Goal: Task Accomplishment & Management: Manage account settings

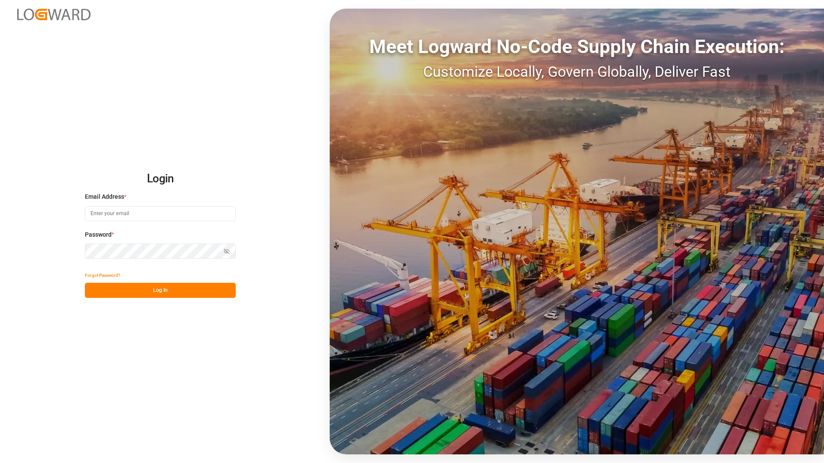
type input "[PERSON_NAME][EMAIL_ADDRESS][PERSON_NAME][DOMAIN_NAME]"
click at [136, 295] on button "Log In" at bounding box center [160, 290] width 151 height 15
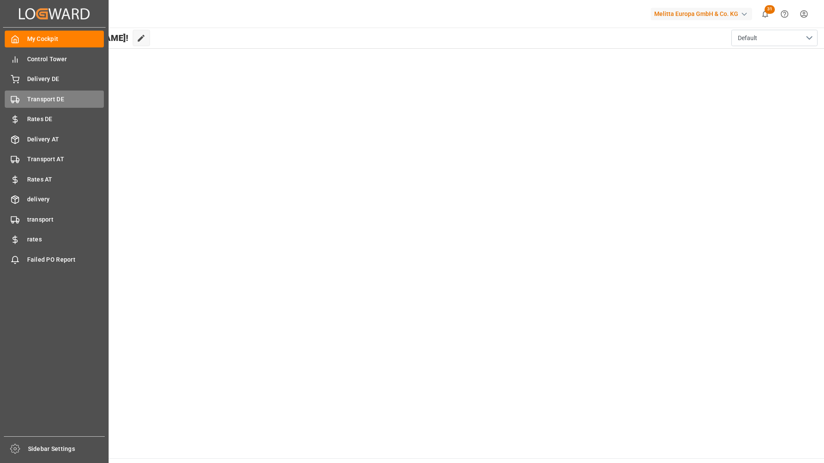
click at [53, 97] on span "Transport DE" at bounding box center [65, 99] width 77 height 9
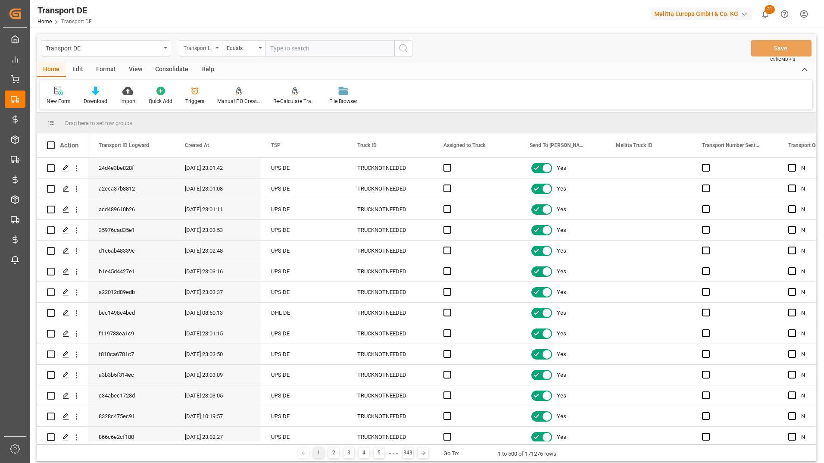
click at [190, 44] on div "Transport ID Logward" at bounding box center [198, 47] width 29 height 10
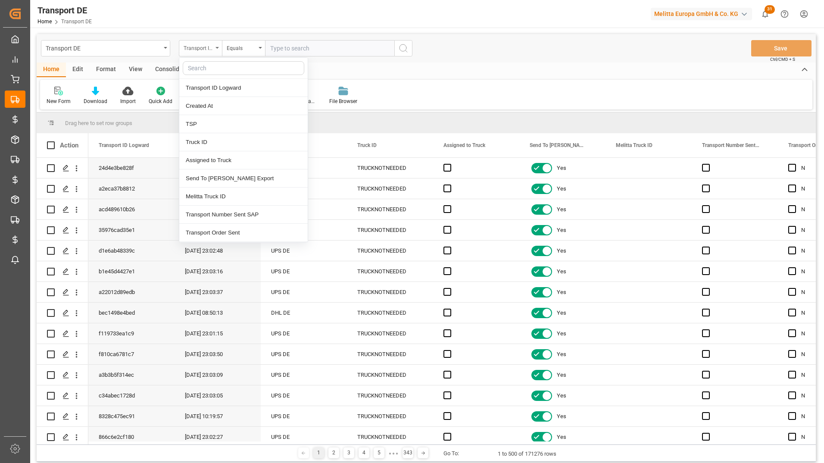
click at [214, 67] on input "text" at bounding box center [244, 68] width 122 height 14
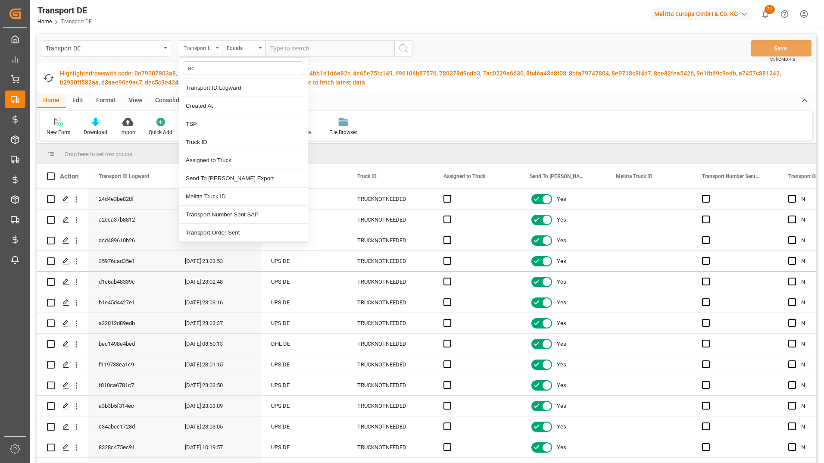
type input "act"
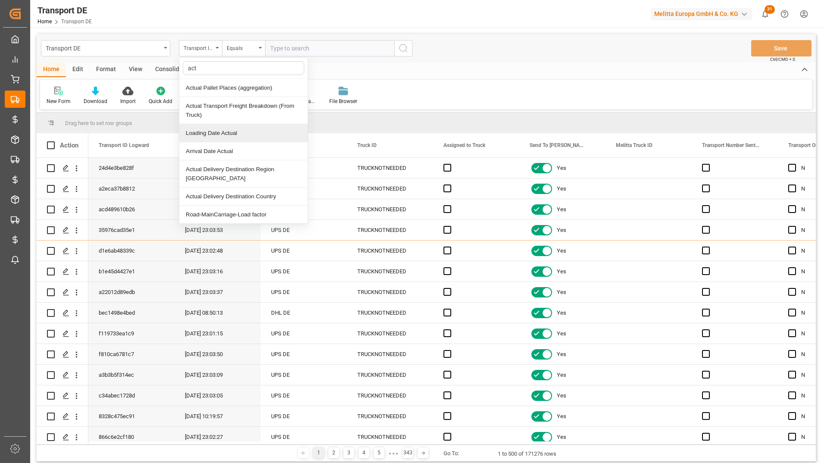
click at [235, 133] on div "Loading Date Actual" at bounding box center [243, 133] width 128 height 18
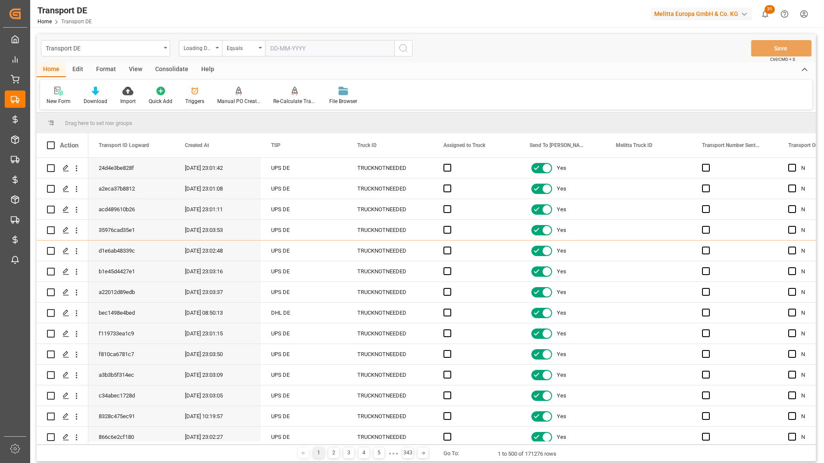
click at [284, 44] on input "text" at bounding box center [329, 48] width 129 height 16
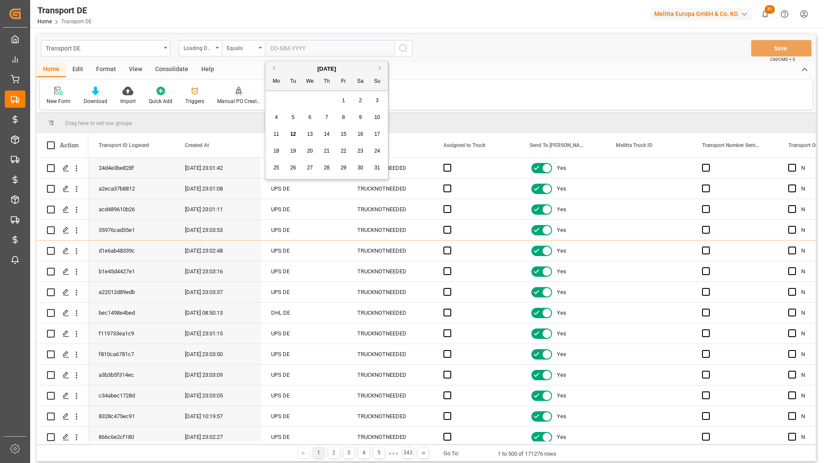
click at [270, 94] on div "28 29 30 31 1 2 3" at bounding box center [327, 100] width 118 height 17
click at [279, 132] on div "11" at bounding box center [276, 134] width 11 height 10
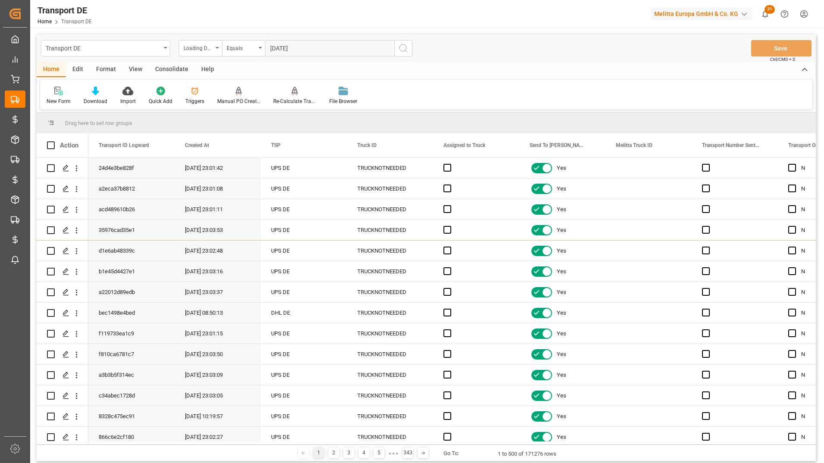
type input "11-08-2025"
click at [402, 47] on icon "search button" at bounding box center [403, 48] width 10 height 10
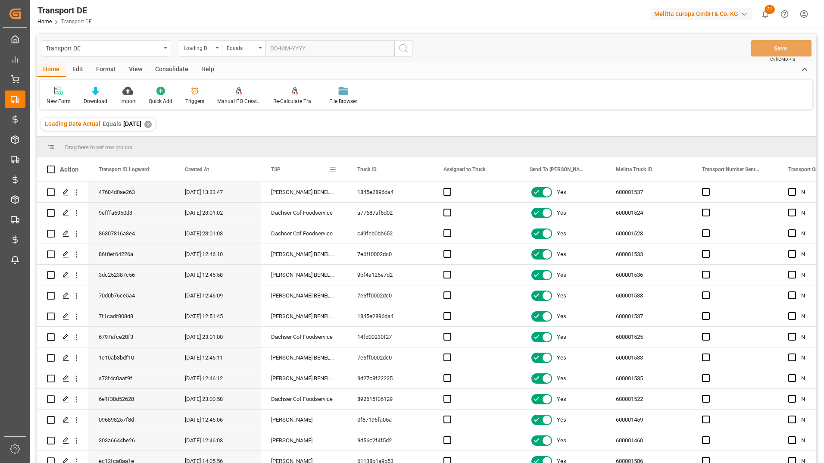
click at [333, 170] on span at bounding box center [333, 169] width 8 height 8
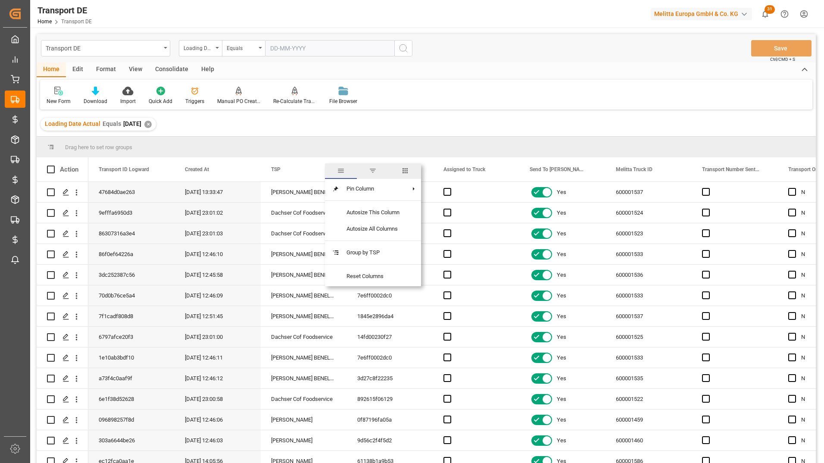
click at [410, 170] on span "columns" at bounding box center [405, 171] width 32 height 16
click at [333, 196] on input "Toggle Select All Columns" at bounding box center [334, 193] width 8 height 8
checkbox input "false"
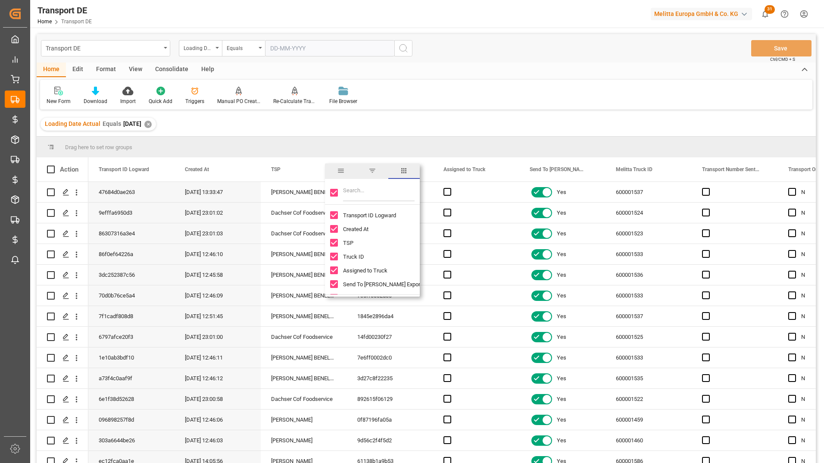
checkbox input "false"
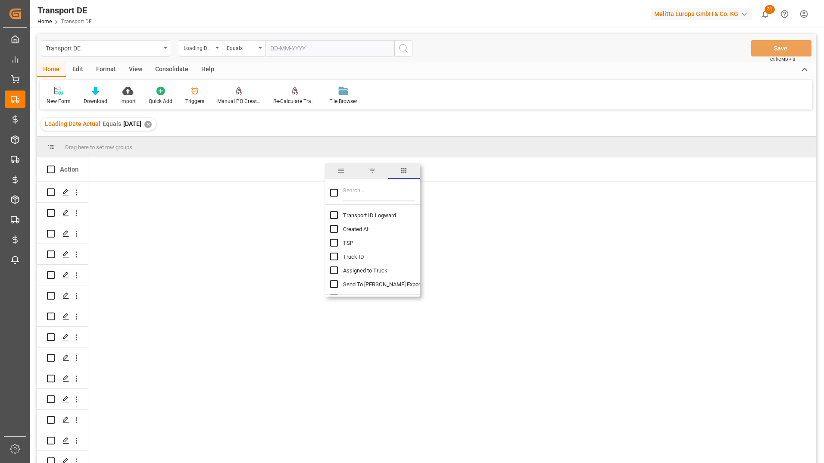
click at [334, 216] on input "Transport ID Logward column toggle visibility (hidden)" at bounding box center [334, 215] width 8 height 8
checkbox input "true"
checkbox input "false"
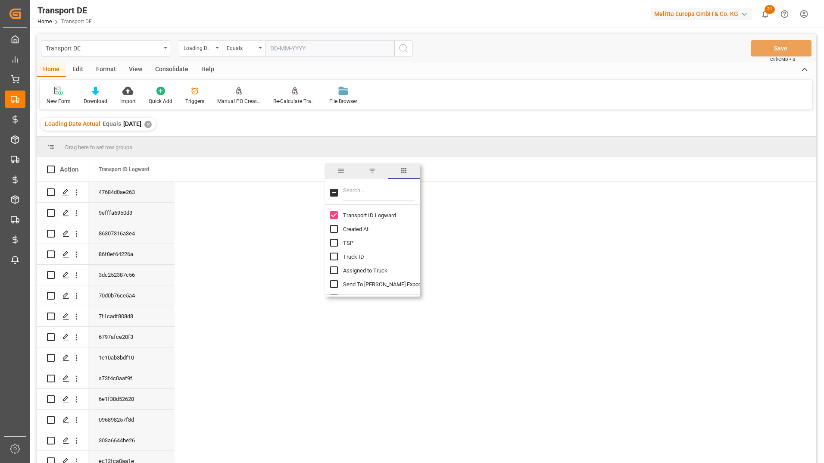
click at [359, 194] on input "Filter Columns Input" at bounding box center [379, 192] width 72 height 17
type input "pal"
click at [331, 216] on input "Est Pallet Pl column toggle visibility (hidden)" at bounding box center [334, 215] width 8 height 8
checkbox input "true"
checkbox input "false"
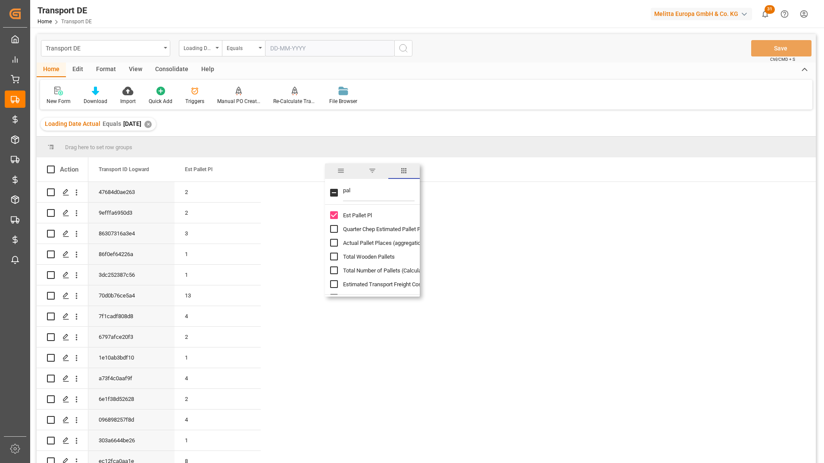
click at [333, 242] on input "Actual Pallet Places (aggregation) column toggle visibility (hidden)" at bounding box center [334, 243] width 8 height 8
checkbox input "true"
drag, startPoint x: 357, startPoint y: 192, endPoint x: 326, endPoint y: 193, distance: 30.6
click at [326, 193] on div "pal" at bounding box center [372, 193] width 95 height 24
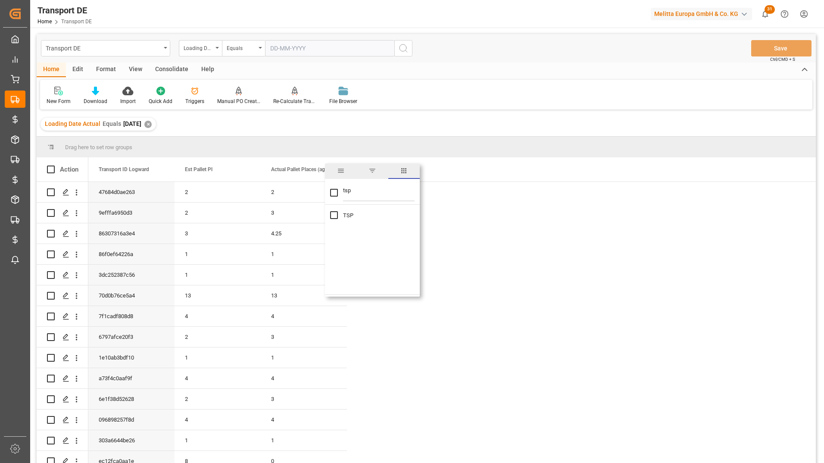
type input "tsp"
click at [334, 215] on input "TSP column toggle visibility (hidden)" at bounding box center [334, 215] width 8 height 8
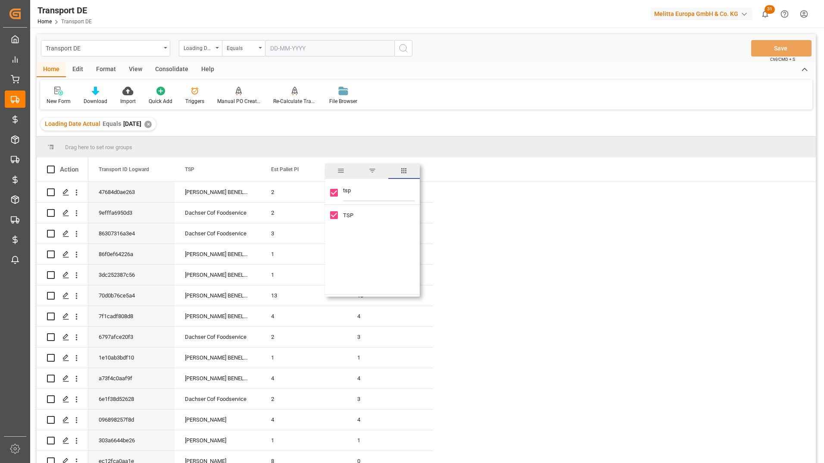
click at [476, 130] on div "Loading Date Actual Equals 2025-08-11 ✕" at bounding box center [426, 124] width 779 height 24
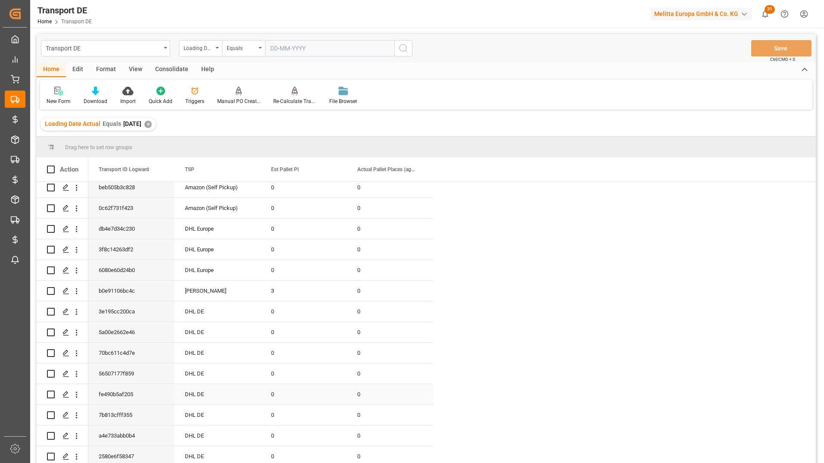
scroll to position [388, 0]
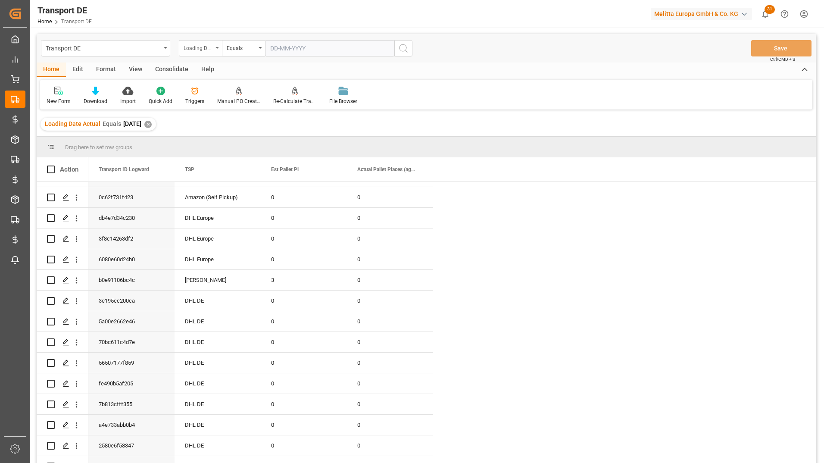
click at [209, 45] on div "Loading Date Actual" at bounding box center [198, 47] width 29 height 10
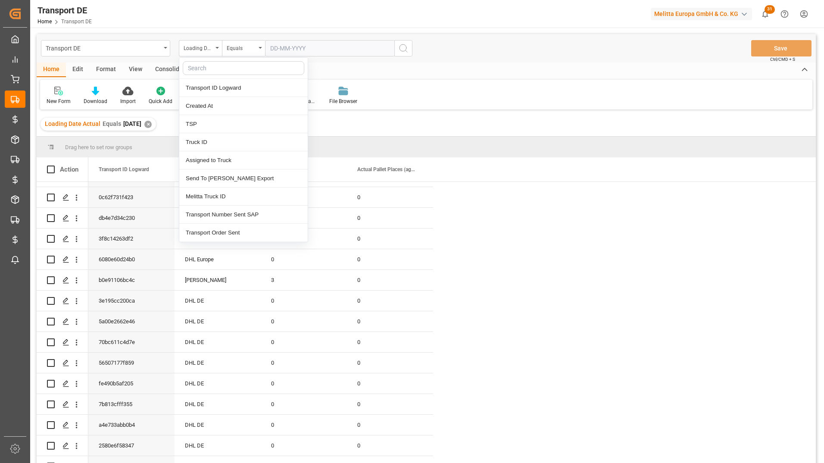
click at [228, 70] on input "text" at bounding box center [244, 68] width 122 height 14
type input "pack"
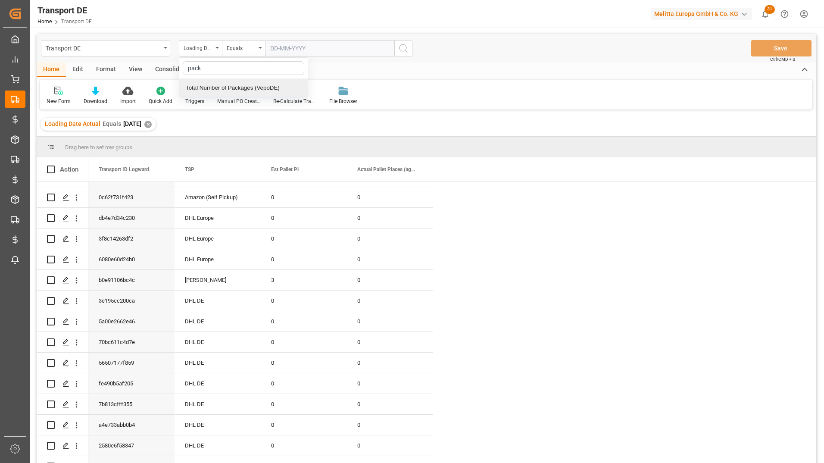
drag, startPoint x: 214, startPoint y: 70, endPoint x: 172, endPoint y: 69, distance: 41.8
click at [172, 69] on div "Transport DE Loading Date Actual pack Total Number of Packages (VepoDE) Equals …" at bounding box center [426, 260] width 779 height 452
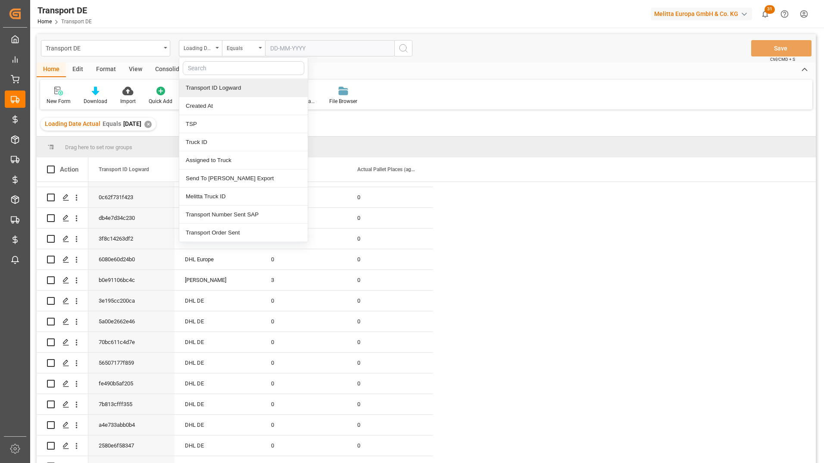
click at [474, 99] on div "New Form Download Import Quick Add Triggers Manual PO Creation Re-Calculate Tra…" at bounding box center [426, 95] width 772 height 30
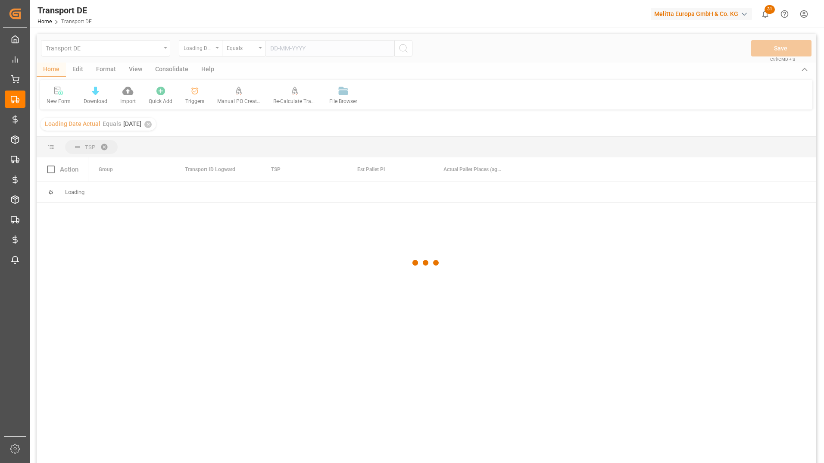
scroll to position [0, 0]
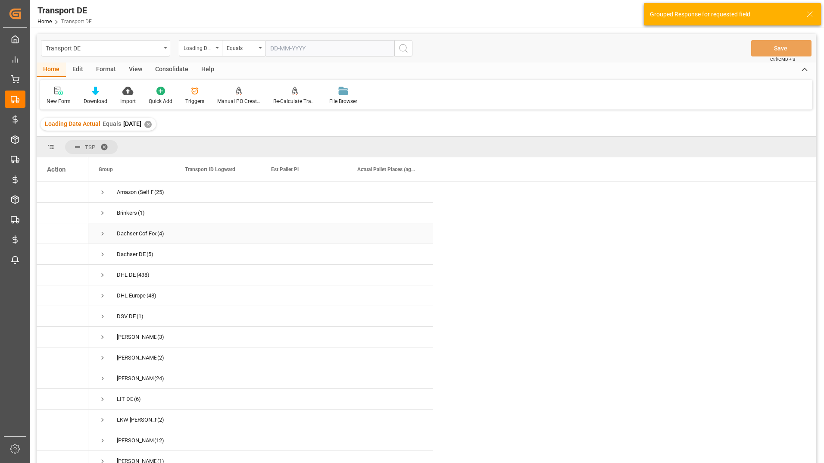
click at [102, 233] on span "Press SPACE to select this row." at bounding box center [103, 234] width 8 height 8
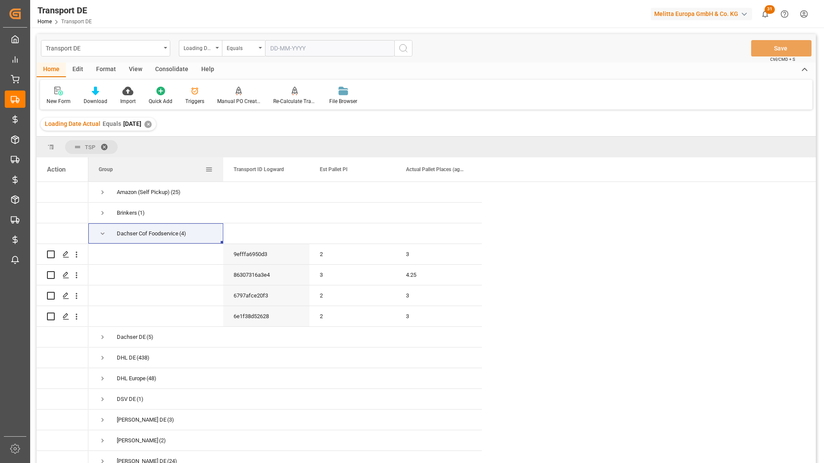
drag, startPoint x: 174, startPoint y: 171, endPoint x: 222, endPoint y: 170, distance: 48.7
click at [222, 170] on div at bounding box center [223, 169] width 3 height 24
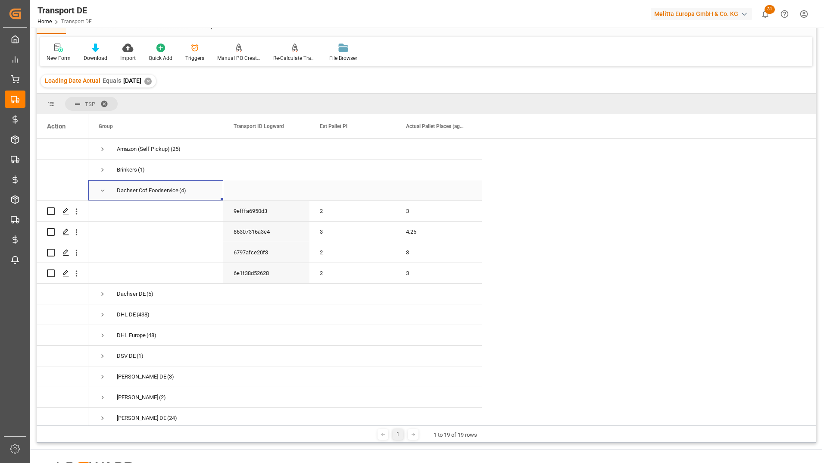
click at [103, 189] on span "Press SPACE to select this row." at bounding box center [103, 191] width 8 height 8
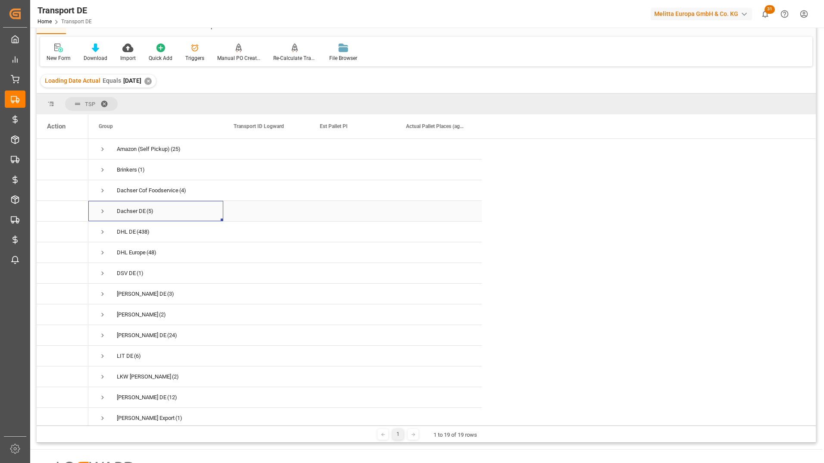
click at [104, 212] on span "Press SPACE to select this row." at bounding box center [103, 211] width 8 height 8
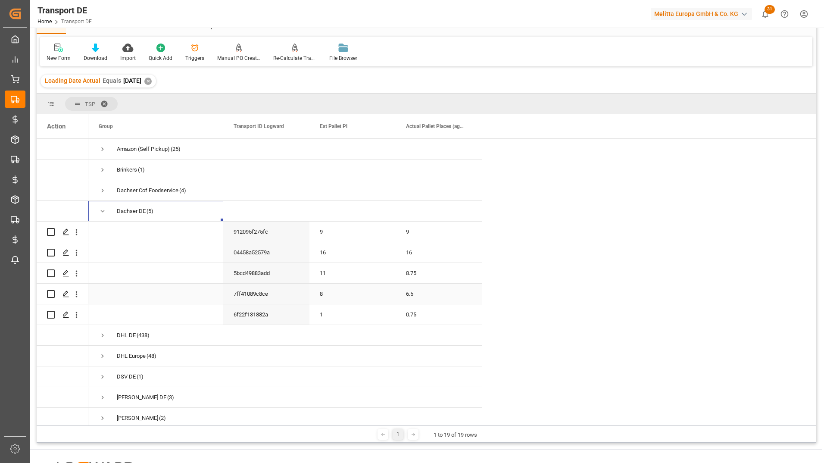
scroll to position [3, 0]
click at [100, 373] on span "Press SPACE to select this row." at bounding box center [103, 377] width 8 height 8
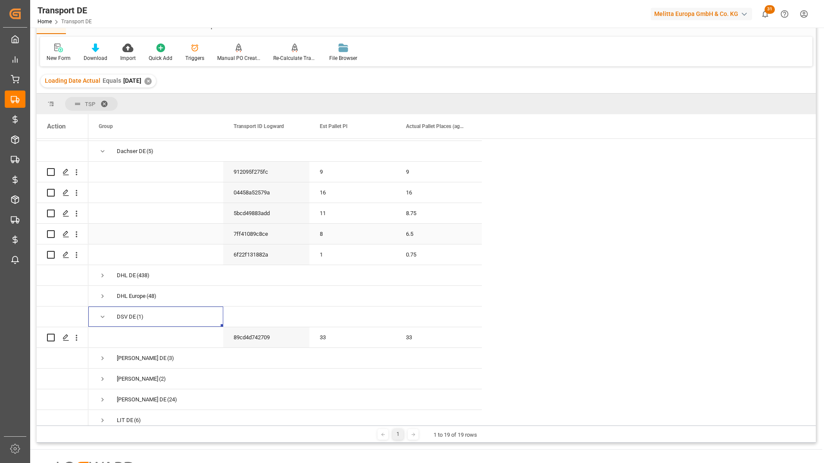
scroll to position [86, 0]
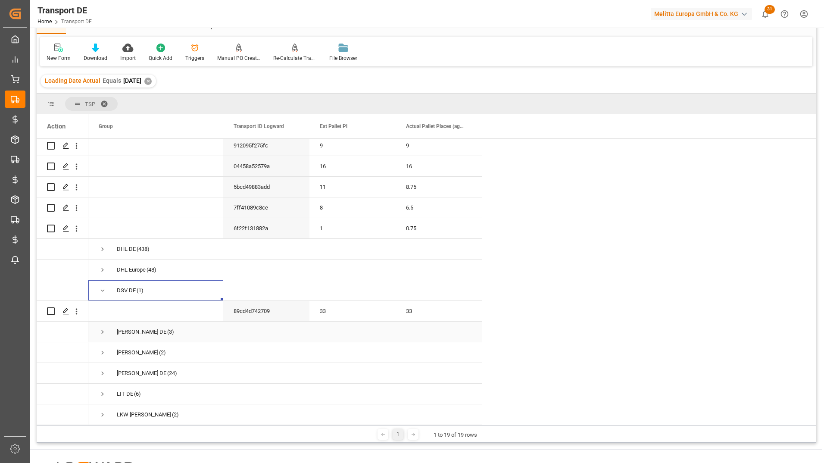
click at [104, 328] on span "Press SPACE to select this row." at bounding box center [103, 332] width 8 height 8
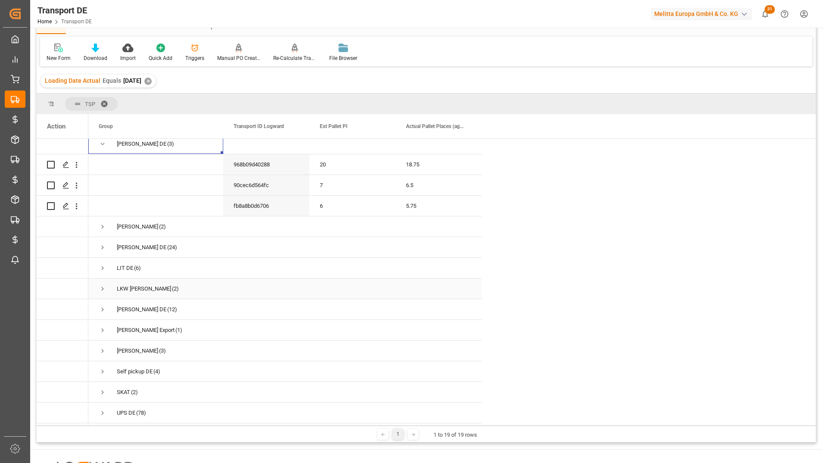
scroll to position [296, 0]
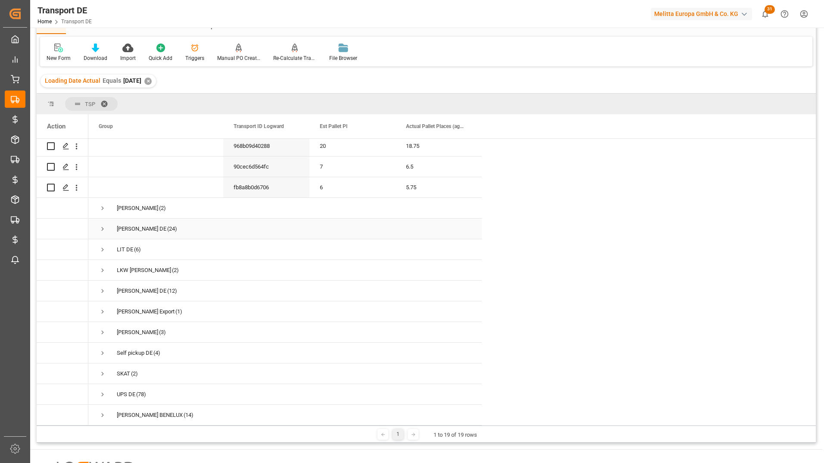
click at [104, 225] on span "Press SPACE to select this row." at bounding box center [103, 229] width 8 height 8
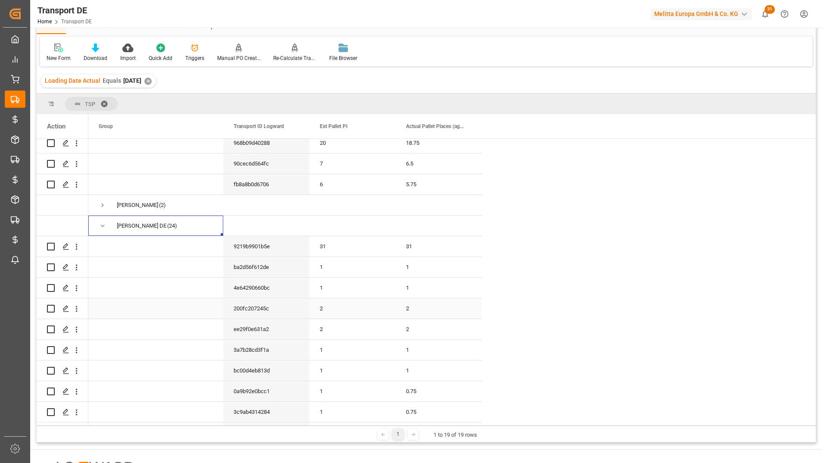
scroll to position [253, 0]
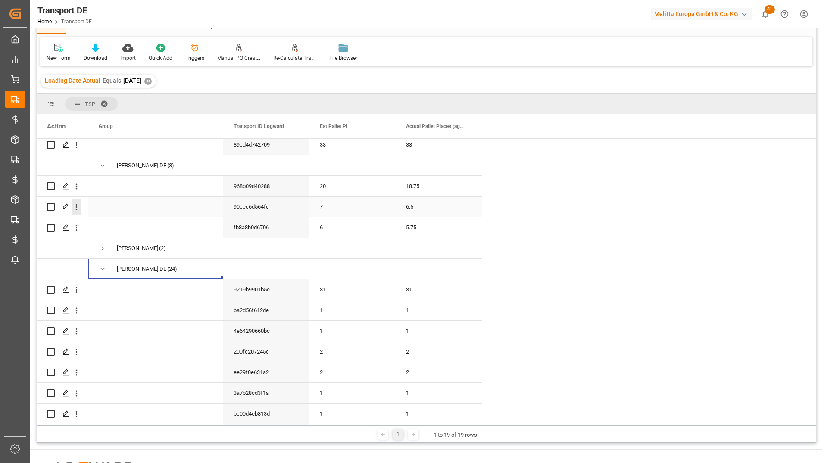
click at [77, 207] on icon "open menu" at bounding box center [77, 207] width 2 height 6
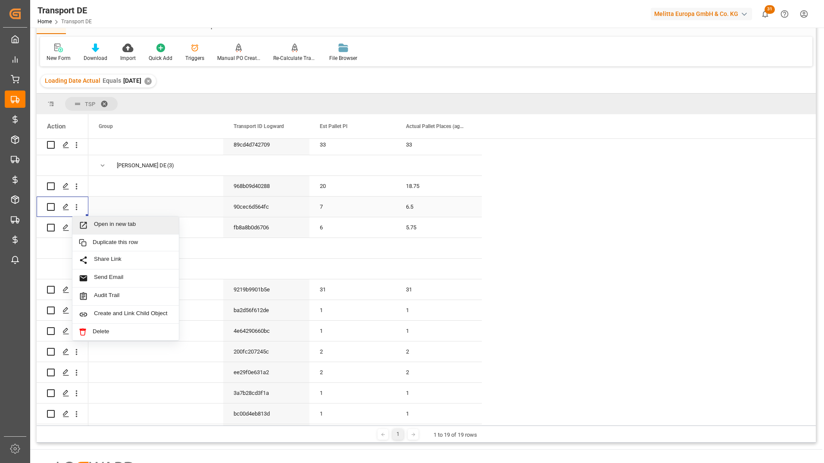
click at [92, 225] on span "Press SPACE to select this row." at bounding box center [86, 225] width 15 height 9
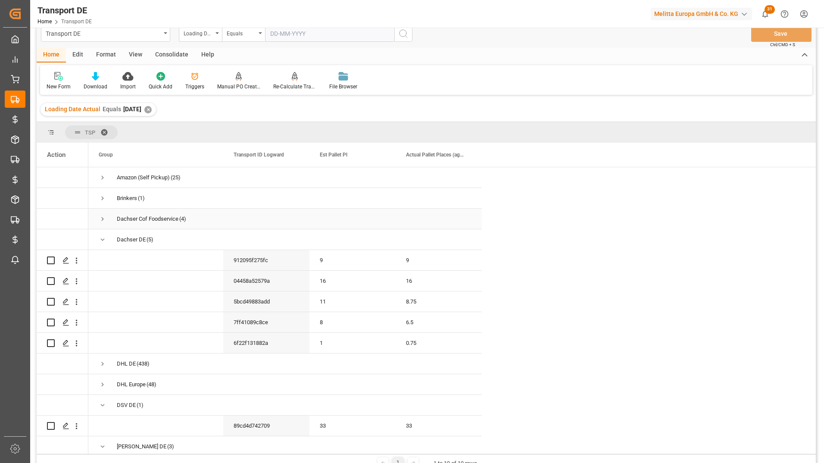
scroll to position [0, 0]
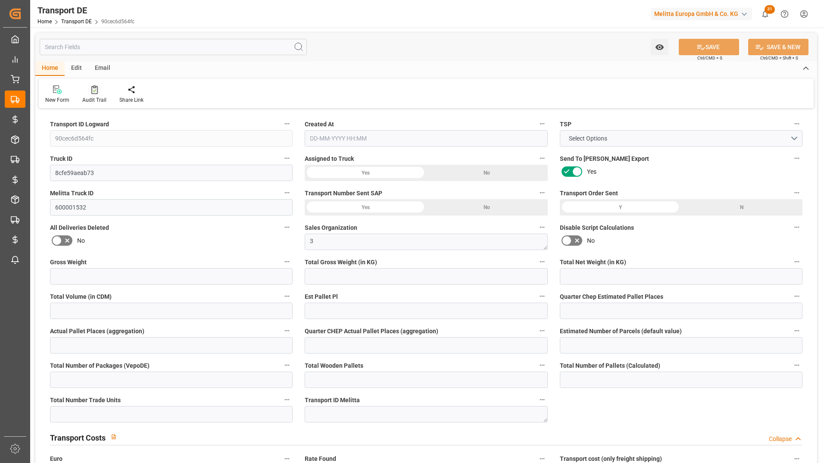
type input "898.755"
type input "721.485"
type input "510.345"
type input "9765.18"
type input "7"
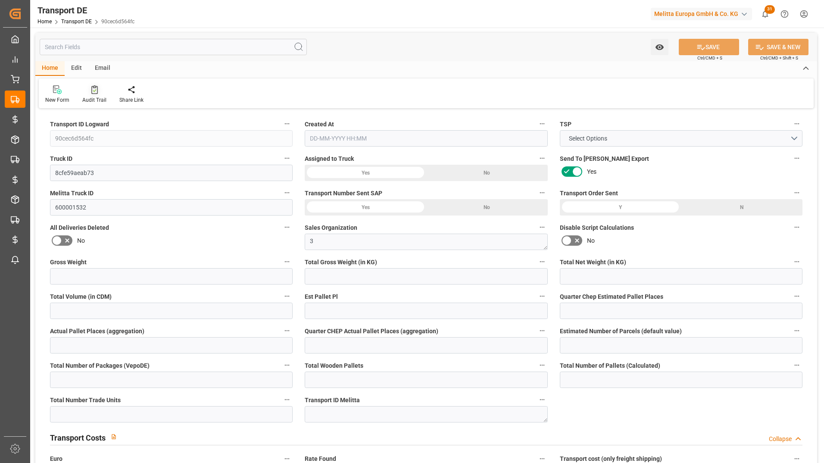
type input "0"
type input "6.5"
type input "0"
type input "1"
type input "7"
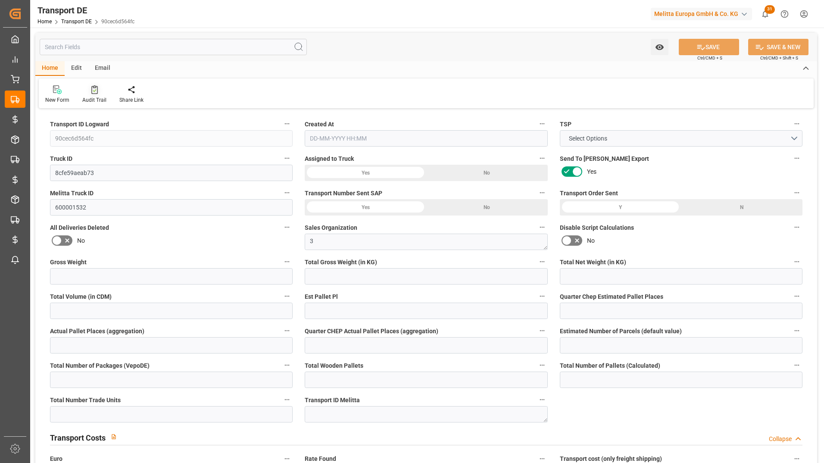
type input "7"
type input "6"
type input "45"
type input "0"
type input "254.5455"
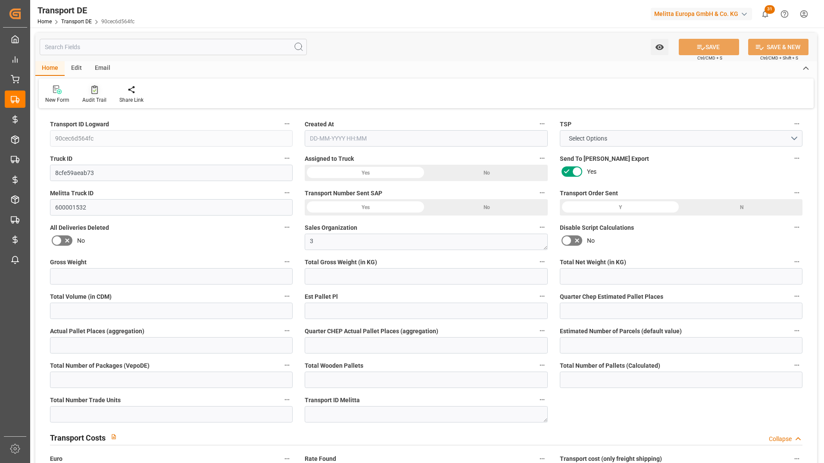
type input "33.783"
type input "1200"
type input "252.1527"
type input "50"
type input "6"
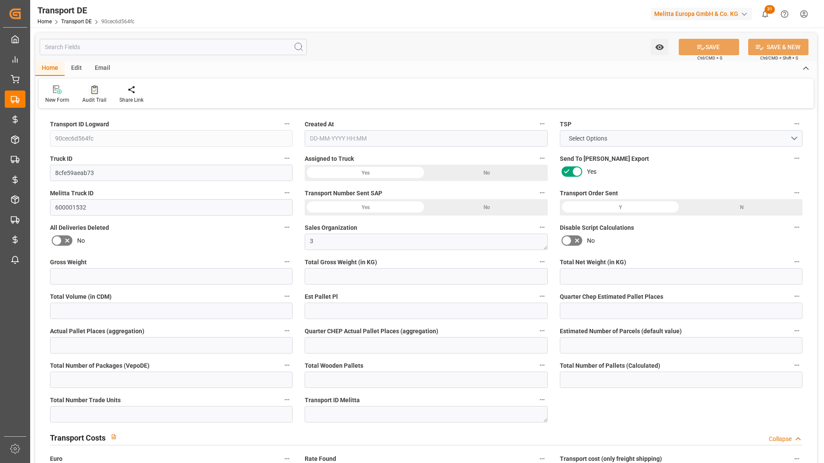
type input "1"
type input "0"
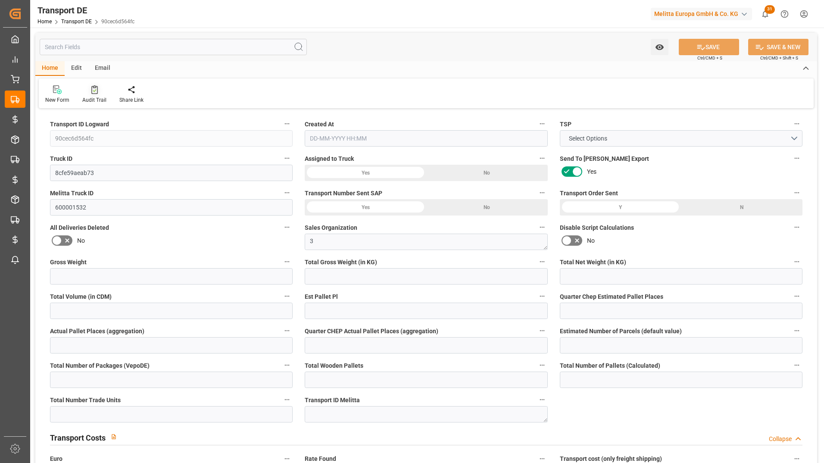
type input "0"
type input "-2.3927"
type input "0"
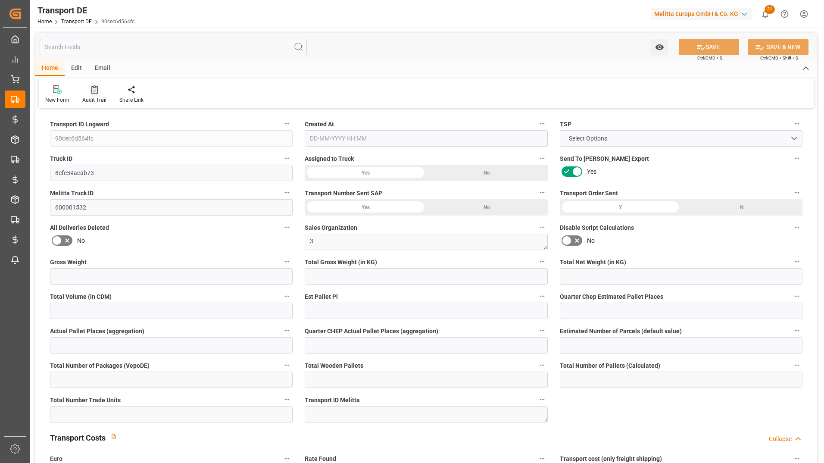
type input "0"
type input "721.485"
type input "10767.6795"
type input "21"
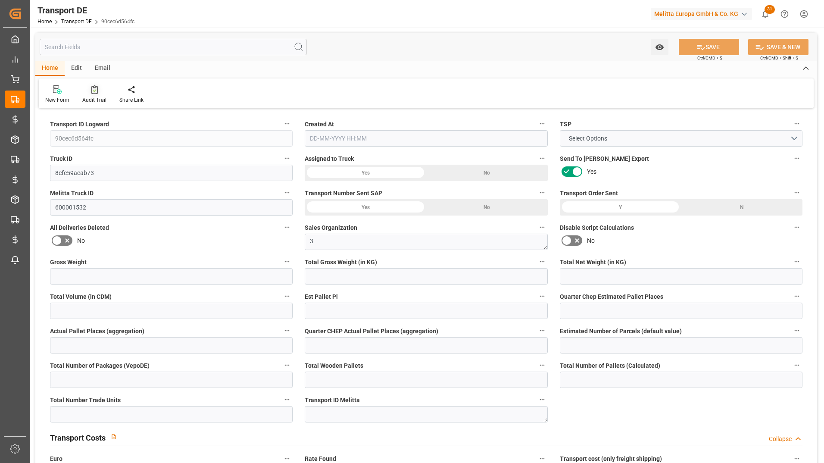
type input "80"
type input "6"
type input "0"
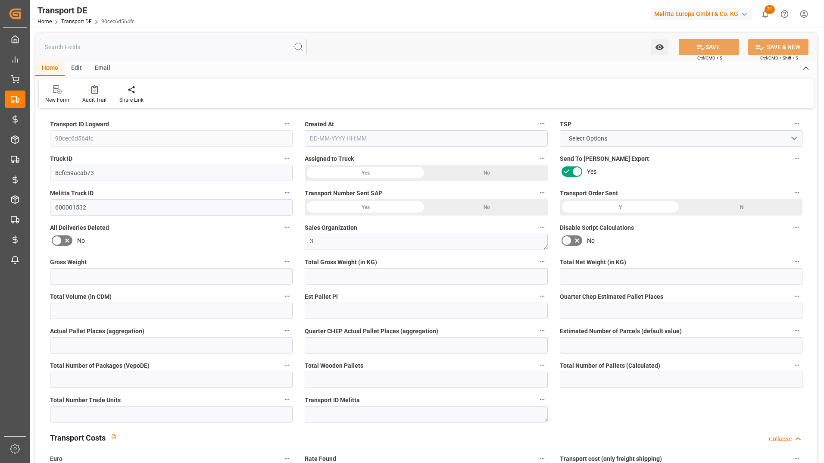
type input "0"
type input "1"
type input "0"
type input "1"
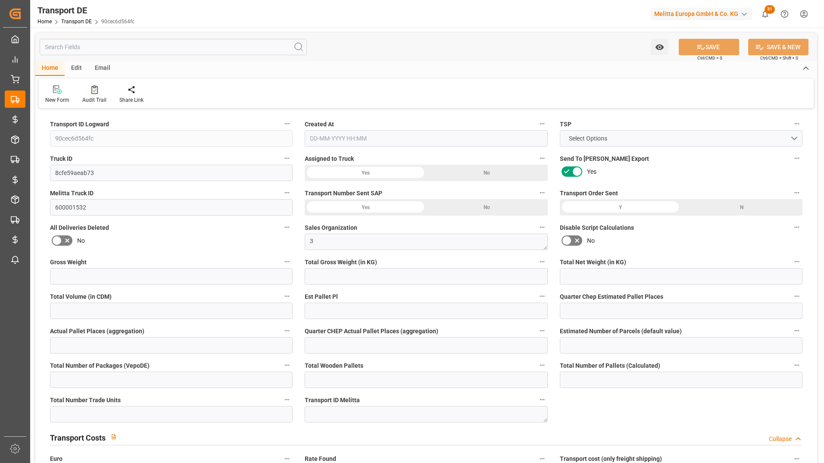
type input "1035"
type input "285.9357"
type input "252.1527"
type input "08-08-2025 11:55"
type input "11-08-2025"
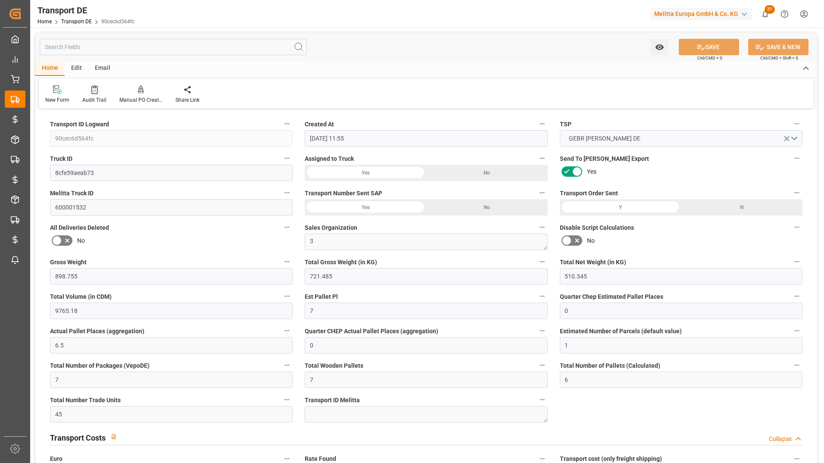
type input "11-08-2025"
type input "13-08-2025"
click at [87, 92] on div at bounding box center [94, 89] width 24 height 9
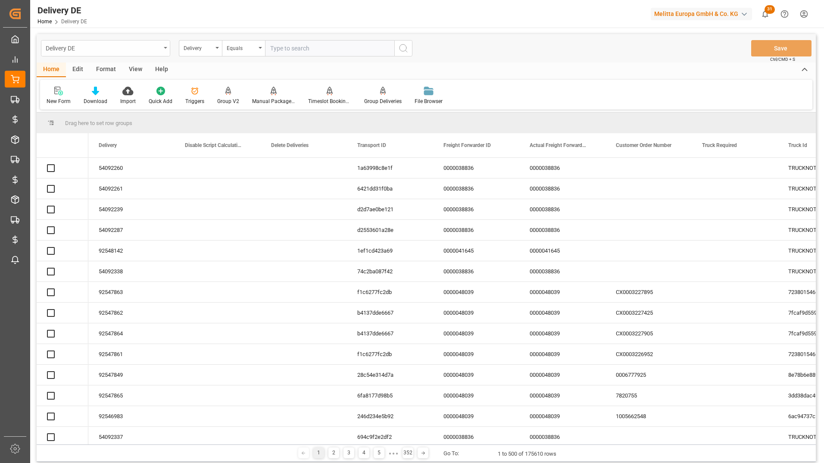
click at [108, 49] on div "Delivery DE" at bounding box center [103, 47] width 115 height 11
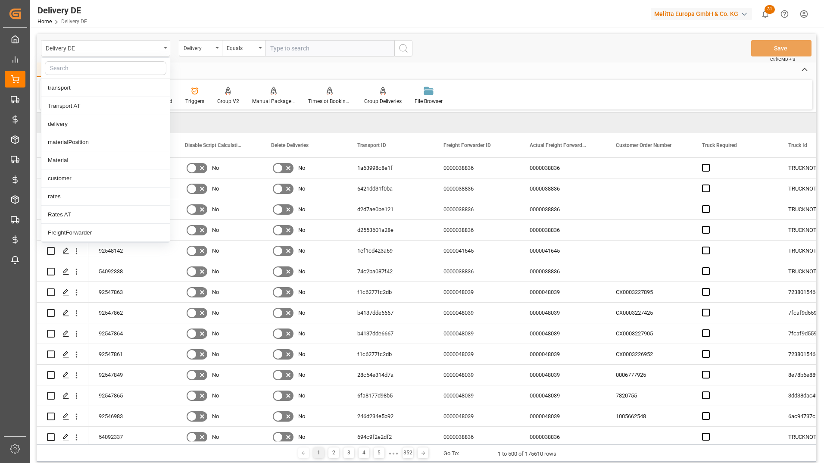
click at [89, 70] on input "text" at bounding box center [106, 68] width 122 height 14
type input "transport s"
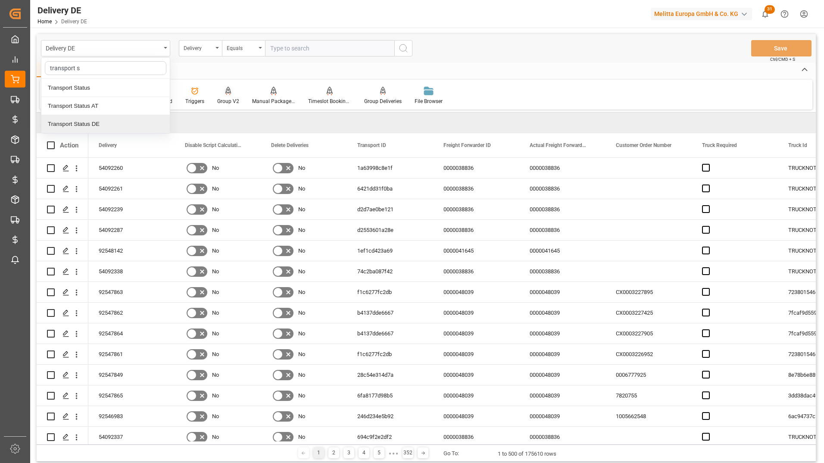
click at [99, 122] on div "Transport Status DE" at bounding box center [105, 124] width 128 height 18
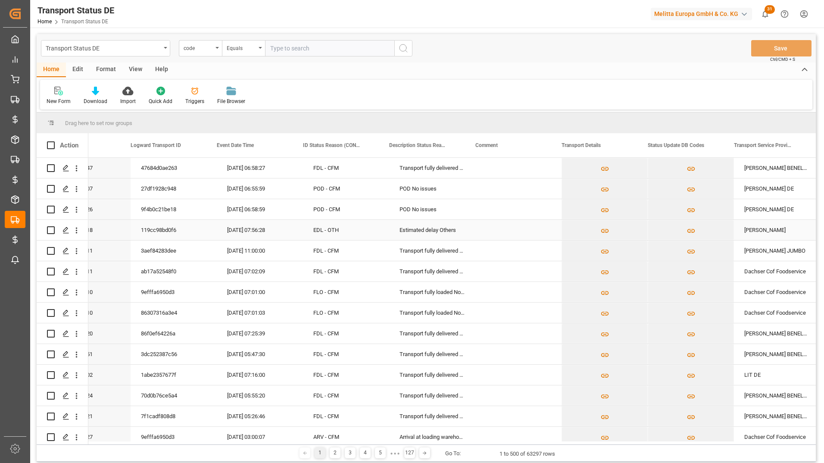
scroll to position [0, 224]
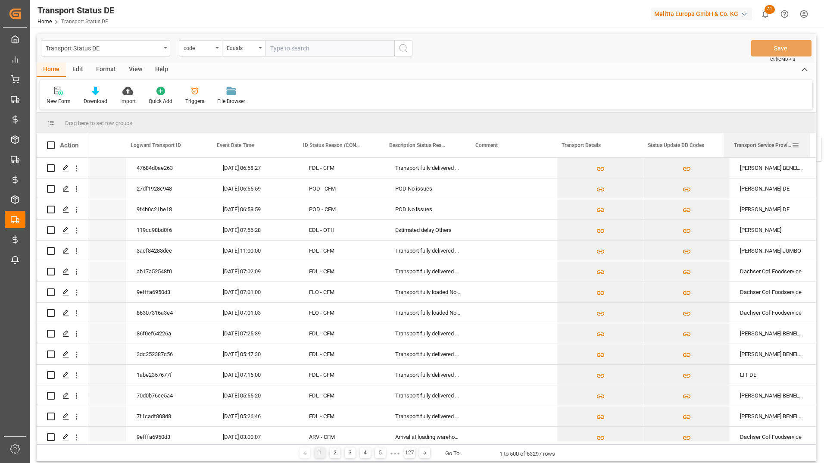
drag, startPoint x: 745, startPoint y: 141, endPoint x: 749, endPoint y: 142, distance: 4.4
click at [749, 142] on div "Transport Service Provider" at bounding box center [763, 145] width 58 height 24
click at [200, 48] on div "code" at bounding box center [198, 47] width 29 height 10
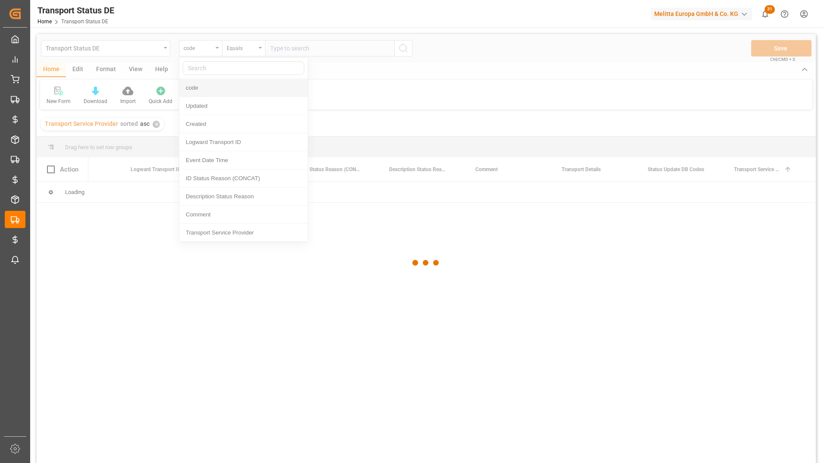
scroll to position [0, 221]
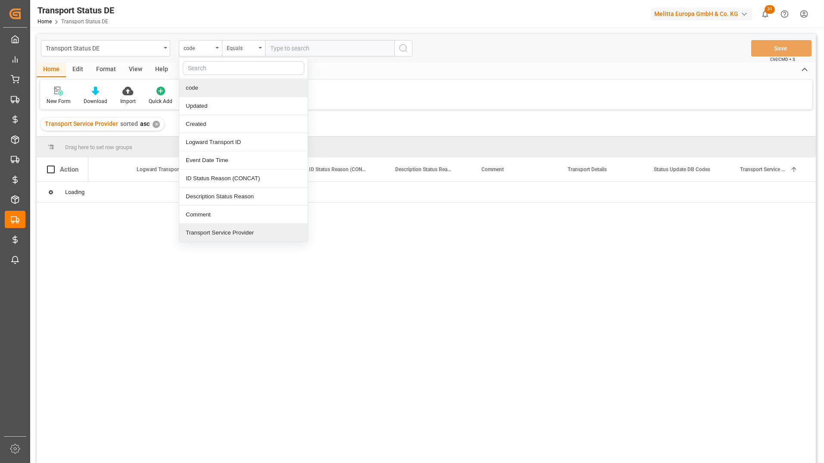
click at [234, 231] on div "Transport Service Provider" at bounding box center [243, 233] width 128 height 18
click at [299, 50] on input "text" at bounding box center [329, 48] width 129 height 16
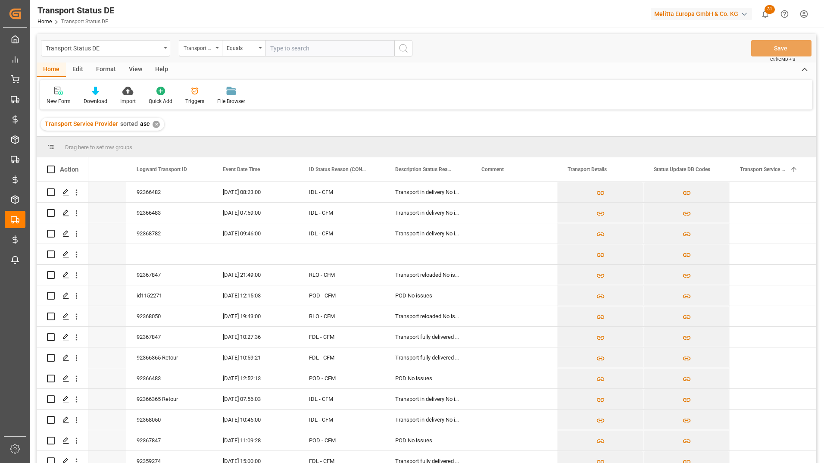
click at [301, 50] on input "text" at bounding box center [329, 48] width 129 height 16
type input "LIT DE"
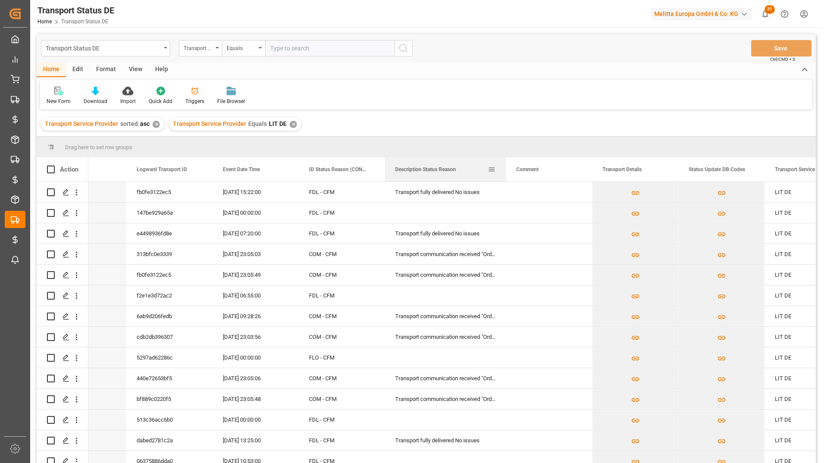
drag, startPoint x: 471, startPoint y: 167, endPoint x: 510, endPoint y: 165, distance: 39.7
click at [508, 165] on div at bounding box center [505, 169] width 3 height 24
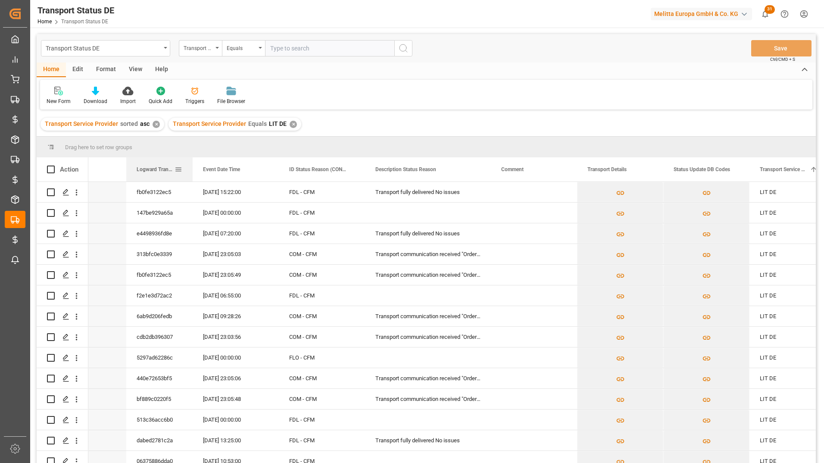
drag, startPoint x: 212, startPoint y: 169, endPoint x: 280, endPoint y: 171, distance: 67.7
click at [191, 178] on div at bounding box center [192, 169] width 3 height 24
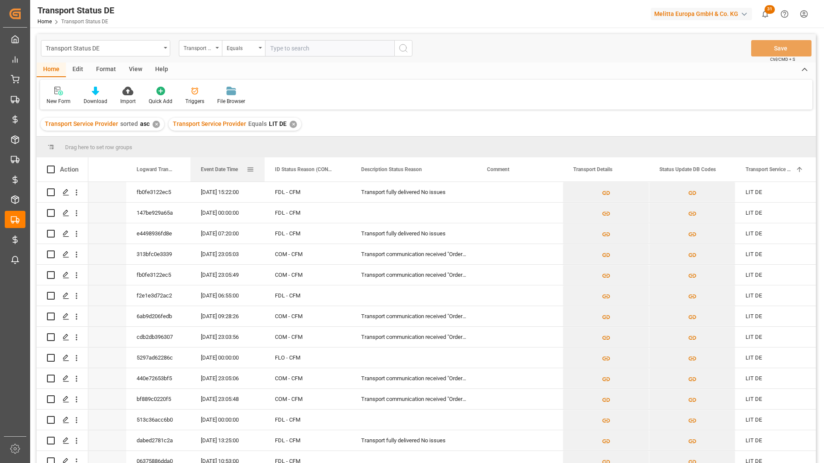
drag, startPoint x: 275, startPoint y: 167, endPoint x: 340, endPoint y: 172, distance: 64.9
click at [263, 172] on div at bounding box center [264, 169] width 3 height 24
drag, startPoint x: 559, startPoint y: 167, endPoint x: 543, endPoint y: 169, distance: 15.2
click at [533, 169] on div "Comment" at bounding box center [517, 169] width 86 height 24
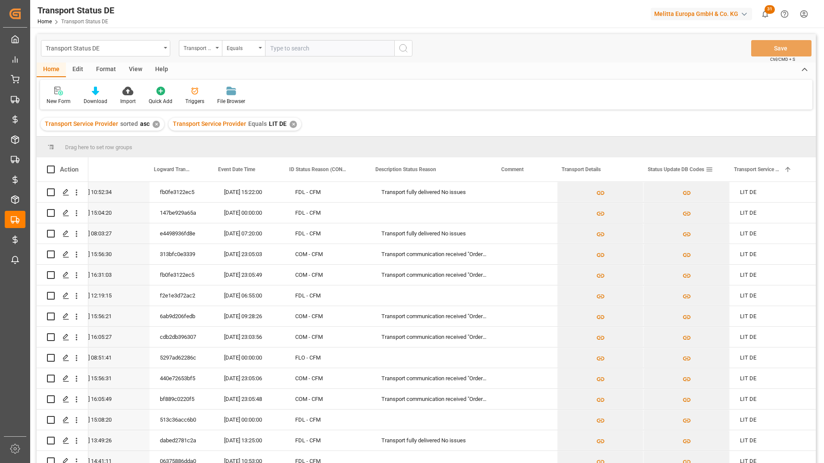
scroll to position [0, 200]
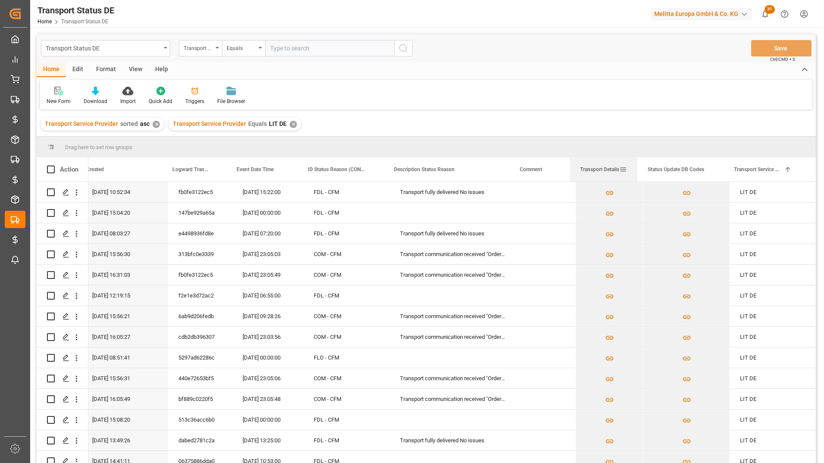
drag, startPoint x: 636, startPoint y: 170, endPoint x: 617, endPoint y: 176, distance: 19.5
click at [617, 176] on div "Transport Details" at bounding box center [604, 169] width 68 height 24
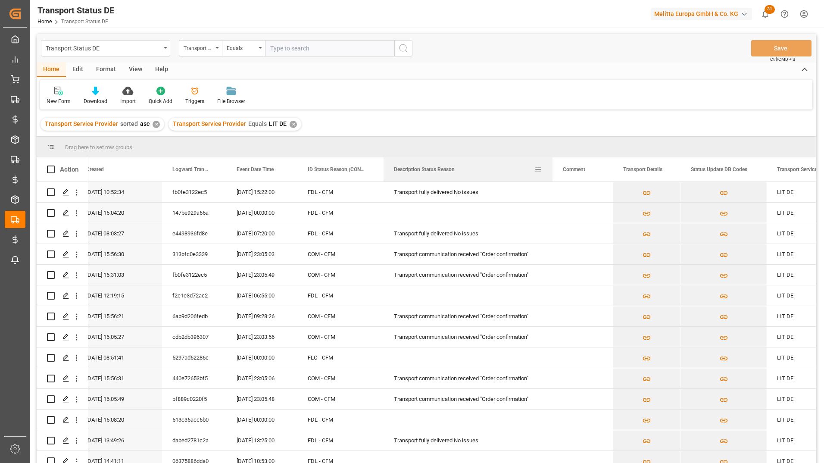
drag, startPoint x: 508, startPoint y: 170, endPoint x: 551, endPoint y: 170, distance: 43.1
click at [551, 170] on div at bounding box center [552, 169] width 3 height 24
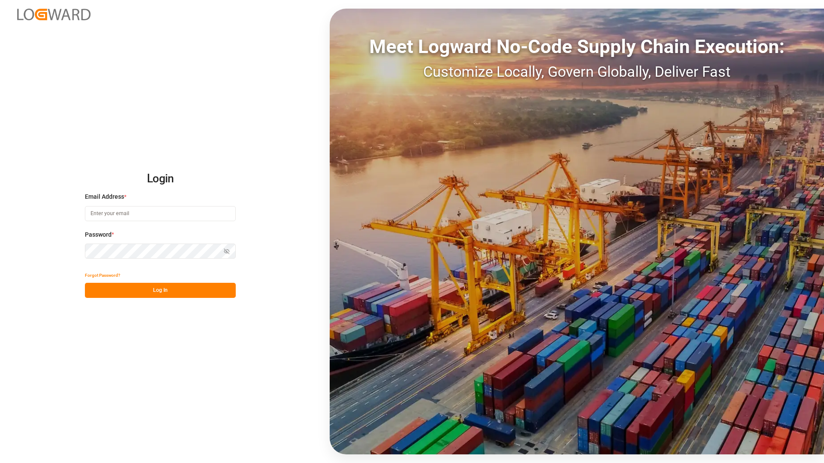
type input "[PERSON_NAME][EMAIL_ADDRESS][PERSON_NAME][DOMAIN_NAME]"
click at [159, 290] on button "Log In" at bounding box center [160, 290] width 151 height 15
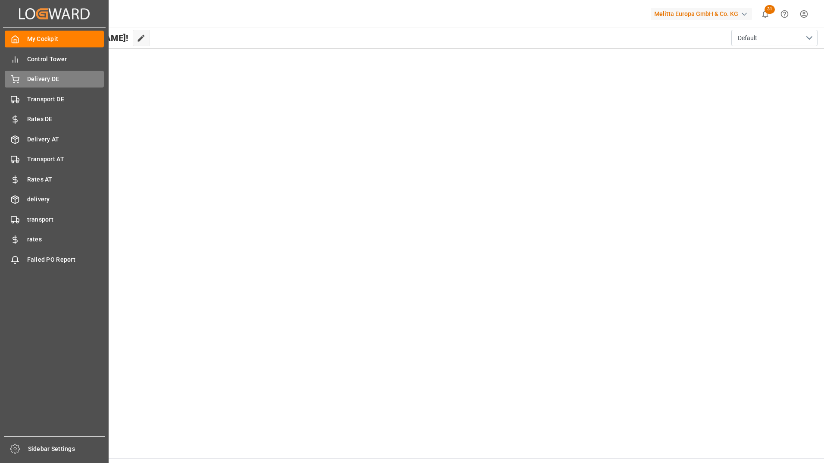
click at [49, 78] on span "Delivery DE" at bounding box center [65, 79] width 77 height 9
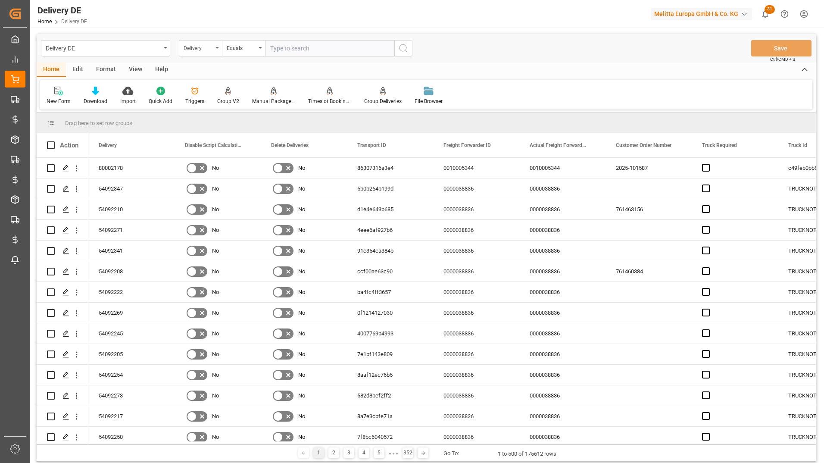
click at [205, 51] on div "Delivery" at bounding box center [198, 47] width 29 height 10
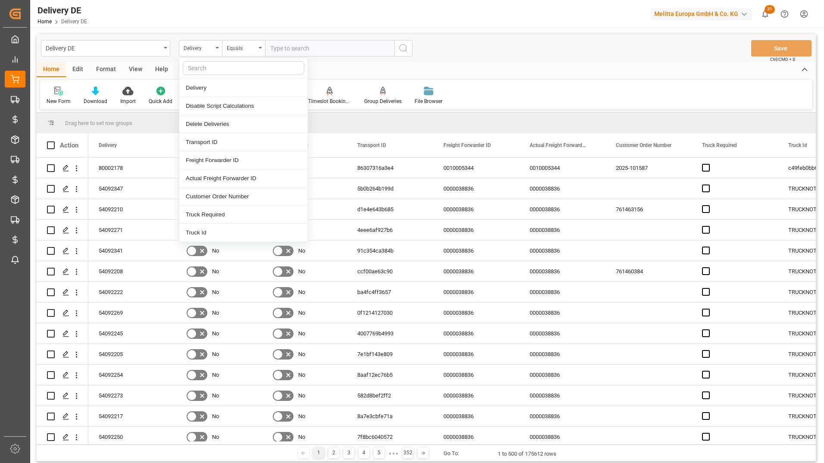
click at [207, 62] on input "text" at bounding box center [244, 68] width 122 height 14
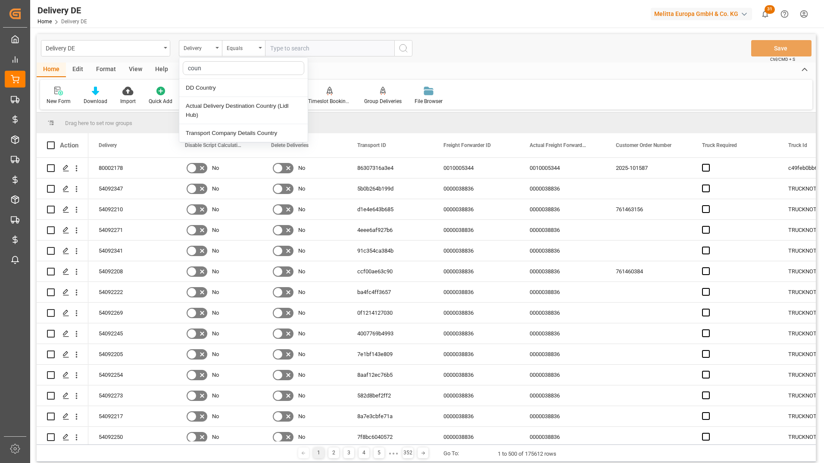
type input "count"
click at [214, 88] on div "DD Country" at bounding box center [243, 88] width 128 height 18
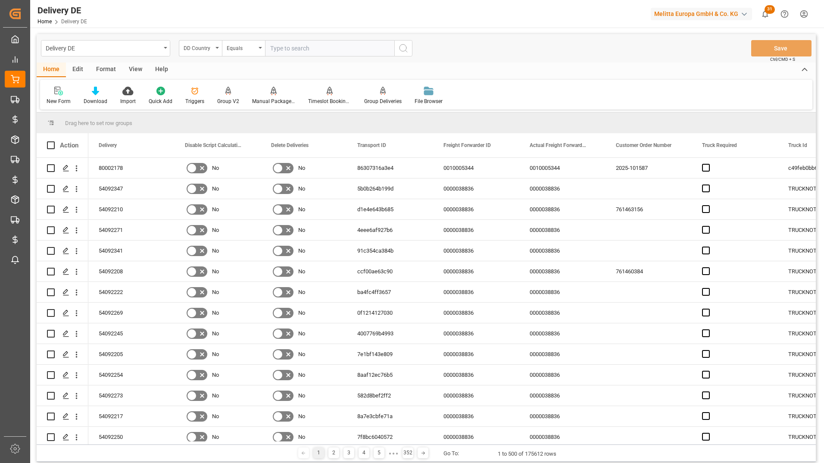
click at [309, 50] on input "text" at bounding box center [329, 48] width 129 height 16
type input "C"
click at [317, 47] on input "text" at bounding box center [329, 48] width 129 height 16
type input "SE"
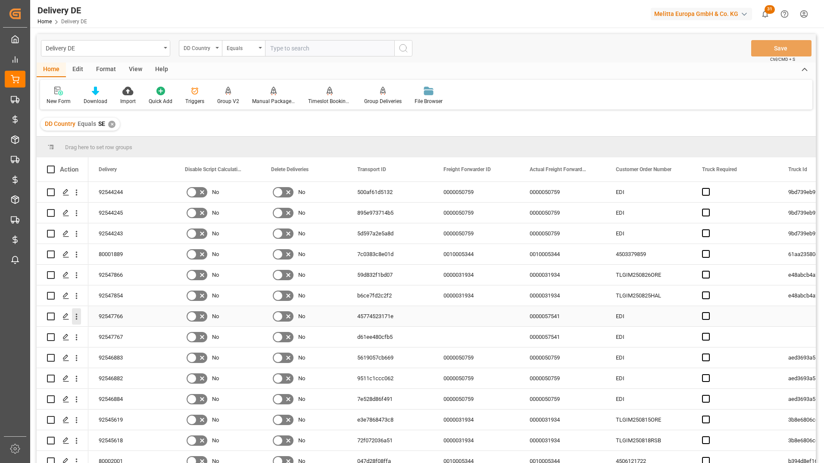
drag, startPoint x: 75, startPoint y: 317, endPoint x: 108, endPoint y: 346, distance: 44.3
click at [75, 317] on icon "open menu" at bounding box center [76, 316] width 9 height 9
click at [104, 335] on span "Open in new tab" at bounding box center [133, 334] width 78 height 9
click at [76, 335] on icon "open menu" at bounding box center [77, 337] width 2 height 6
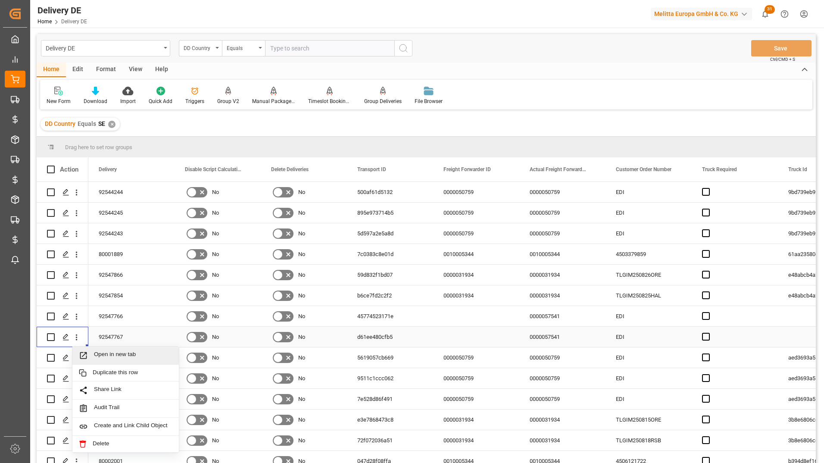
click at [108, 352] on span "Open in new tab" at bounding box center [133, 355] width 78 height 9
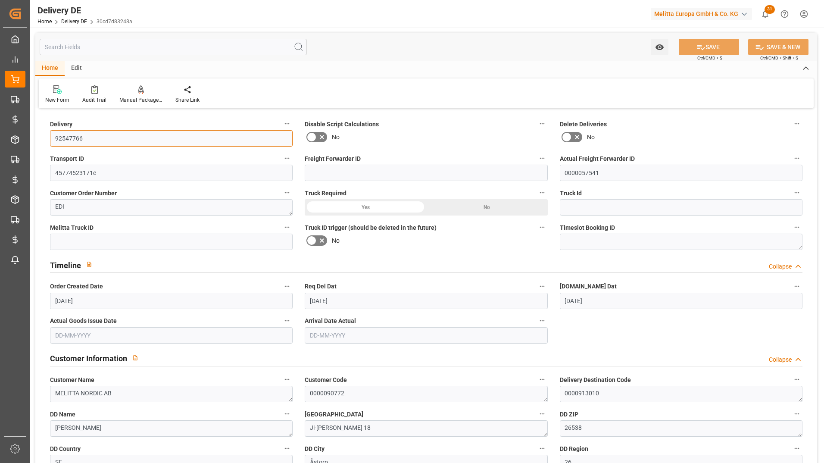
drag, startPoint x: 110, startPoint y: 136, endPoint x: 43, endPoint y: 136, distance: 67.2
click at [45, 136] on div "Delivery 92547766" at bounding box center [171, 132] width 255 height 34
type input "0"
type input "18"
type input "989.826"
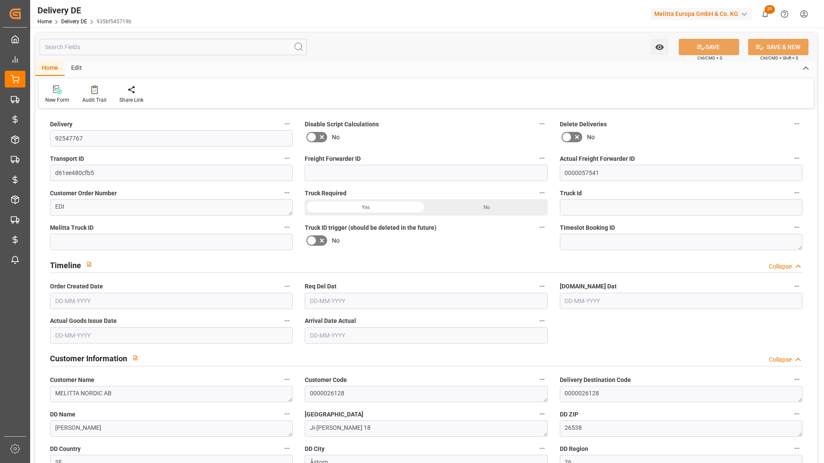
type input "1904.388"
type input "17782.96"
type input "[DATE]"
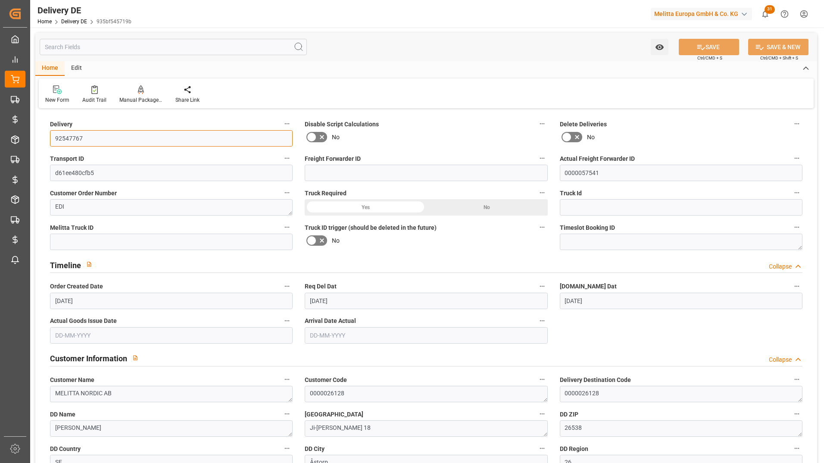
drag, startPoint x: 144, startPoint y: 138, endPoint x: 48, endPoint y: 140, distance: 96.1
click at [48, 140] on div "Delivery 92547767" at bounding box center [171, 132] width 255 height 34
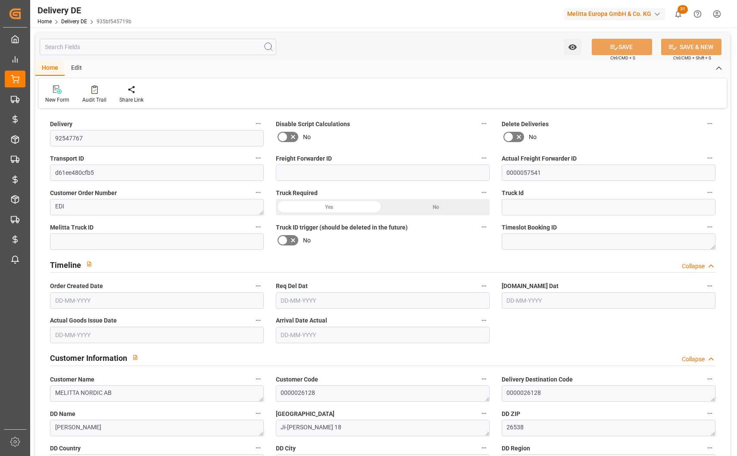
type input "0"
type input "10"
type input "989.826"
type input "1904.388"
type input "17782.96"
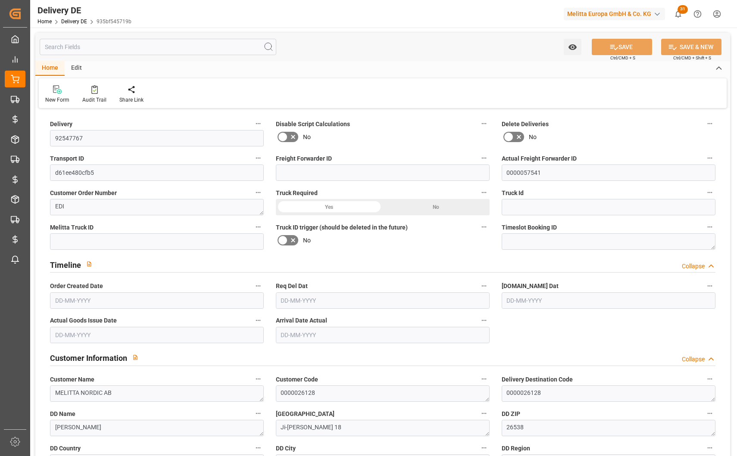
type input "[DATE]"
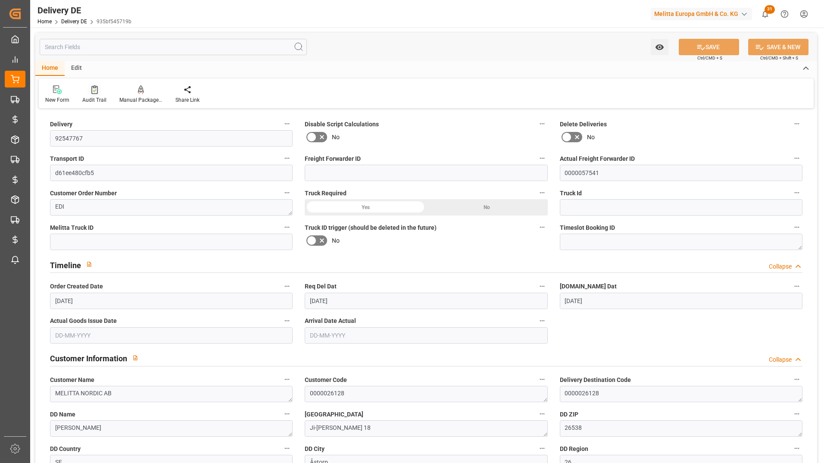
click at [98, 98] on div "Audit Trail" at bounding box center [94, 100] width 24 height 8
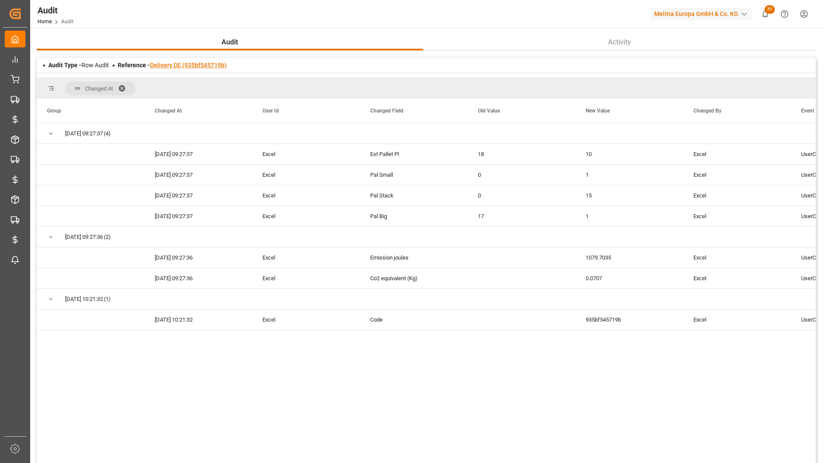
click at [201, 68] on link "Delivery DE (935bf545719b)" at bounding box center [188, 65] width 77 height 7
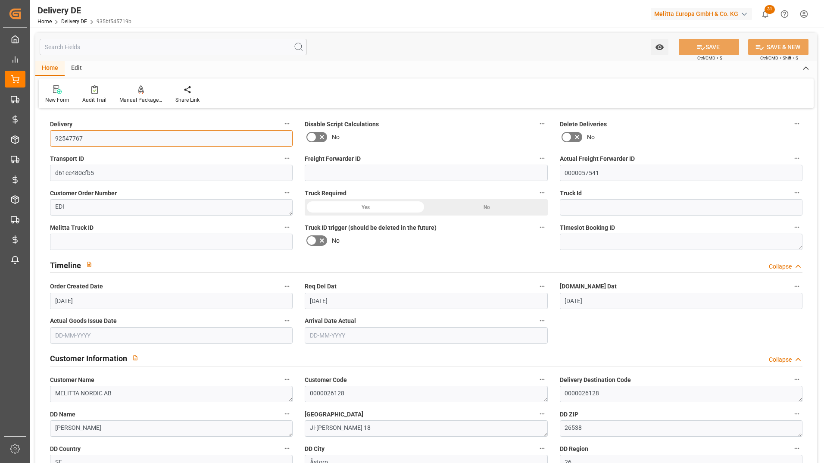
drag, startPoint x: 96, startPoint y: 140, endPoint x: 53, endPoint y: 142, distance: 43.2
click at [53, 142] on input "92547767" at bounding box center [171, 138] width 243 height 16
click at [91, 96] on div "Audit Trail" at bounding box center [94, 94] width 37 height 19
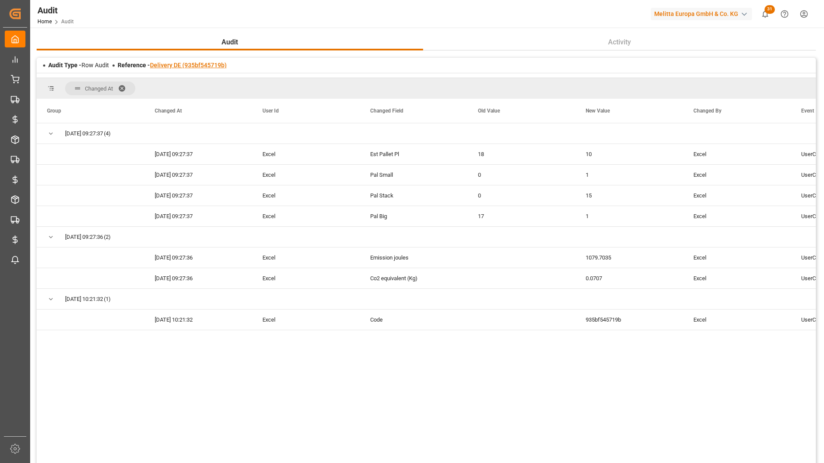
click at [199, 65] on link "Delivery DE (935bf545719b)" at bounding box center [188, 65] width 77 height 7
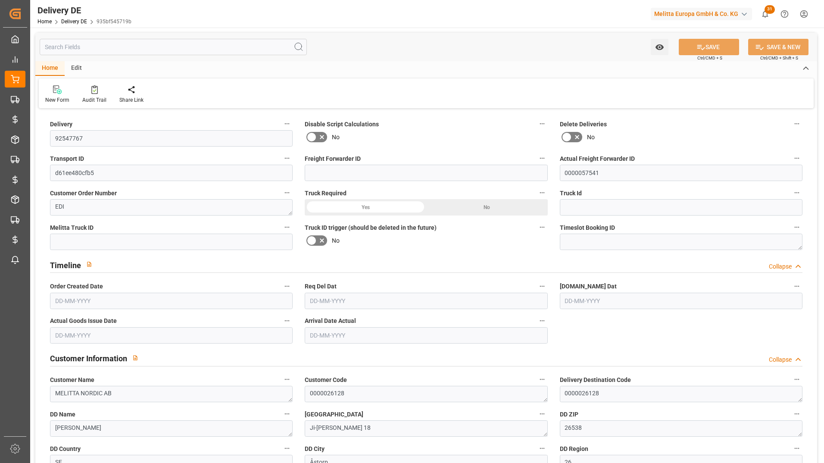
type input "0"
type input "10"
type input "989.826"
type input "1904.388"
type input "17782.96"
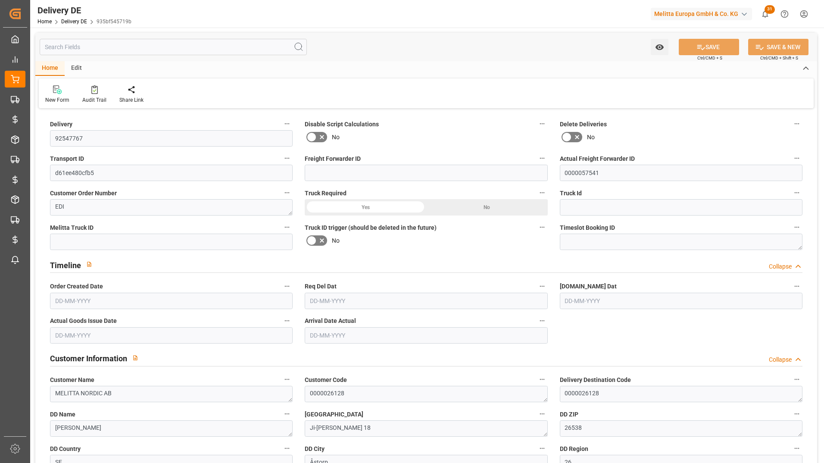
type input "[DATE]"
click at [90, 104] on div "Audit Trail" at bounding box center [94, 101] width 24 height 8
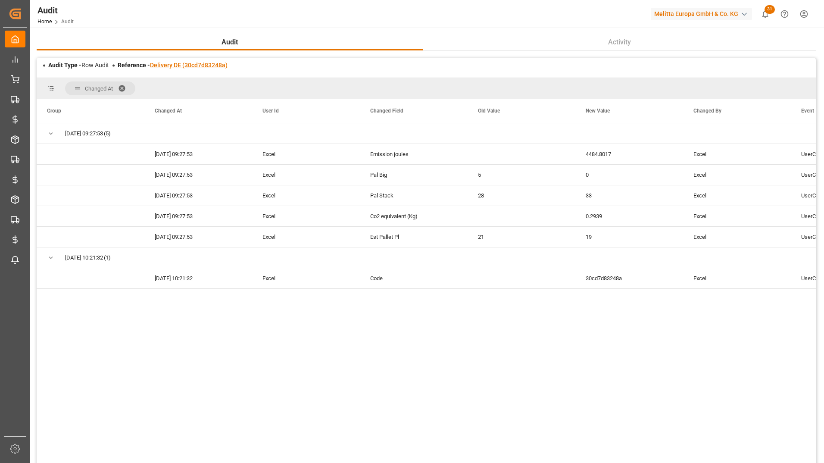
click at [212, 69] on link "Delivery DE (30cd7d83248a)" at bounding box center [189, 65] width 78 height 7
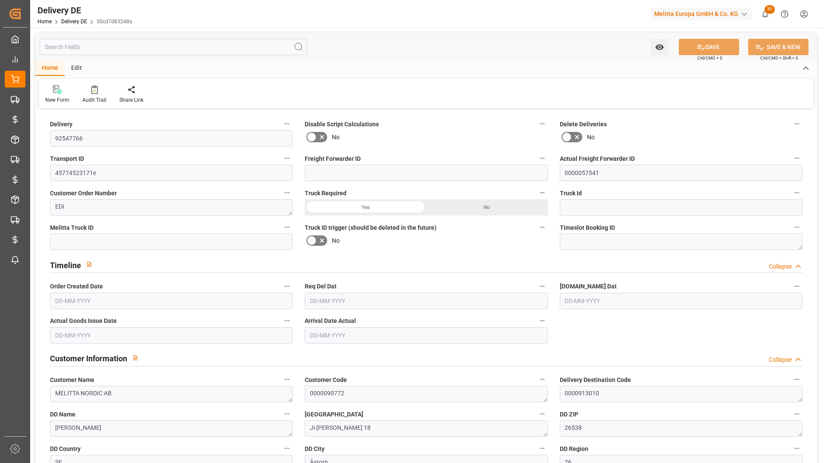
type input "92547766"
type input "45774523171e"
type input "0000057541"
type textarea "EDI"
type textarea "MELITTA NORDIC AB"
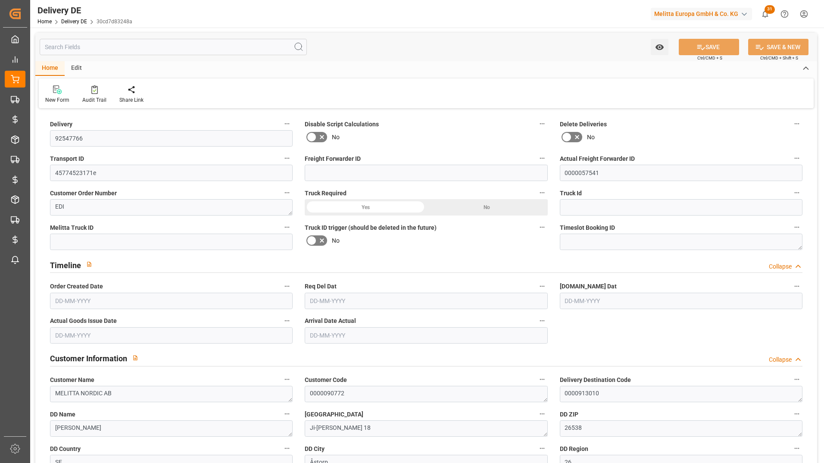
type textarea "0000090772"
type textarea "0000913010"
type textarea "Frode Laursen"
type textarea "Ji-Te Gatan 18"
type textarea "26538"
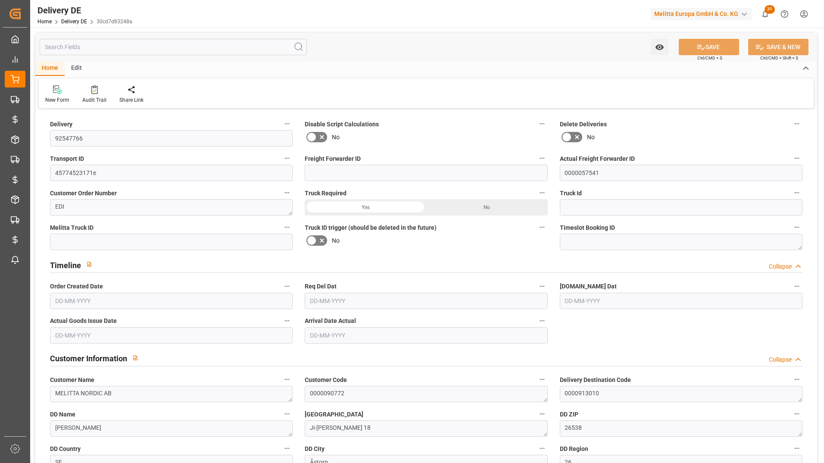
type textarea "SE"
type textarea "Åstorp"
type textarea "26"
type textarea "0011"
type textarea "3"
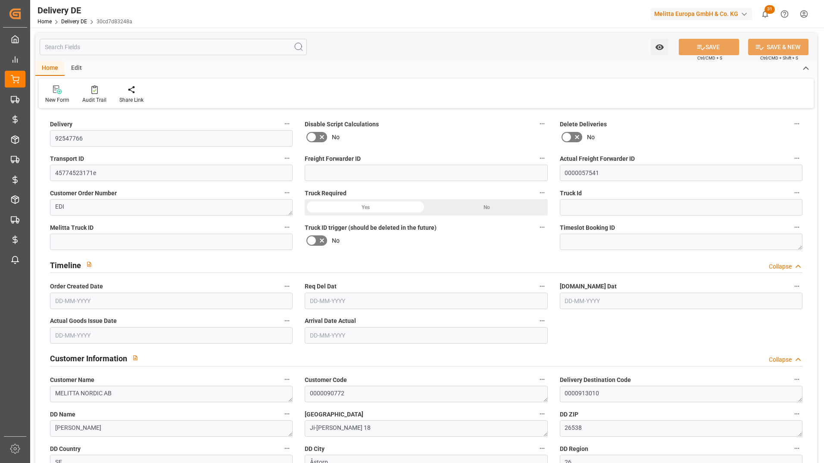
type textarea "ZLCC"
type input "Pallet"
type textarea "SE41"
type input "SE41"
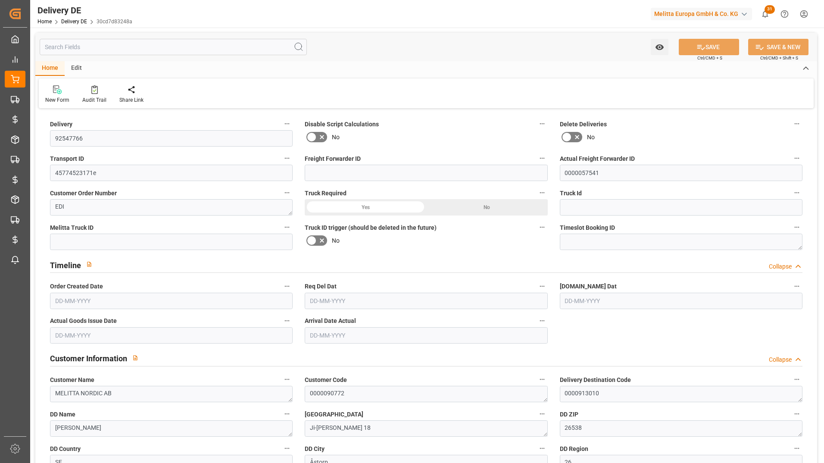
type input "DAP"
type input "41"
type input "SRWM"
type textarea "sortenrein wenn die Bestellmenge vollständige Lagen erlaubt"
type input "0"
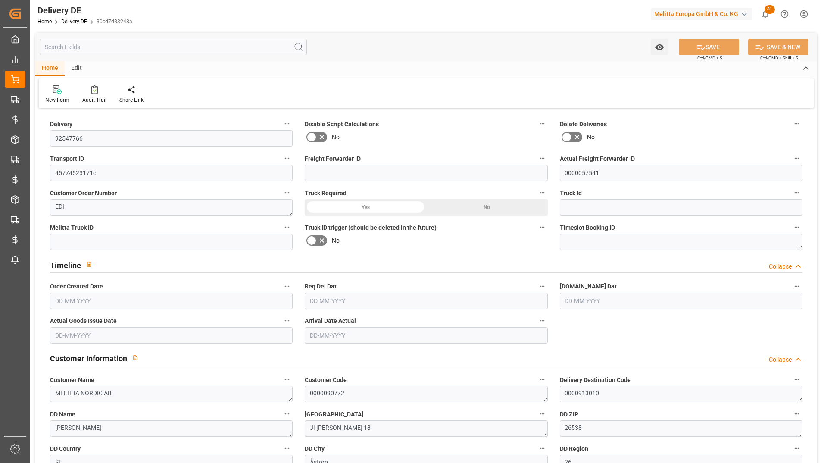
type input "19"
type input "4640.098"
type input "7059"
type input "33271.52"
type input "11-08-2025"
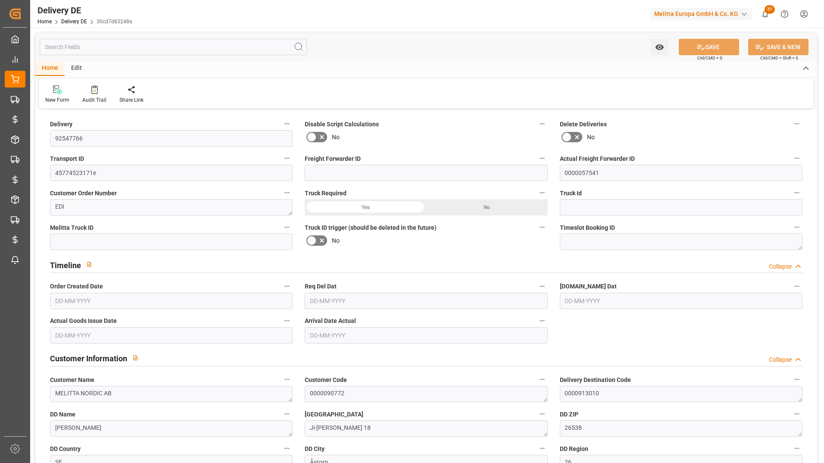
type input "15-08-2025"
type input "13-08-2025"
click at [94, 93] on icon at bounding box center [94, 89] width 6 height 9
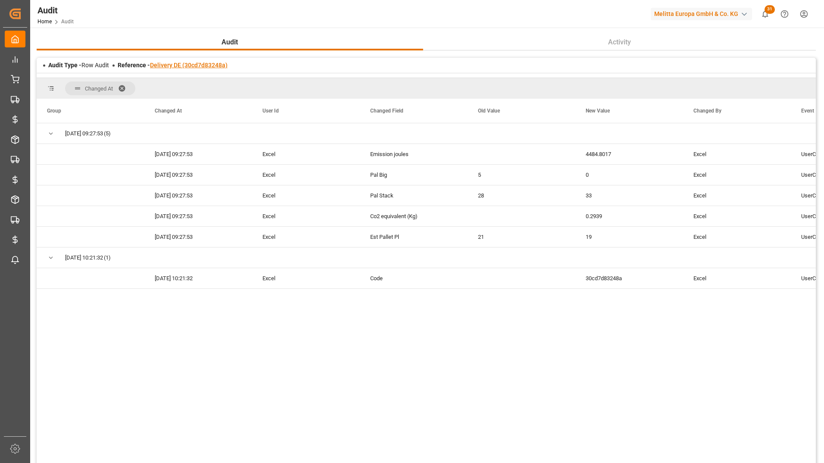
click at [169, 64] on link "Delivery DE (30cd7d83248a)" at bounding box center [189, 65] width 78 height 7
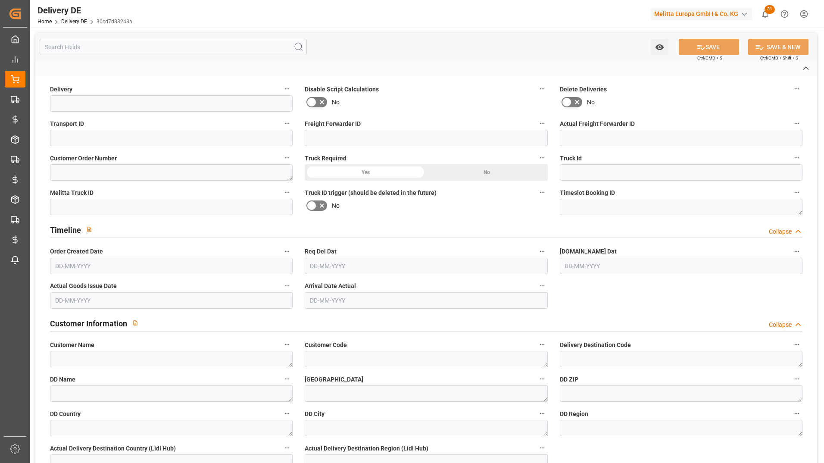
type input "92547766"
type input "45774523171e"
type input "0000057541"
type textarea "EDI"
type textarea "MELITTA NORDIC AB"
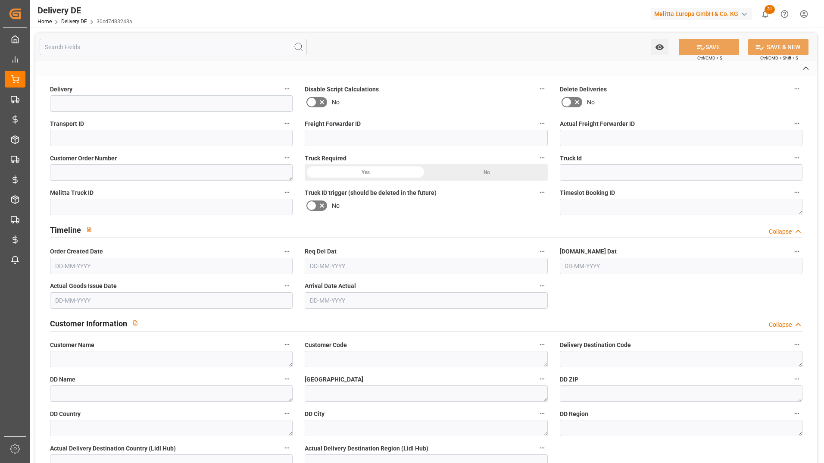
type textarea "0000090772"
type textarea "0000913010"
type textarea "Frode Laursen"
type textarea "Ji-Te Gatan 18"
type textarea "26538"
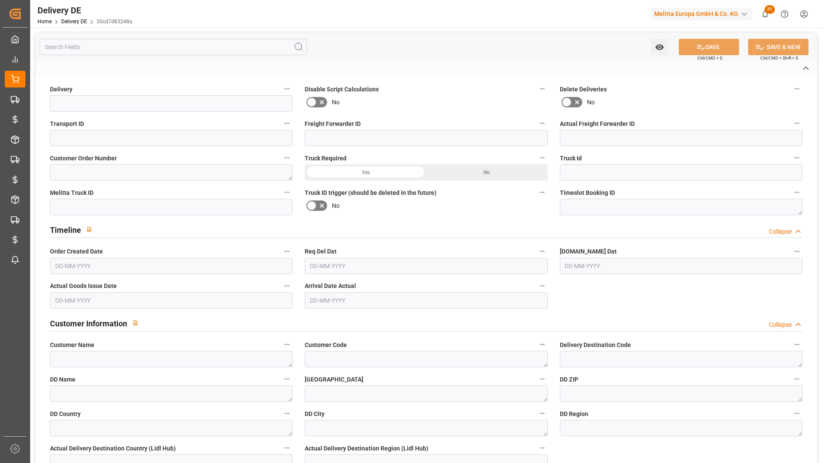
type textarea "SE"
type textarea "Åstorp"
type textarea "26"
type textarea "0011"
type textarea "3"
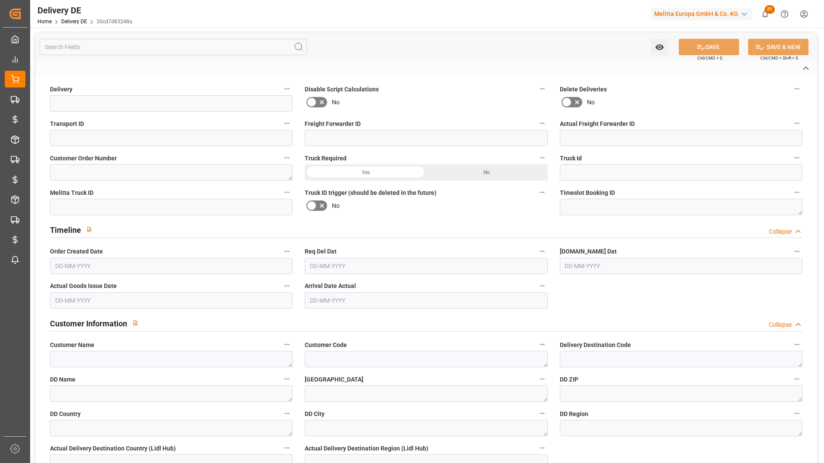
type textarea "ZLCC"
type input "Pallet"
type textarea "SE41"
type input "SE41"
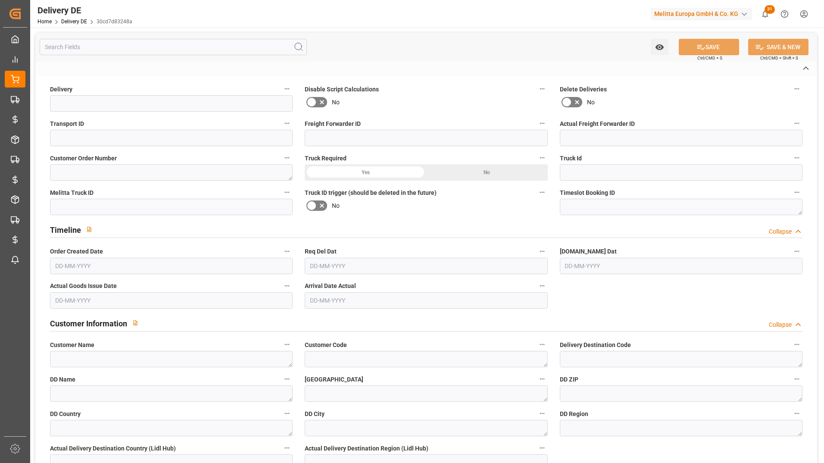
type input "DAP"
type input "41"
type input "SRWM"
type textarea "sortenrein wenn die Bestellmenge vollständige Lagen erlaubt"
type input "0"
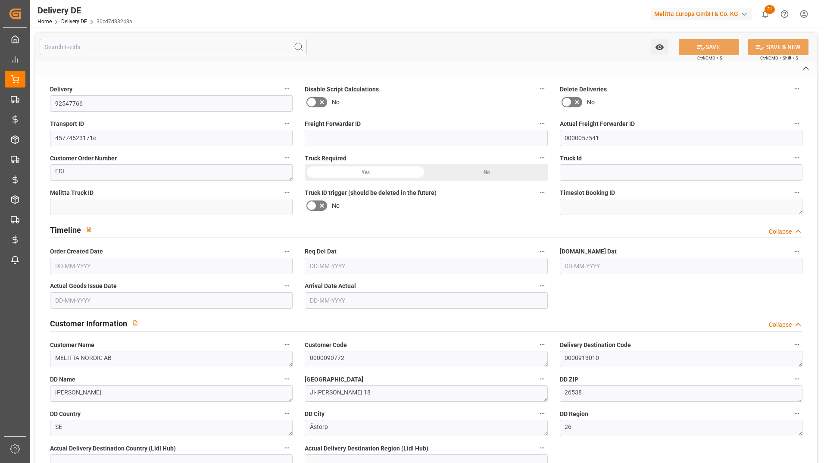
type input "19"
type input "4640.098"
type input "7059"
type input "33271.52"
type input "11-08-2025"
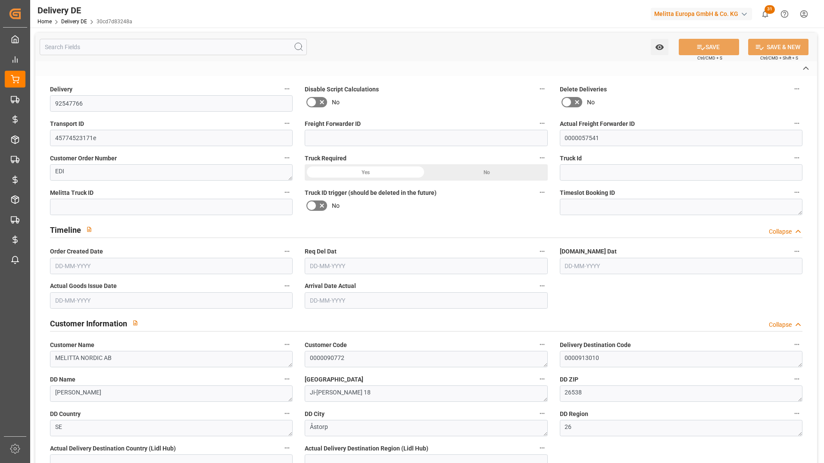
type input "15-08-2025"
type input "13-08-2025"
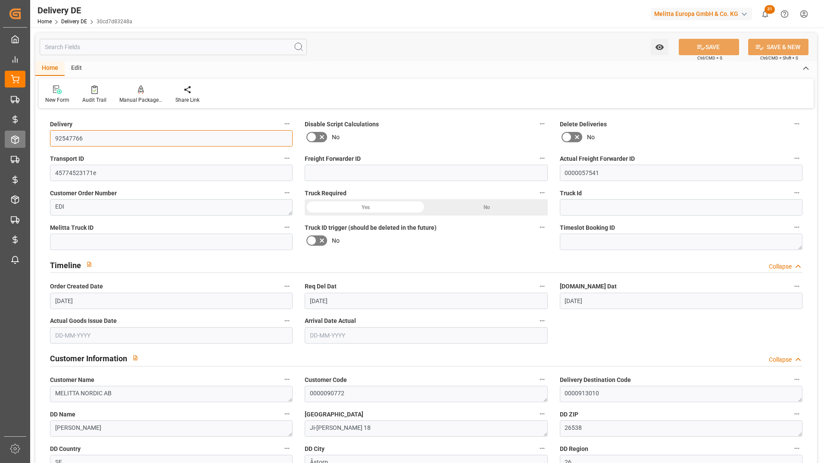
drag, startPoint x: 97, startPoint y: 137, endPoint x: 19, endPoint y: 140, distance: 77.2
click at [22, 140] on div "Created by potrace 1.15, written by Peter Selinger 2001-2017 Created by potrace…" at bounding box center [412, 231] width 824 height 463
click at [90, 98] on div "Audit Trail" at bounding box center [94, 100] width 24 height 8
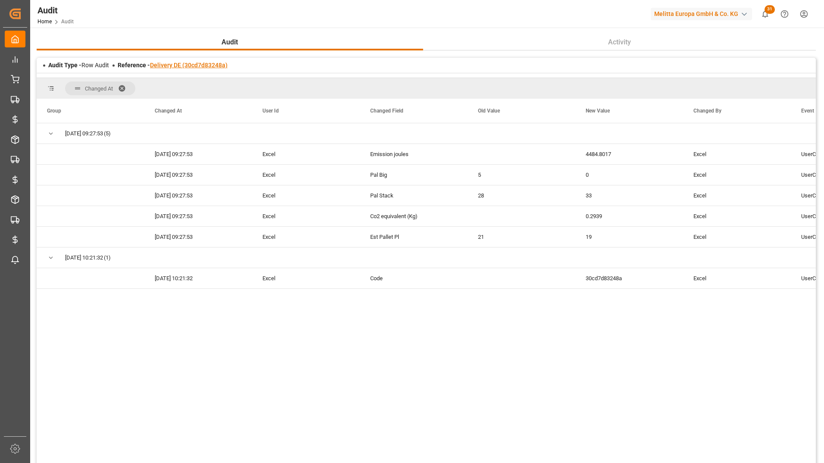
click at [183, 63] on link "Delivery DE (30cd7d83248a)" at bounding box center [189, 65] width 78 height 7
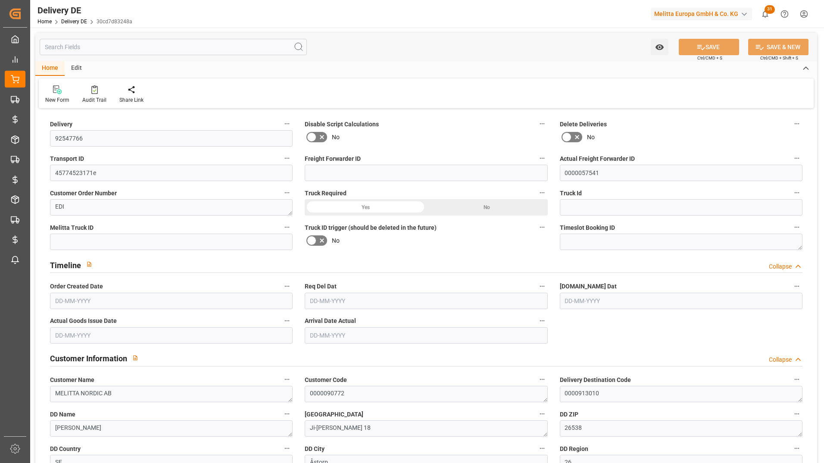
type input "0"
type input "19"
type input "4640.098"
type input "7059"
type input "33271.52"
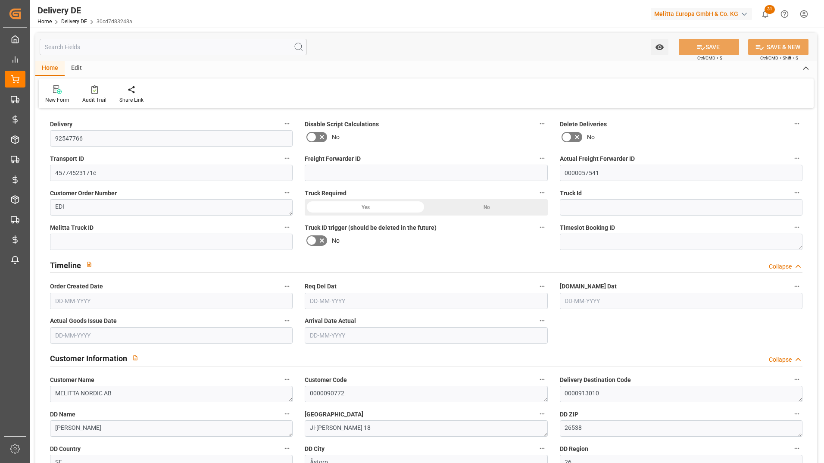
type input "11-08-2025"
type input "15-08-2025"
type input "13-08-2025"
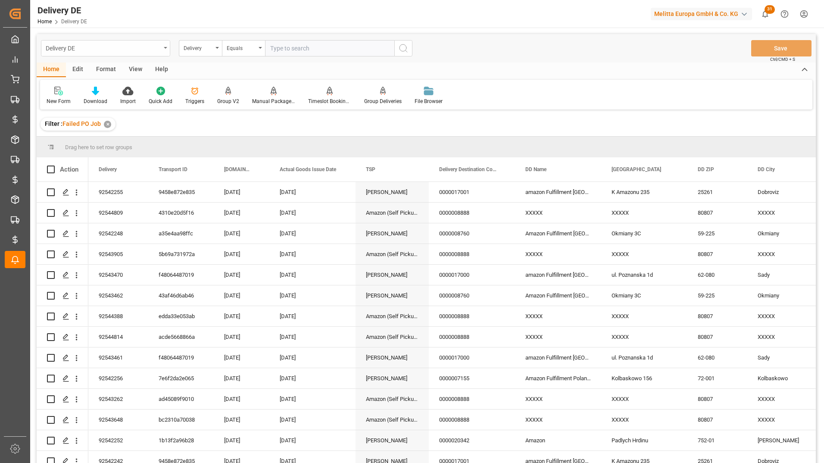
click at [128, 47] on div "Delivery DE" at bounding box center [103, 47] width 115 height 11
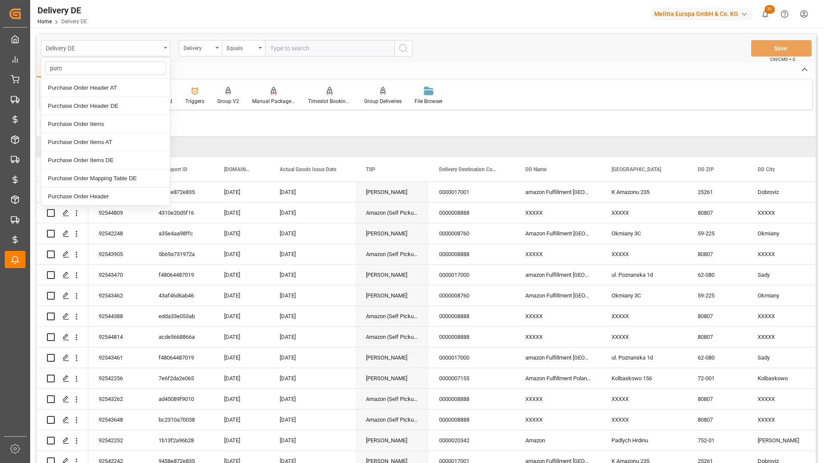
type input "purch"
click at [111, 104] on div "Purchase Order Header DE" at bounding box center [105, 106] width 128 height 18
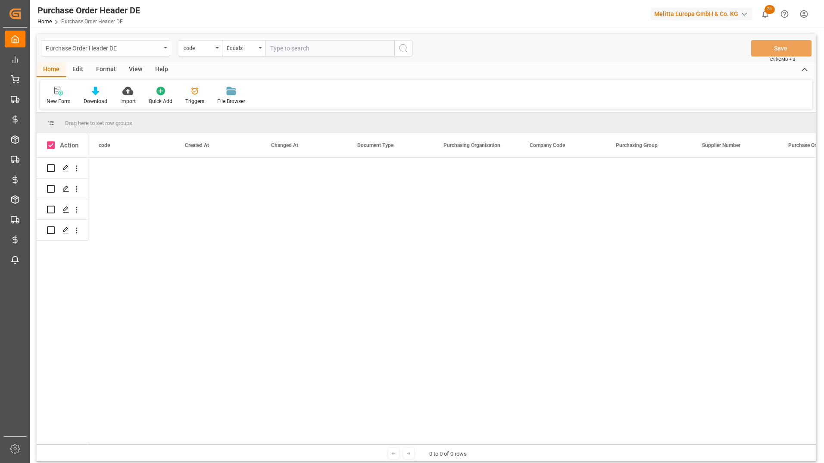
click at [125, 50] on div "Purchase Order Header DE" at bounding box center [103, 47] width 115 height 11
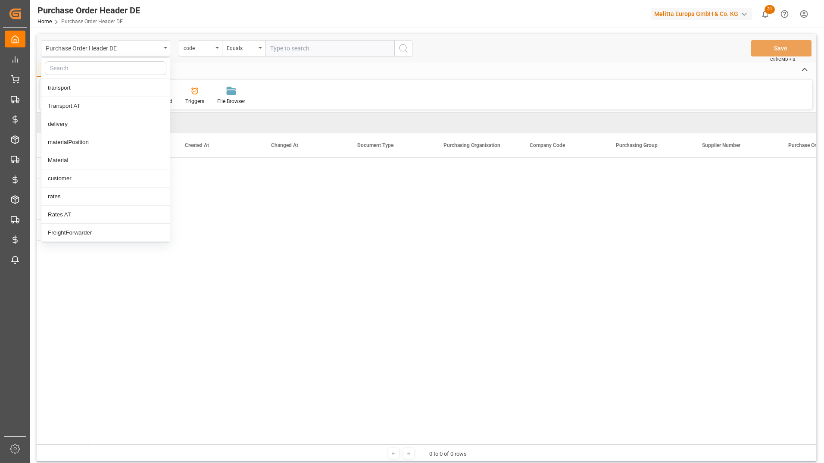
click at [110, 66] on input "text" at bounding box center [106, 68] width 122 height 14
type input "purchase"
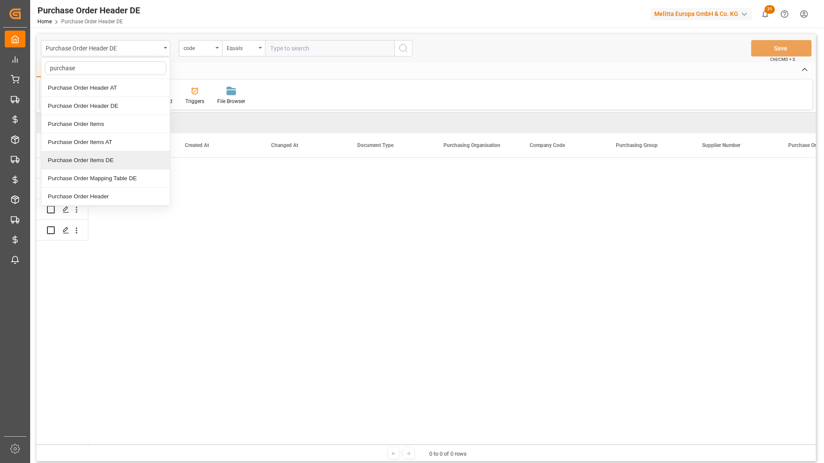
click at [118, 160] on div "Purchase Order Items DE" at bounding box center [105, 160] width 128 height 18
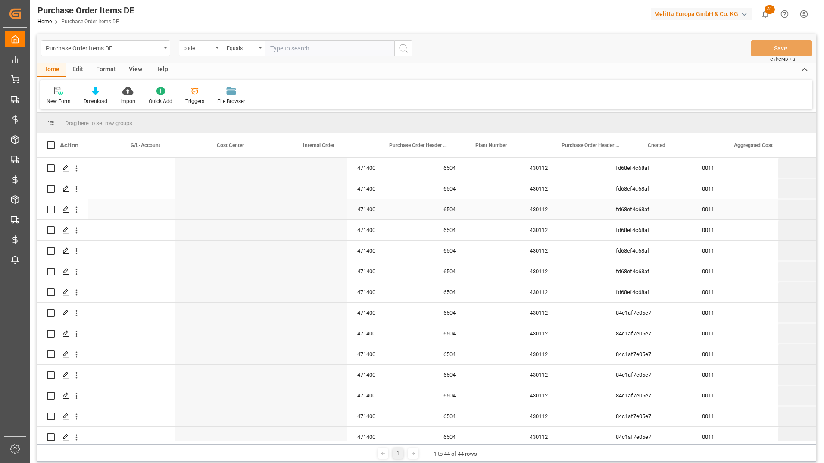
scroll to position [0, 1172]
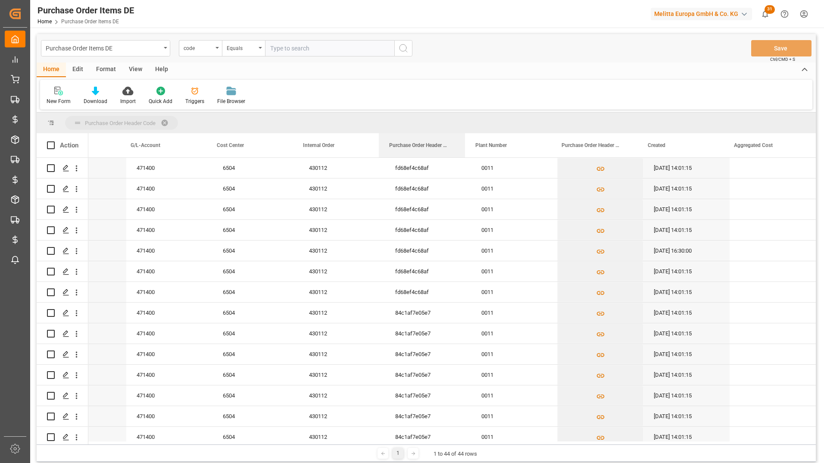
drag, startPoint x: 420, startPoint y: 145, endPoint x: 425, endPoint y: 118, distance: 27.6
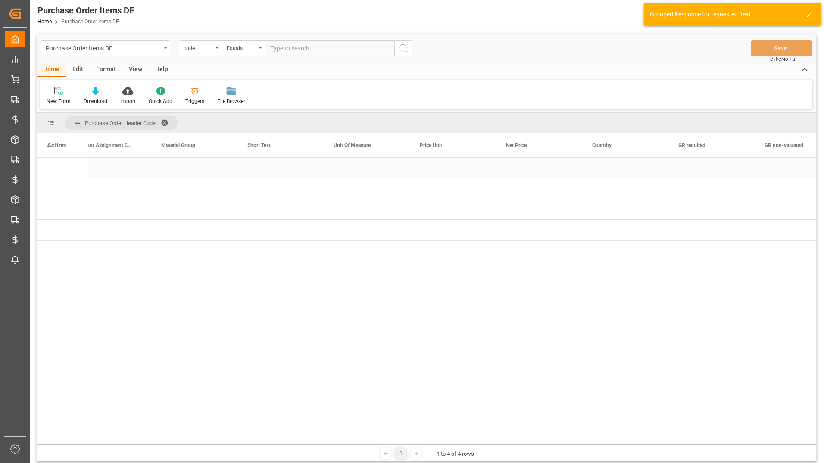
scroll to position [0, 0]
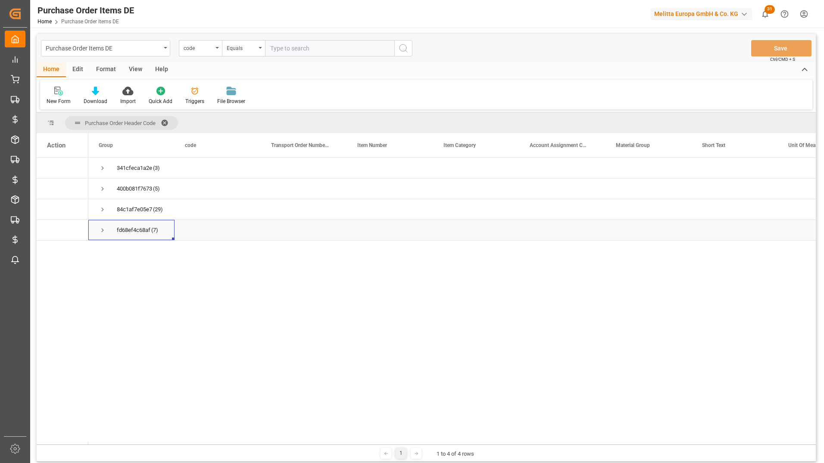
click at [100, 230] on span "Press SPACE to select this row." at bounding box center [103, 230] width 8 height 8
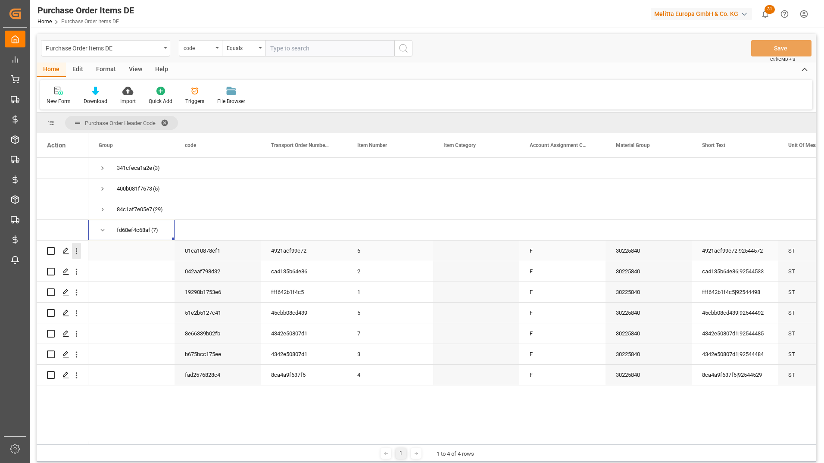
click at [76, 252] on icon "open menu" at bounding box center [77, 251] width 2 height 6
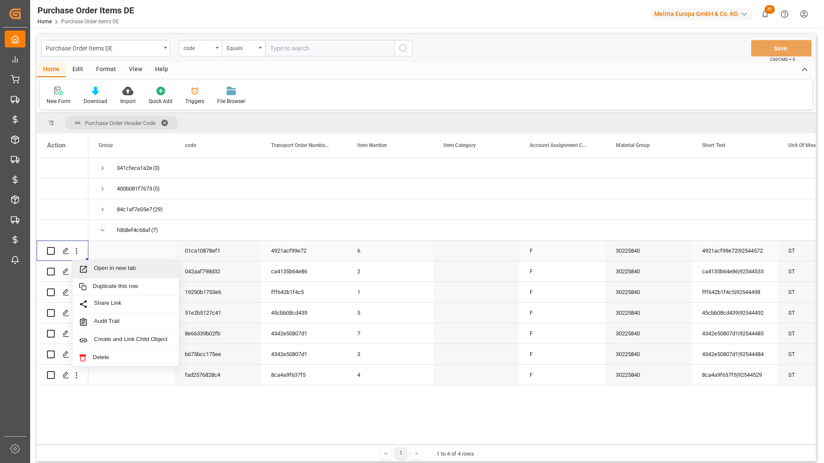
drag, startPoint x: 93, startPoint y: 267, endPoint x: 96, endPoint y: 262, distance: 5.6
click at [93, 267] on span "Press SPACE to select this row." at bounding box center [86, 269] width 15 height 9
click at [103, 211] on span "Press SPACE to select this row." at bounding box center [103, 210] width 8 height 8
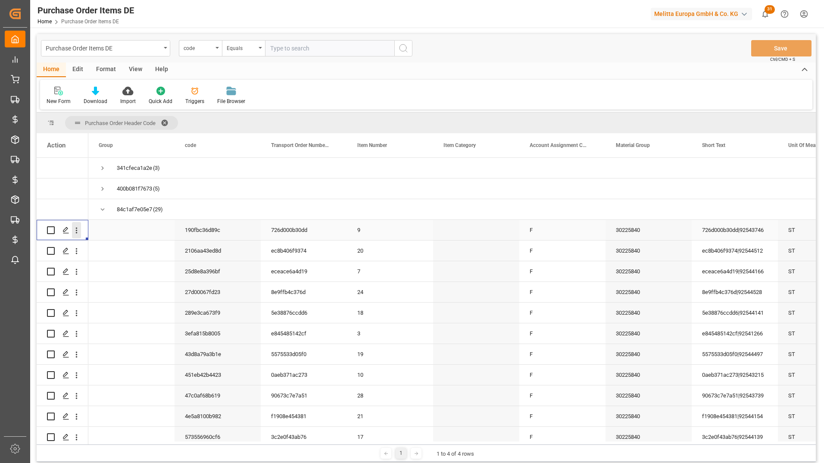
click at [78, 234] on icon "open menu" at bounding box center [76, 230] width 9 height 9
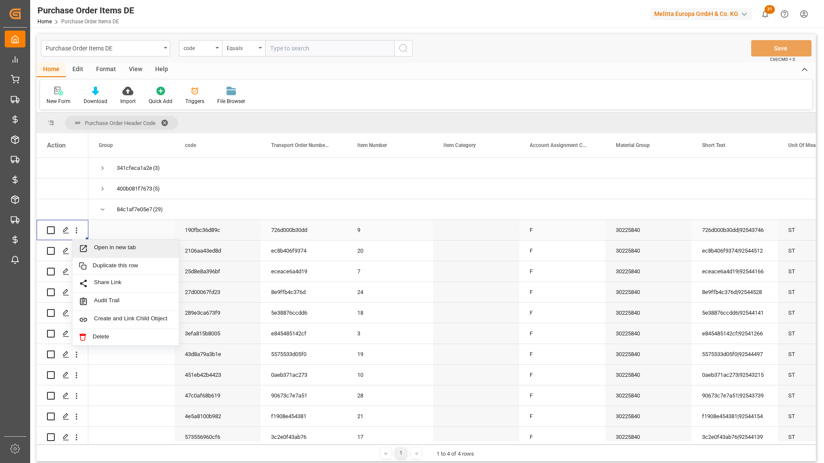
click at [94, 246] on span "Press SPACE to select this row." at bounding box center [86, 248] width 15 height 9
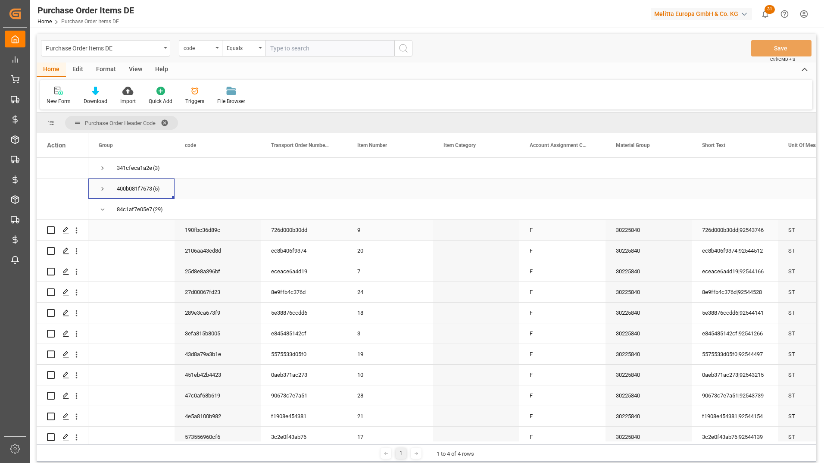
click at [103, 190] on span "Press SPACE to select this row." at bounding box center [103, 189] width 8 height 8
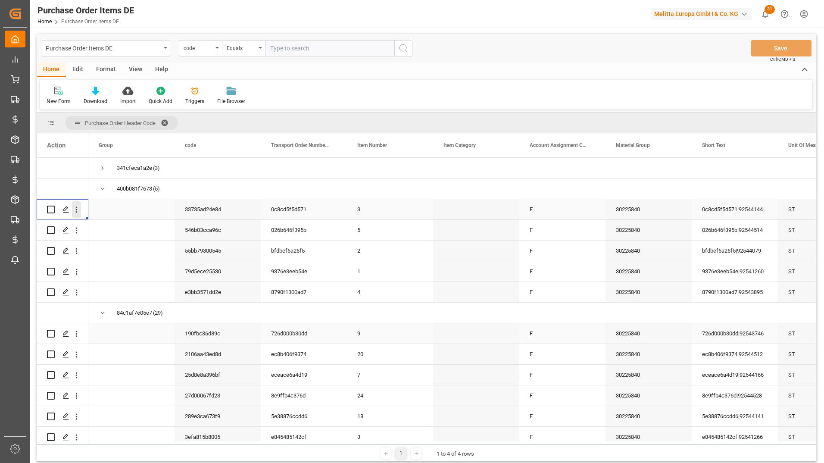
click at [77, 214] on icon "open menu" at bounding box center [76, 209] width 9 height 9
click at [90, 225] on span "Press SPACE to select this row." at bounding box center [86, 227] width 15 height 9
click at [105, 169] on span "Press SPACE to select this row." at bounding box center [103, 168] width 8 height 8
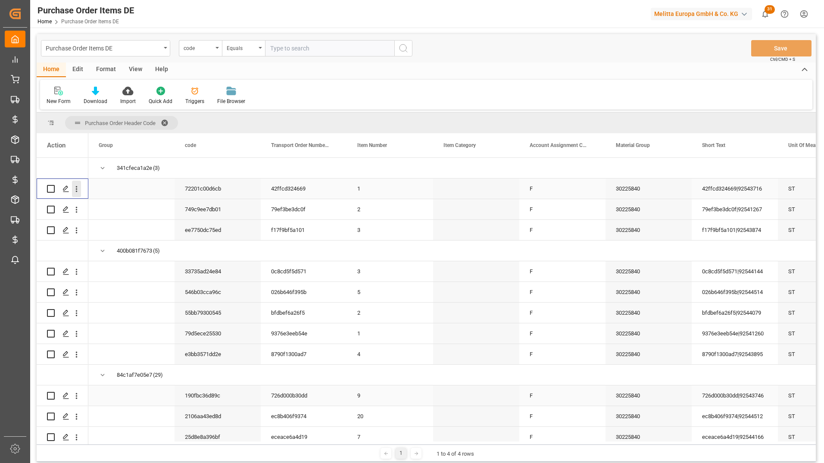
click at [78, 194] on icon "open menu" at bounding box center [76, 188] width 9 height 9
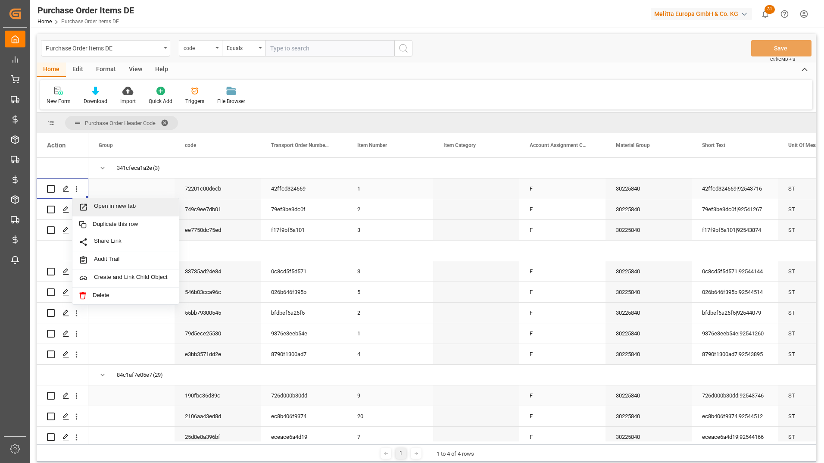
click at [92, 203] on span "Press SPACE to select this row." at bounding box center [86, 207] width 15 height 9
click at [103, 169] on span "Press SPACE to select this row." at bounding box center [103, 168] width 8 height 8
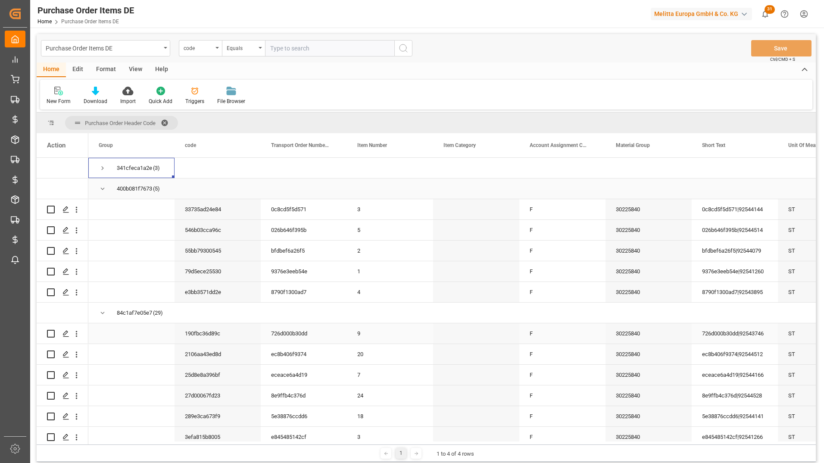
click at [104, 190] on span "Press SPACE to select this row." at bounding box center [103, 189] width 8 height 8
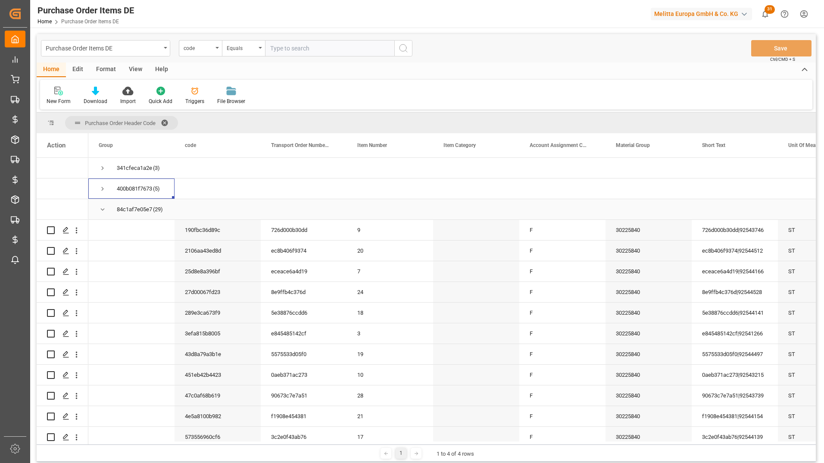
click at [103, 209] on span "Press SPACE to select this row." at bounding box center [103, 210] width 8 height 8
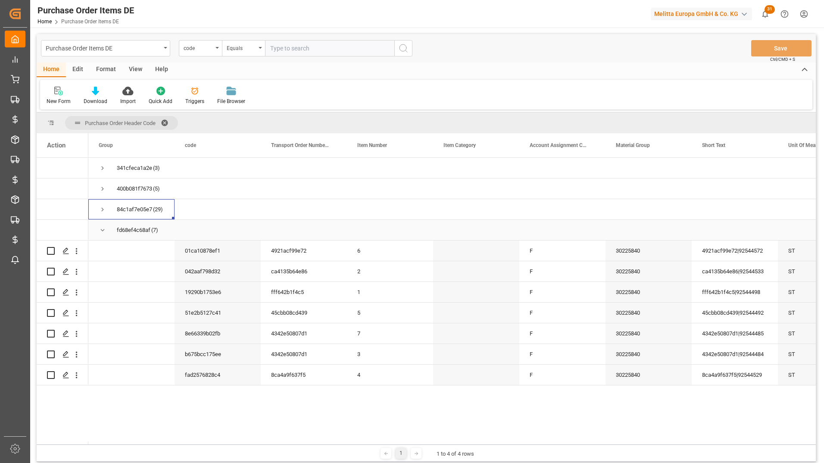
click at [99, 230] on span "Press SPACE to select this row." at bounding box center [103, 230] width 8 height 8
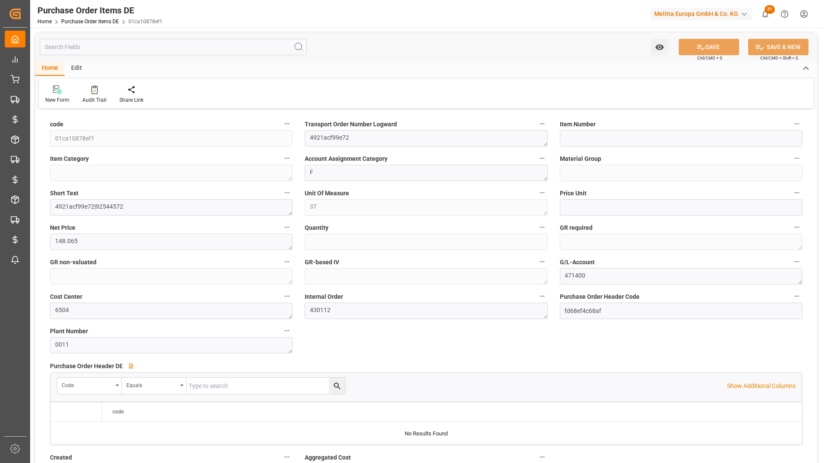
type input "6"
type input "30225840"
type input "1"
type input "[DATE] 14:01"
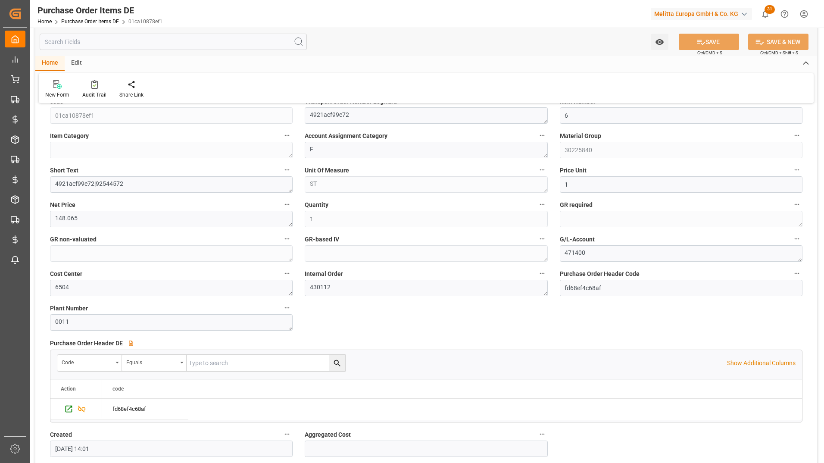
scroll to position [43, 0]
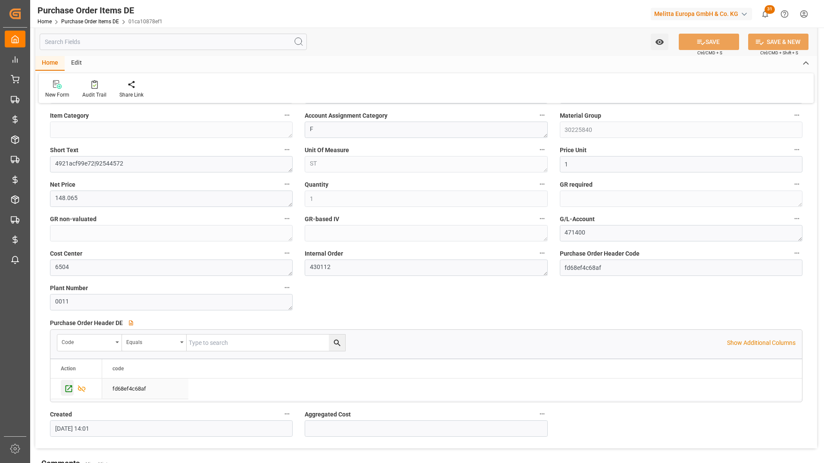
click at [67, 384] on icon "Press SPACE to select this row." at bounding box center [68, 388] width 9 height 9
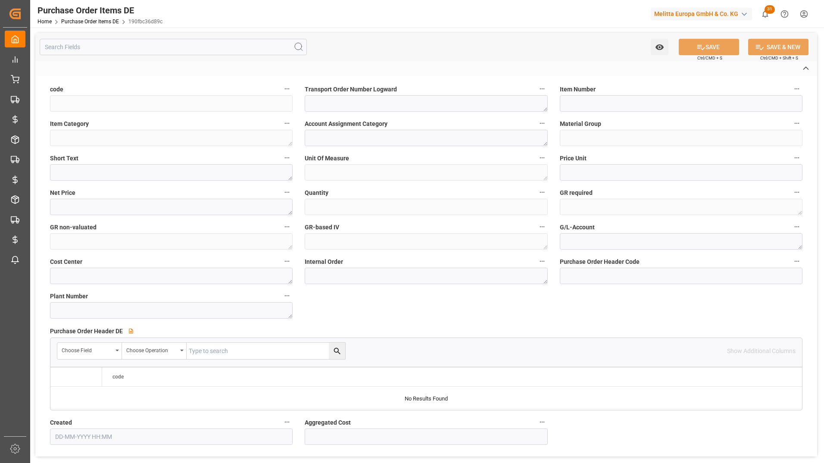
type input "190fbc36d89c"
type textarea "726d000b30dd"
type textarea "F"
type textarea "726d000b30dd|92543746"
type textarea "ST"
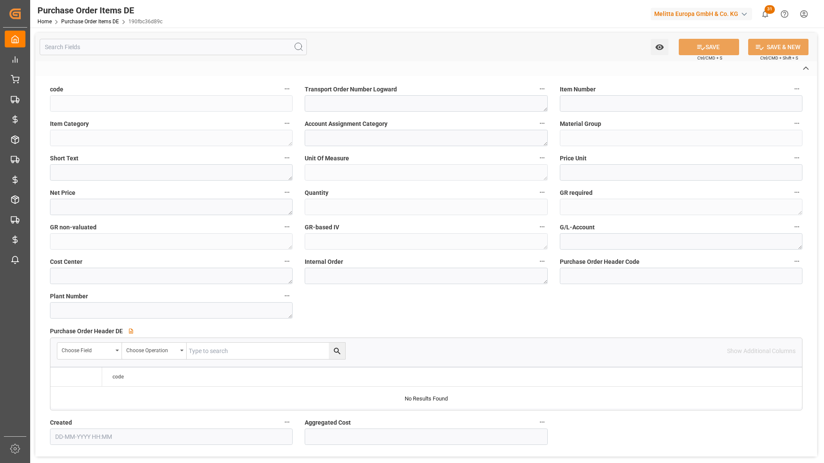
type textarea "55.1863"
type textarea "471400"
type textarea "6504"
type textarea "430112"
type input "84c1af7e05e7"
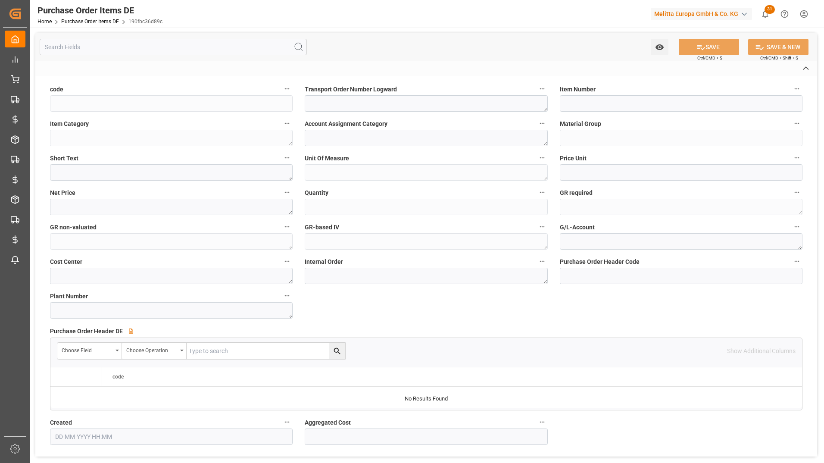
type textarea "0011"
type input "9"
type input "30225840"
type input "1"
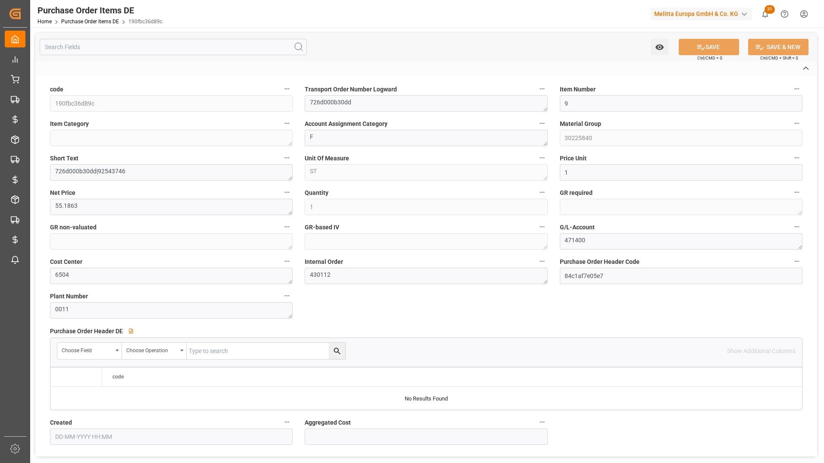
type input "[DATE] 14:01"
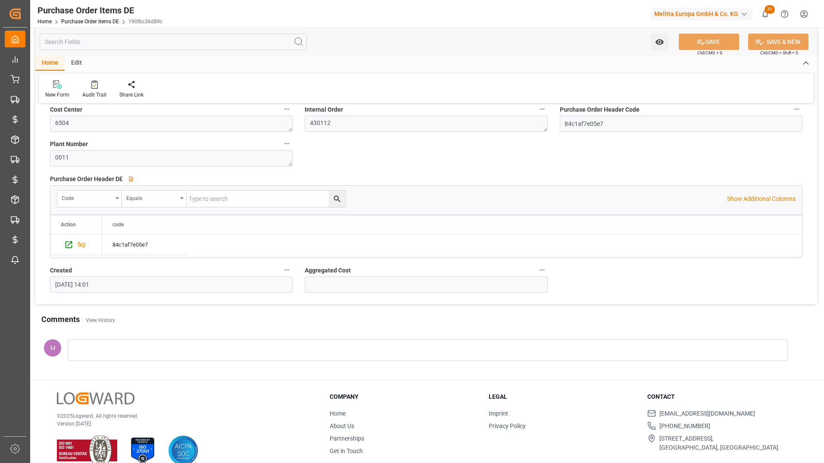
scroll to position [202, 0]
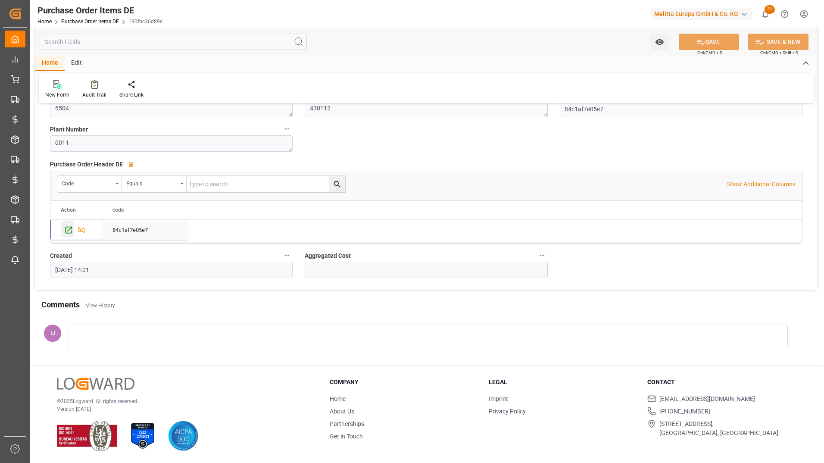
click at [67, 229] on icon "Press SPACE to select this row." at bounding box center [68, 229] width 9 height 9
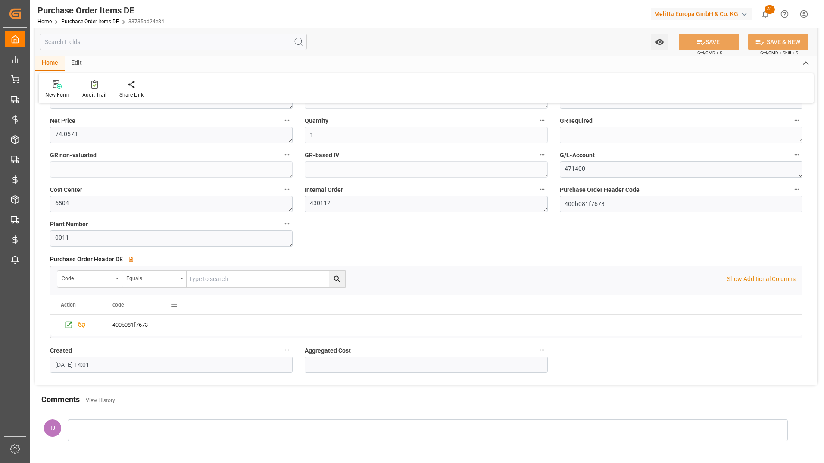
scroll to position [202, 0]
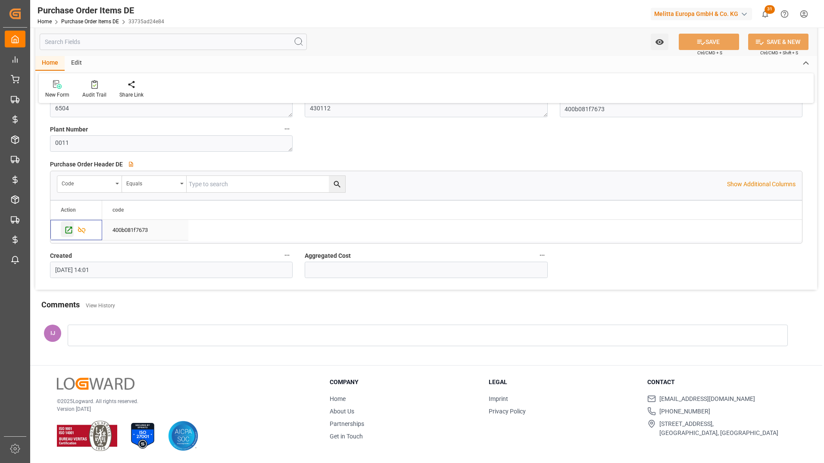
click at [68, 230] on icon "Press SPACE to select this row." at bounding box center [68, 229] width 9 height 9
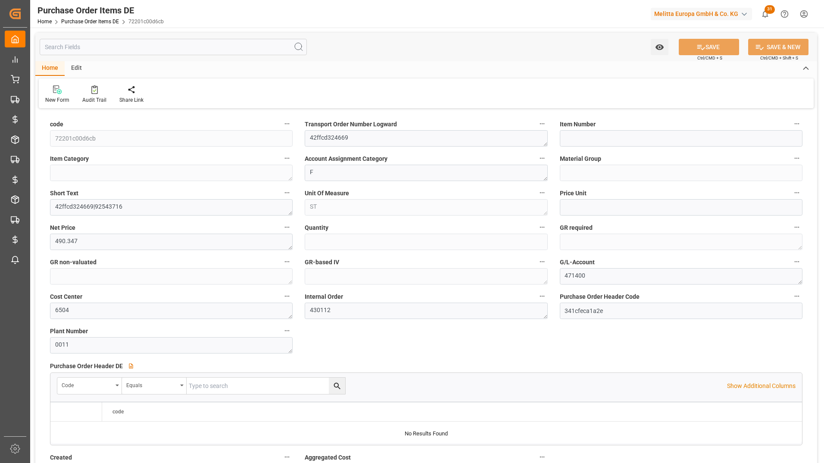
type input "1"
type input "30225840"
type input "1"
type input "[DATE] 14:01"
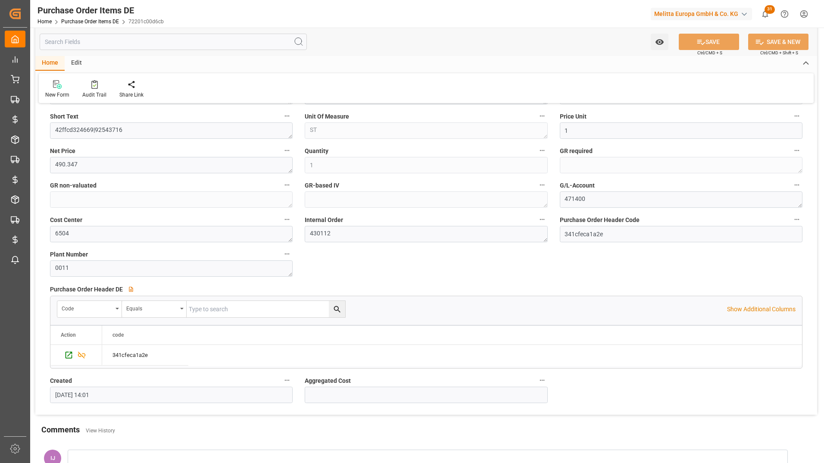
scroll to position [72, 0]
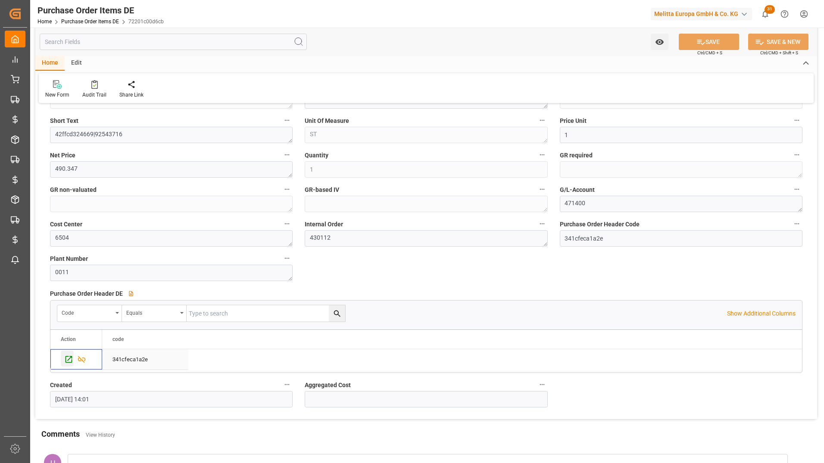
click at [65, 354] on div "Press SPACE to select this row." at bounding box center [67, 358] width 13 height 16
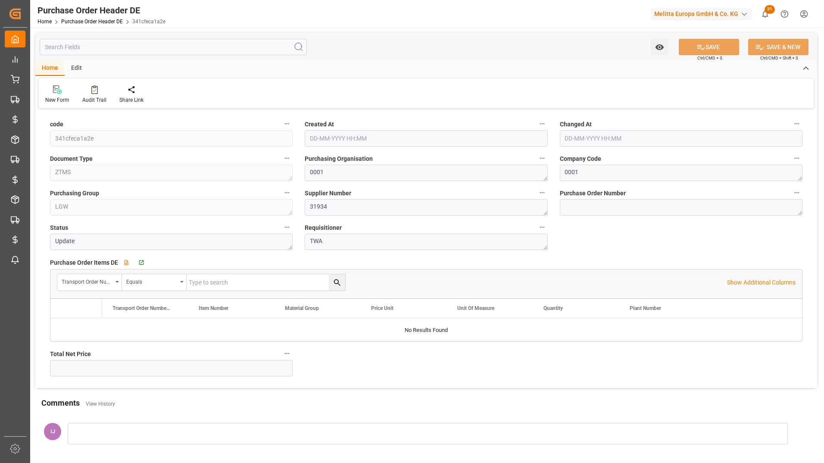
type input "[DATE] 12:01"
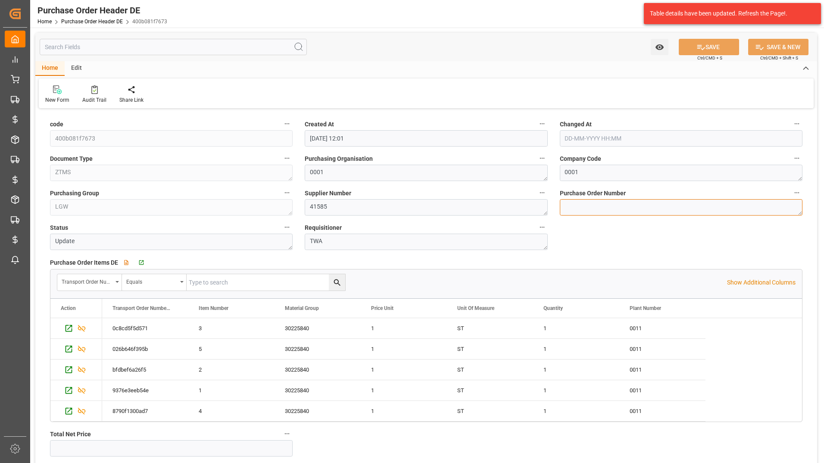
click at [605, 204] on textarea at bounding box center [681, 207] width 243 height 16
paste textarea "45757507"
type textarea "45757507"
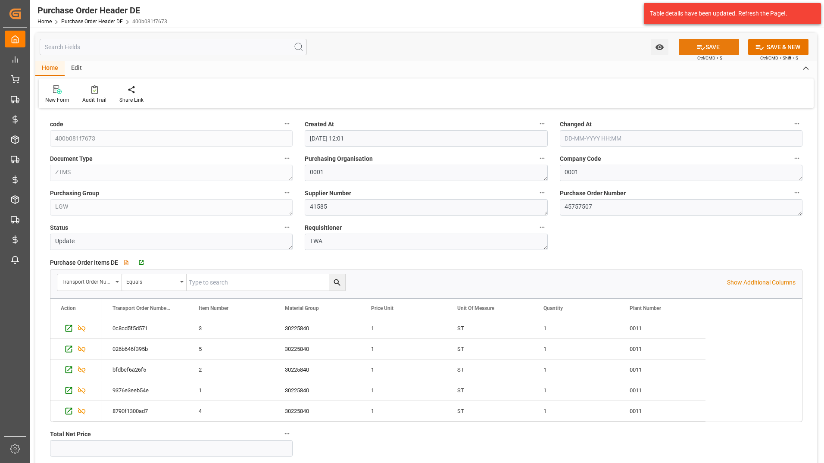
click at [706, 45] on button "SAVE" at bounding box center [709, 47] width 60 height 16
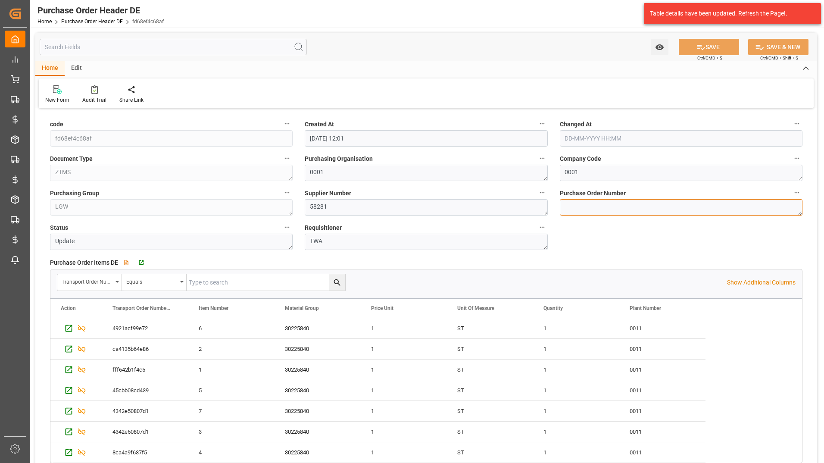
click at [608, 212] on textarea at bounding box center [681, 207] width 243 height 16
paste textarea "45757506"
type textarea "45757506"
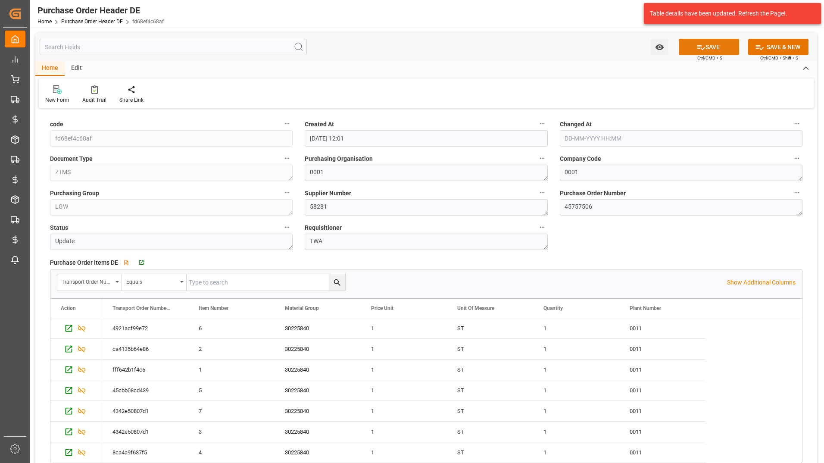
click at [719, 50] on button "SAVE" at bounding box center [709, 47] width 60 height 16
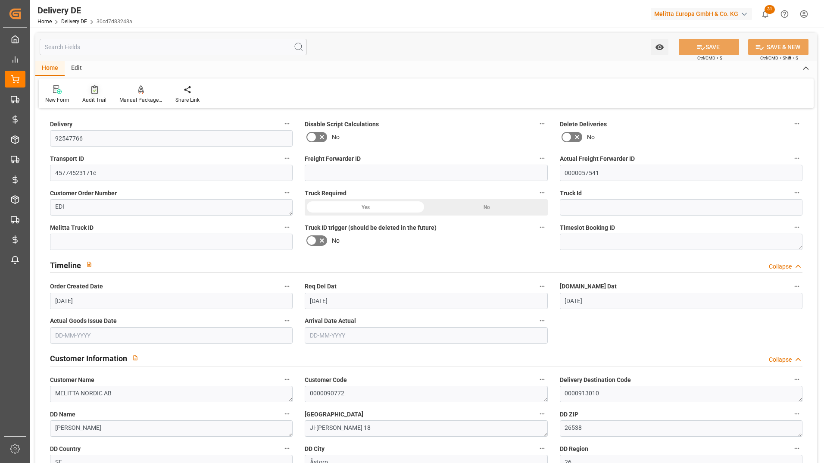
click at [87, 98] on div "Audit Trail" at bounding box center [94, 100] width 24 height 8
click at [91, 87] on icon at bounding box center [94, 89] width 6 height 9
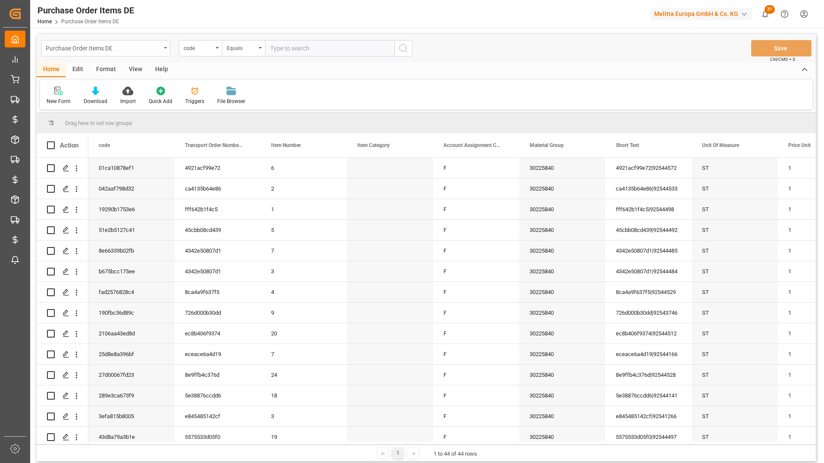
click at [165, 52] on div "Purchase Order Items DE" at bounding box center [105, 48] width 129 height 16
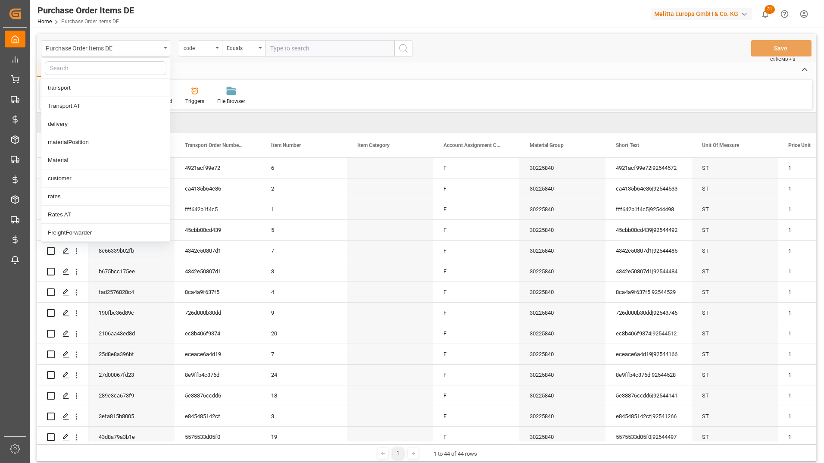
click at [90, 65] on input "text" at bounding box center [106, 68] width 122 height 14
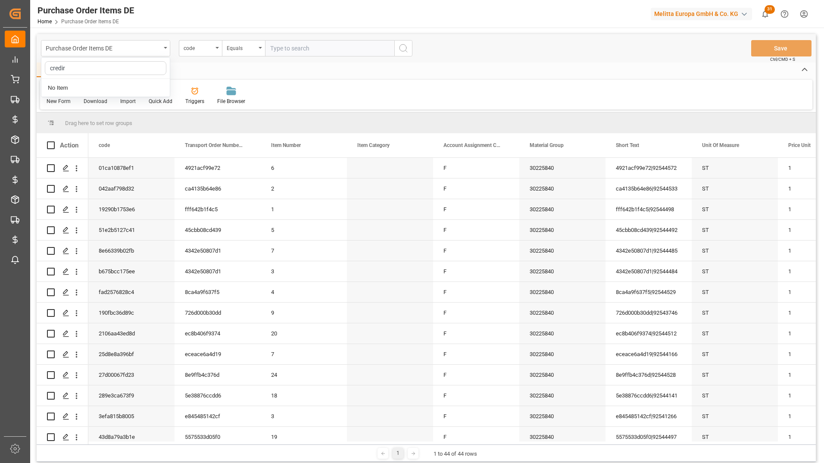
type input "credi"
click at [82, 119] on div "Credit Memo DE" at bounding box center [105, 124] width 128 height 18
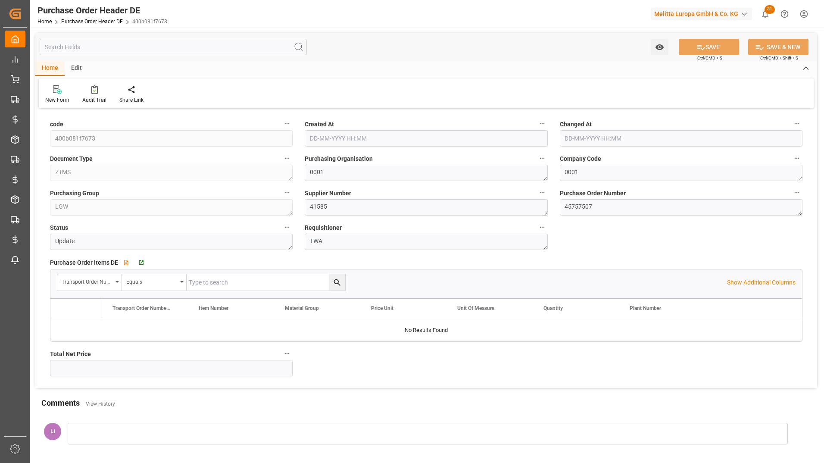
type input "[DATE] 12:01"
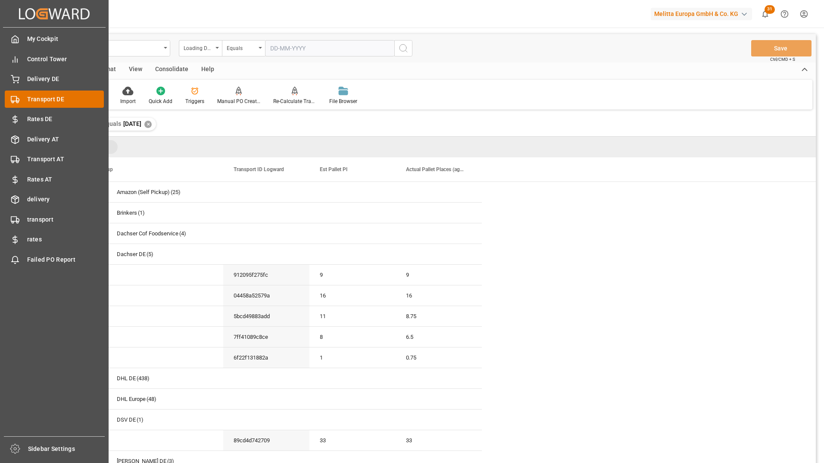
click at [47, 95] on span "Transport DE" at bounding box center [65, 99] width 77 height 9
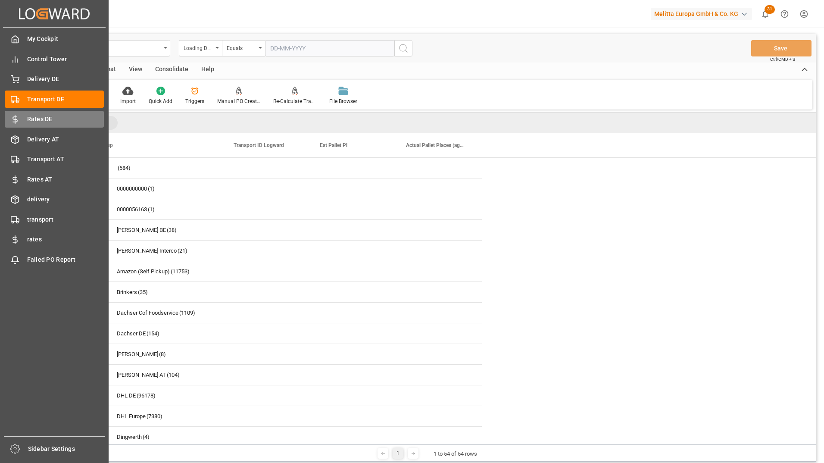
click at [32, 122] on span "Rates DE" at bounding box center [65, 119] width 77 height 9
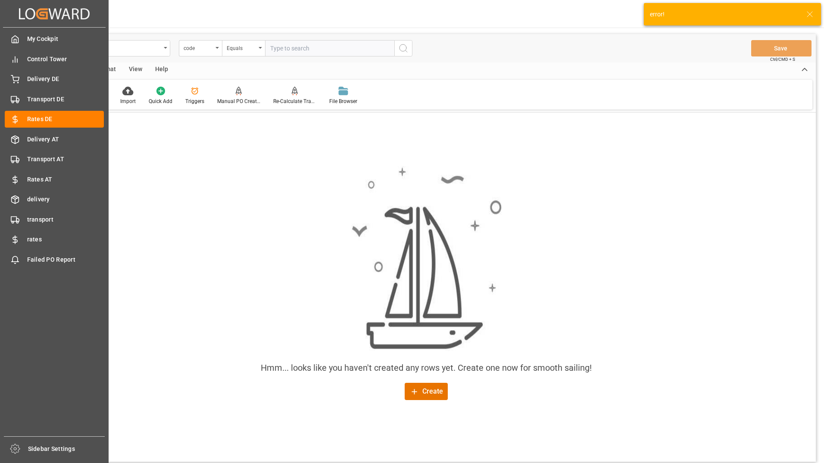
click at [33, 90] on div "My Cockpit My Cockpit Control Tower Control Tower Delivery DE Delivery DE Trans…" at bounding box center [54, 232] width 103 height 409
click at [35, 80] on span "Delivery DE" at bounding box center [65, 79] width 77 height 9
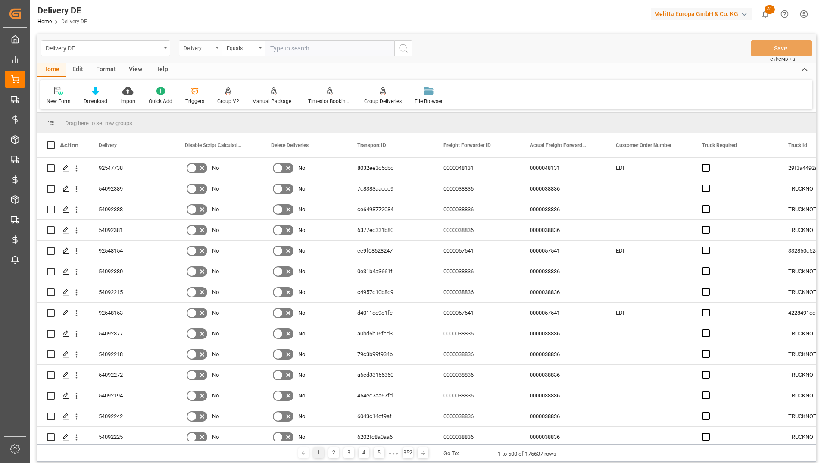
click at [211, 50] on div "Delivery" at bounding box center [198, 47] width 29 height 10
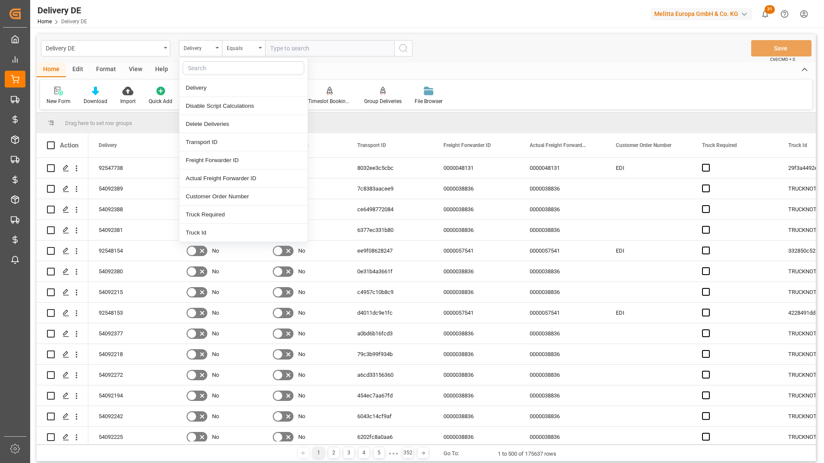
click at [212, 64] on input "text" at bounding box center [244, 68] width 122 height 14
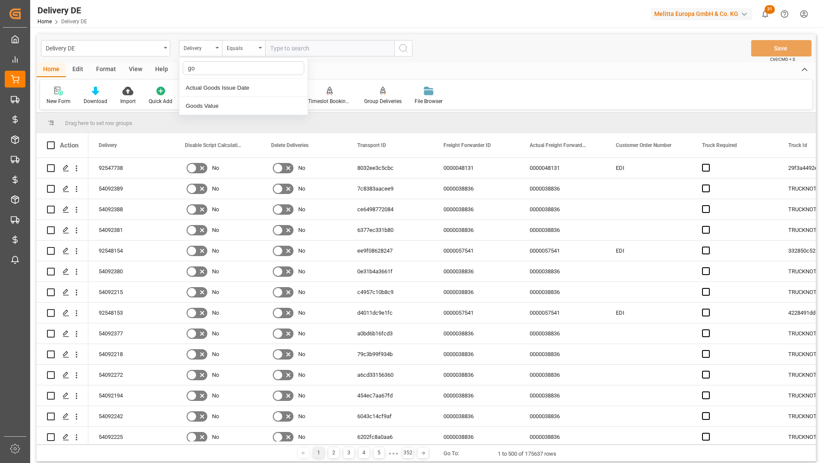
type input "goo"
click at [215, 87] on div "Actual Goods Issue Date" at bounding box center [243, 88] width 128 height 18
click at [250, 40] on div "Equals" at bounding box center [243, 48] width 43 height 16
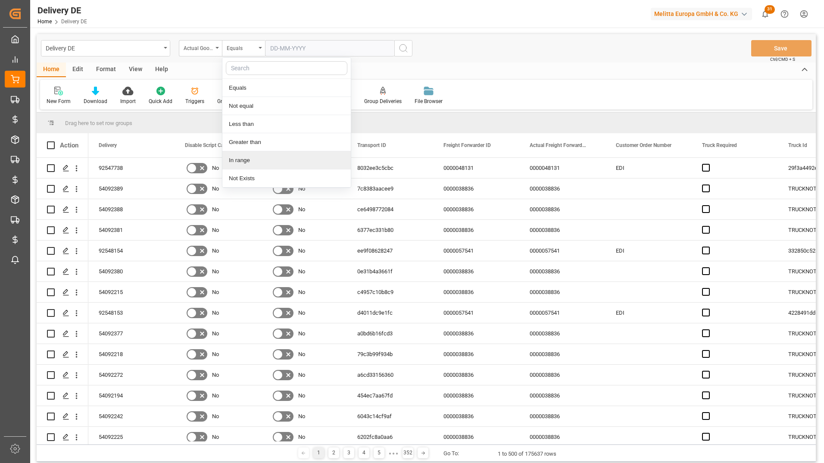
click at [253, 159] on div "In range" at bounding box center [286, 160] width 128 height 18
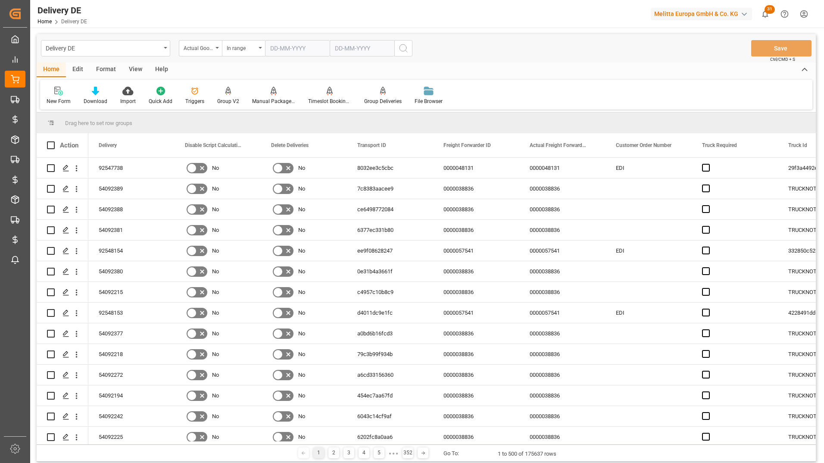
click at [271, 46] on input "text" at bounding box center [297, 48] width 65 height 16
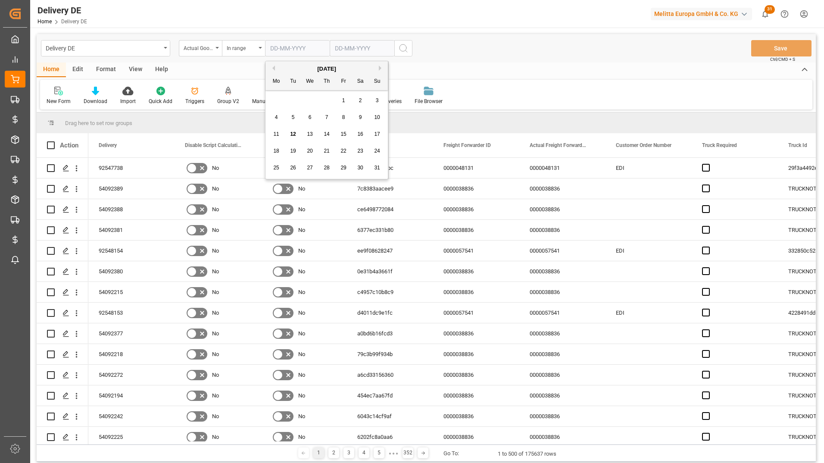
click at [272, 66] on button "Previous Month" at bounding box center [272, 68] width 5 height 5
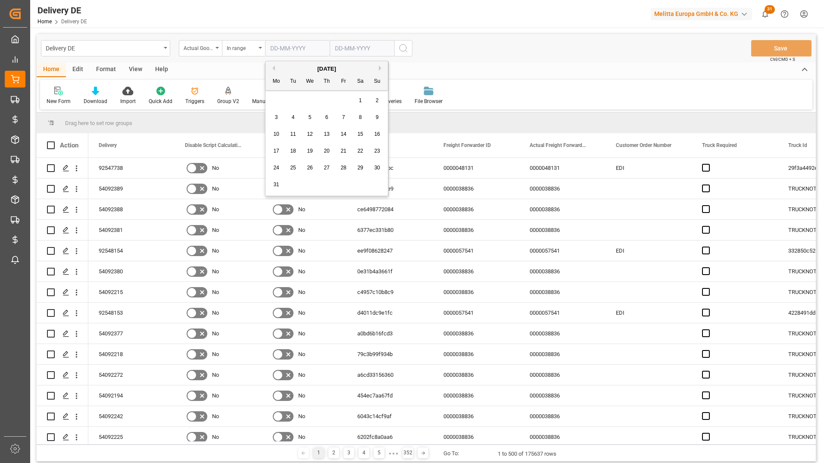
click at [274, 68] on button "Previous Month" at bounding box center [272, 68] width 5 height 5
click at [363, 100] on div "1" at bounding box center [360, 101] width 11 height 10
type input "01-02-2025"
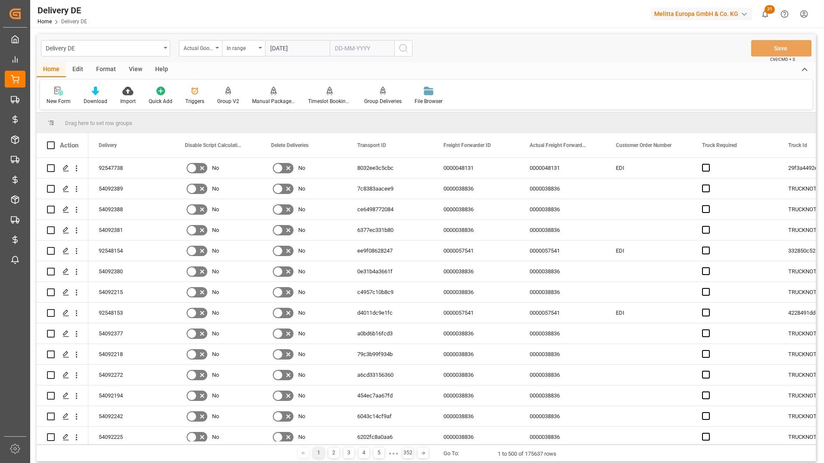
click at [330, 51] on input "text" at bounding box center [297, 48] width 65 height 16
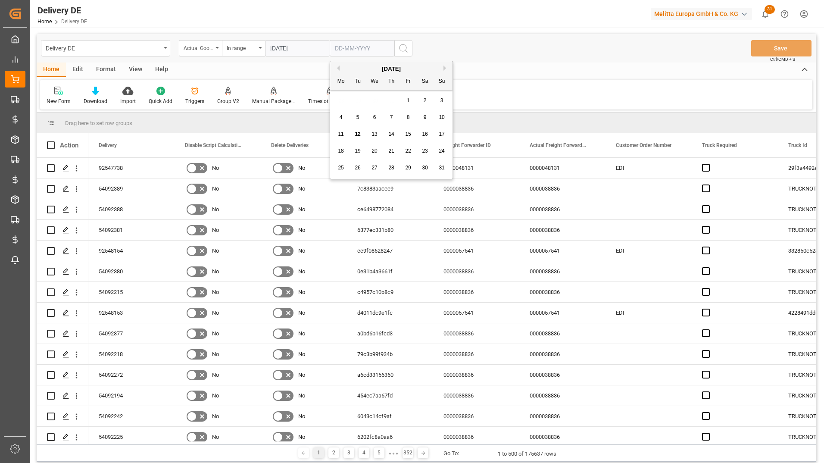
click at [334, 69] on button "Previous Month" at bounding box center [336, 68] width 5 height 5
click at [337, 69] on button "Previous Month" at bounding box center [336, 68] width 5 height 5
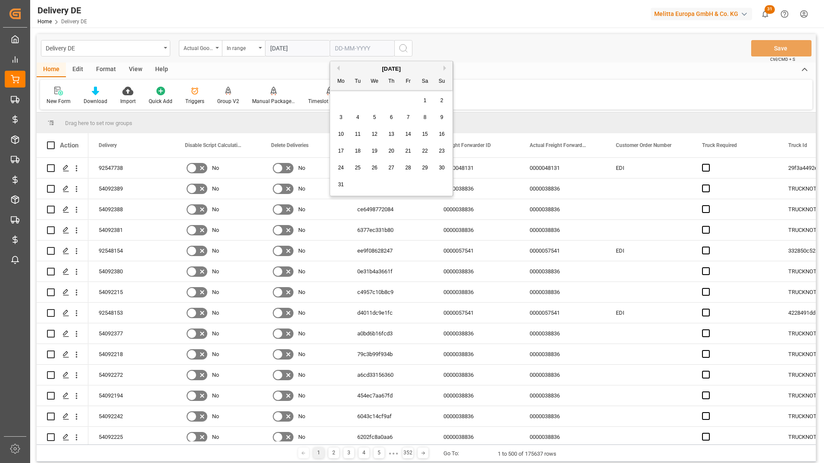
click at [337, 69] on button "Previous Month" at bounding box center [336, 68] width 5 height 5
click at [408, 163] on div "28" at bounding box center [408, 168] width 11 height 10
type input "28-02-2025"
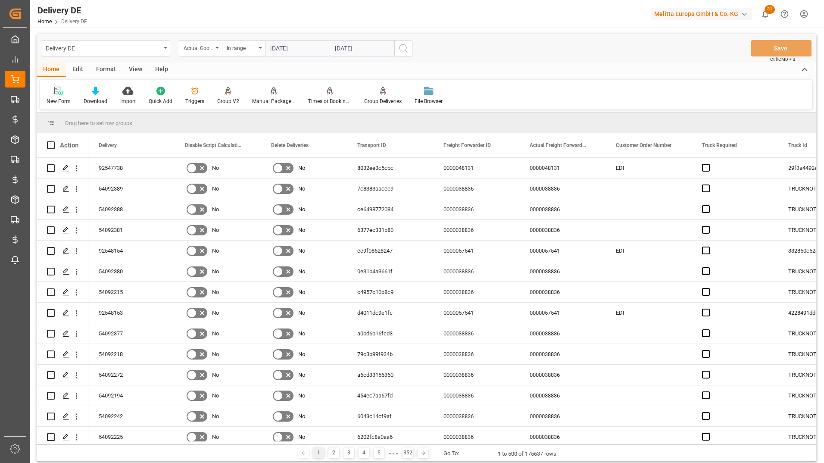
click at [400, 52] on icon "search button" at bounding box center [403, 48] width 10 height 10
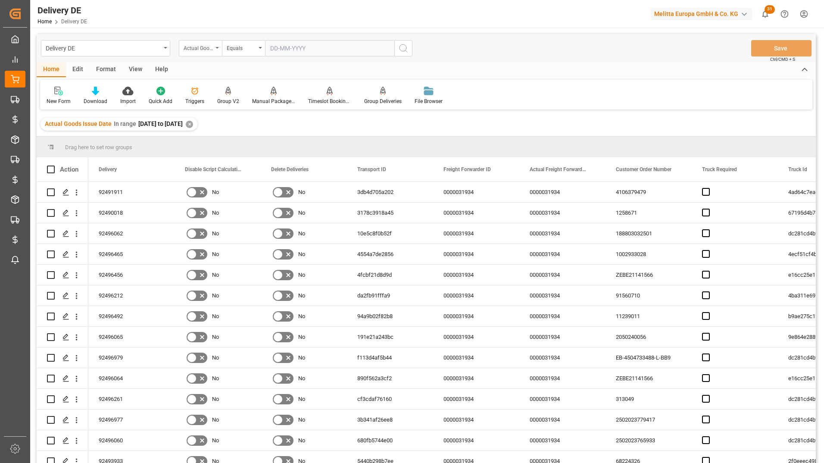
click at [211, 47] on div "Actual Goods Issue Date" at bounding box center [198, 47] width 29 height 10
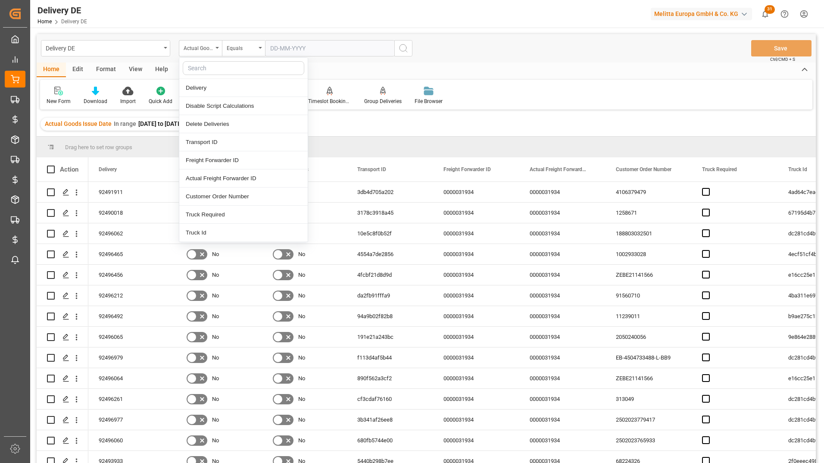
click at [211, 66] on input "text" at bounding box center [244, 68] width 122 height 14
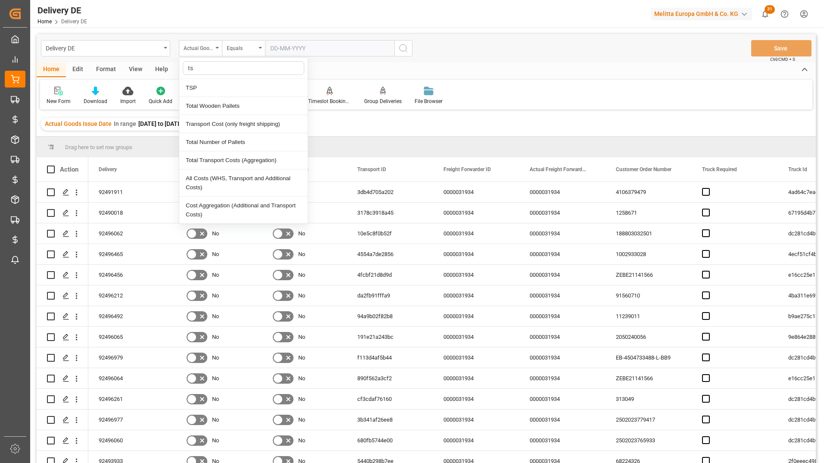
type input "tsp"
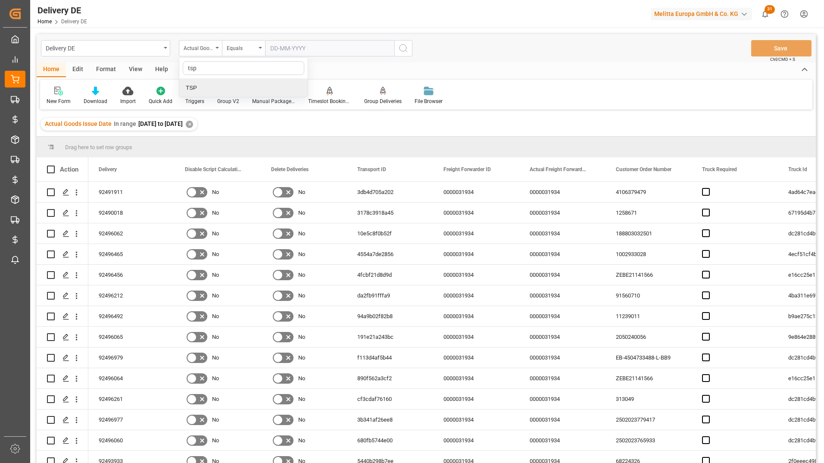
click at [206, 83] on div "TSP" at bounding box center [243, 88] width 128 height 18
click at [303, 45] on input "text" at bounding box center [329, 48] width 129 height 16
type input "Raben DE"
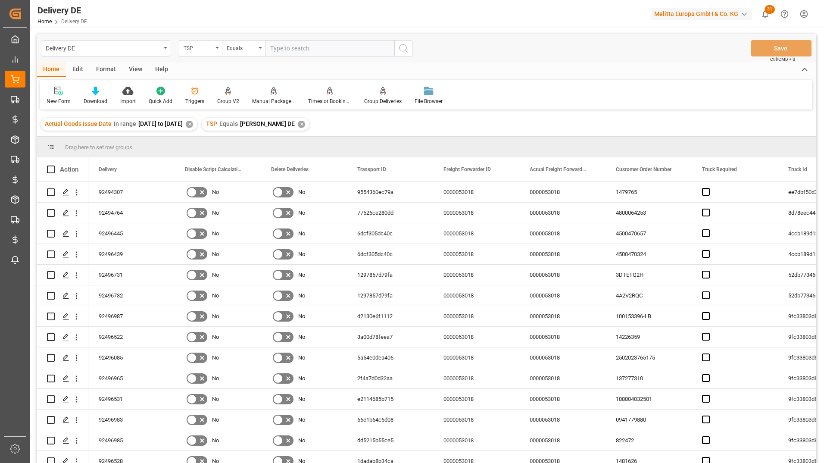
click at [135, 68] on div "View" at bounding box center [135, 69] width 26 height 15
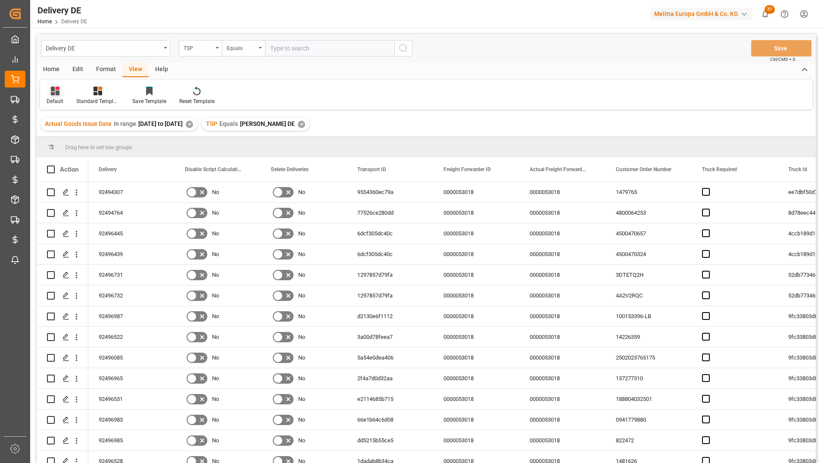
click at [58, 92] on icon at bounding box center [55, 91] width 9 height 9
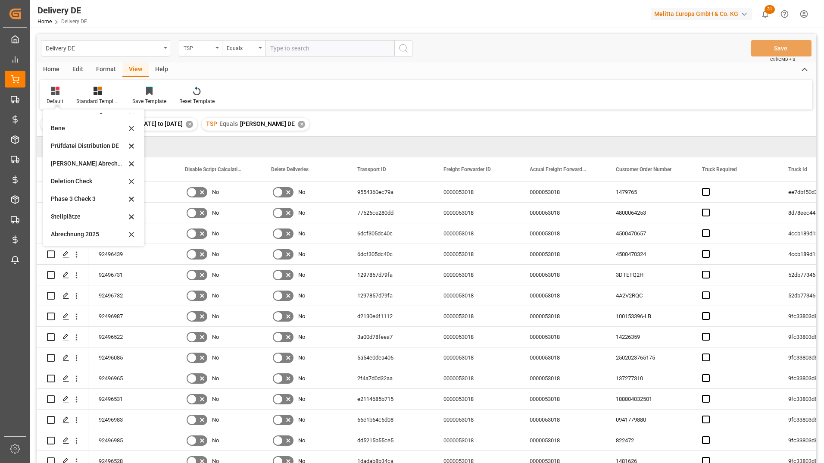
scroll to position [401, 0]
click at [75, 181] on div "WHS Cost Retail" at bounding box center [88, 180] width 75 height 9
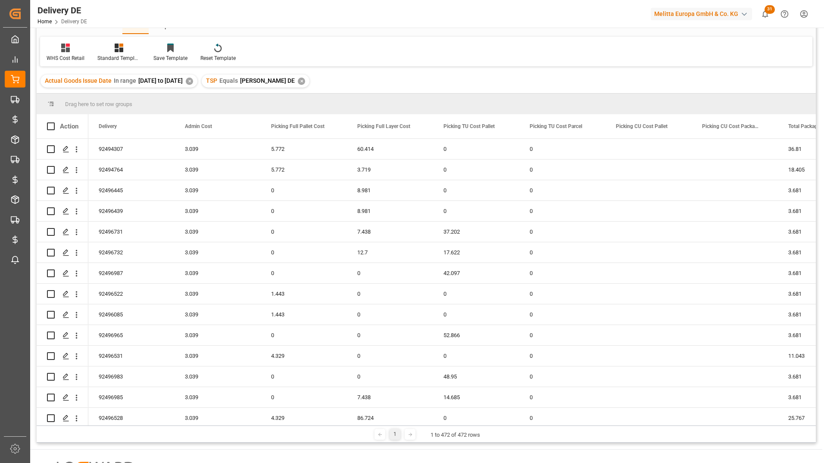
scroll to position [0, 0]
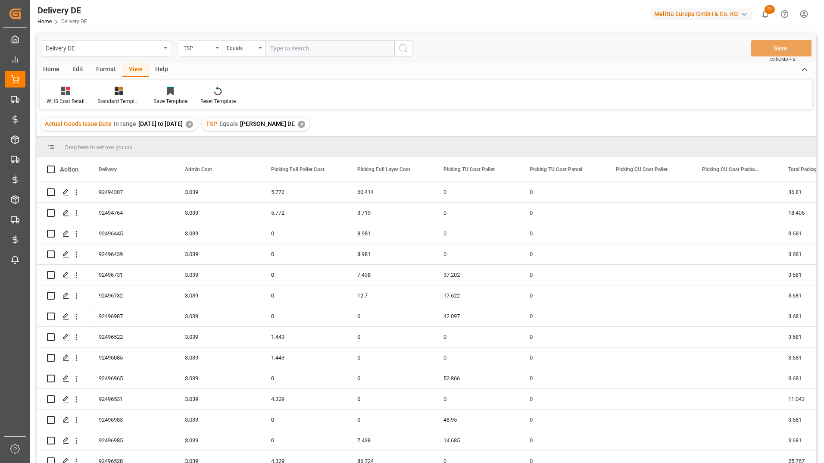
click at [57, 71] on div "Home" at bounding box center [51, 69] width 29 height 15
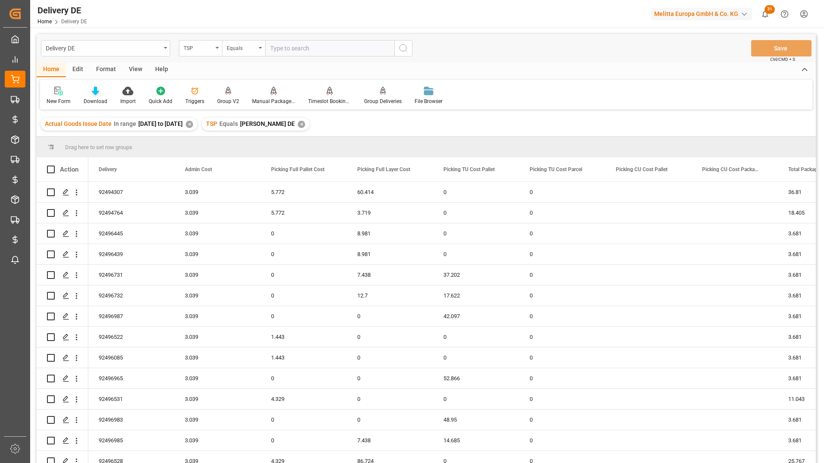
click at [101, 97] on div "Download" at bounding box center [95, 95] width 37 height 19
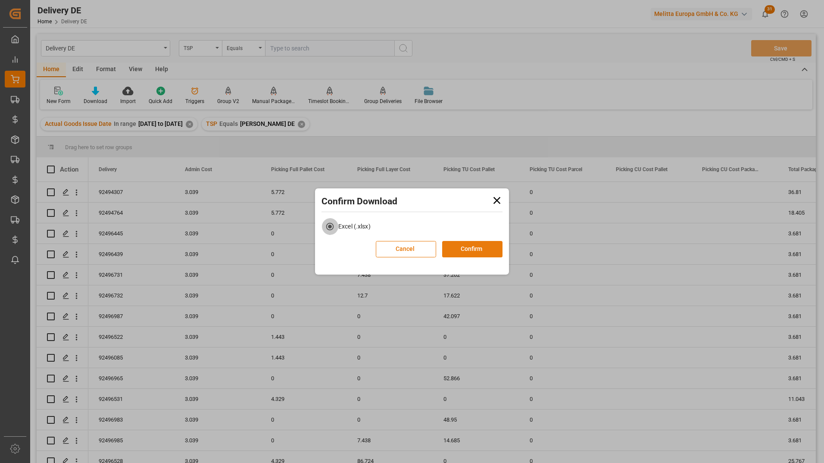
click at [460, 253] on button "Confirm" at bounding box center [472, 249] width 60 height 16
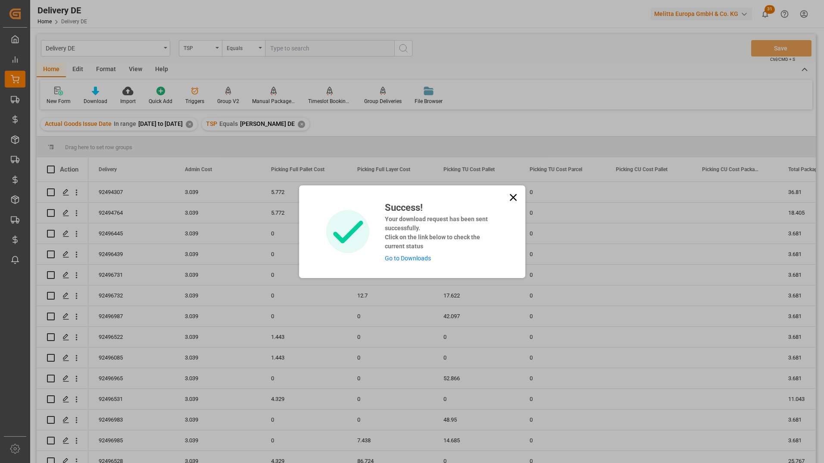
click at [513, 204] on div "Success! Your download request has been sent successfully. Click on the link be…" at bounding box center [412, 231] width 205 height 62
click at [507, 195] on icon at bounding box center [513, 197] width 12 height 12
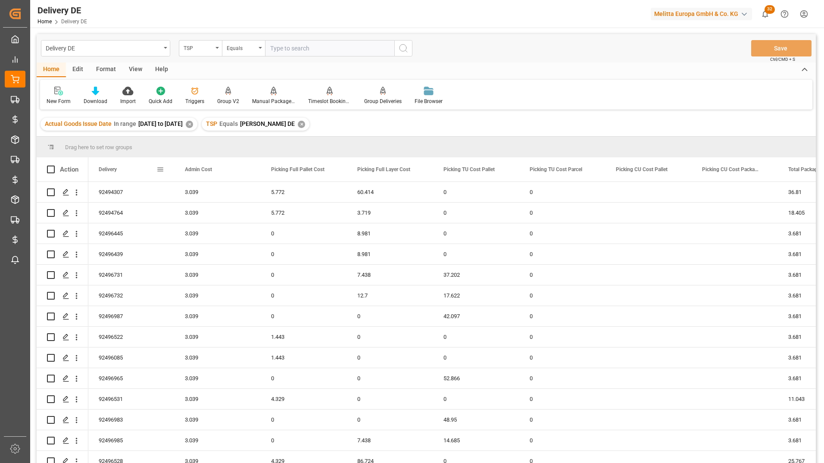
click at [159, 169] on span at bounding box center [160, 169] width 8 height 8
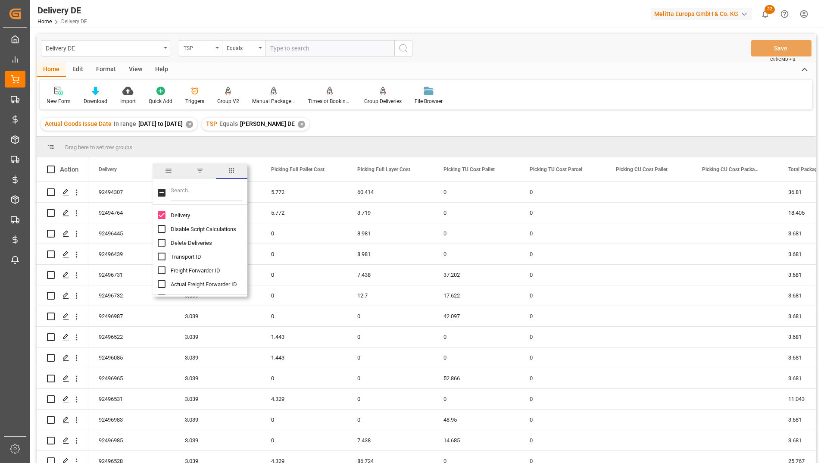
click at [213, 198] on input "Filter Columns Input" at bounding box center [207, 192] width 72 height 17
type input "act"
click at [158, 228] on input "Actual Goods Issue Date column toggle visibility (hidden)" at bounding box center [162, 229] width 8 height 8
checkbox input "true"
checkbox input "false"
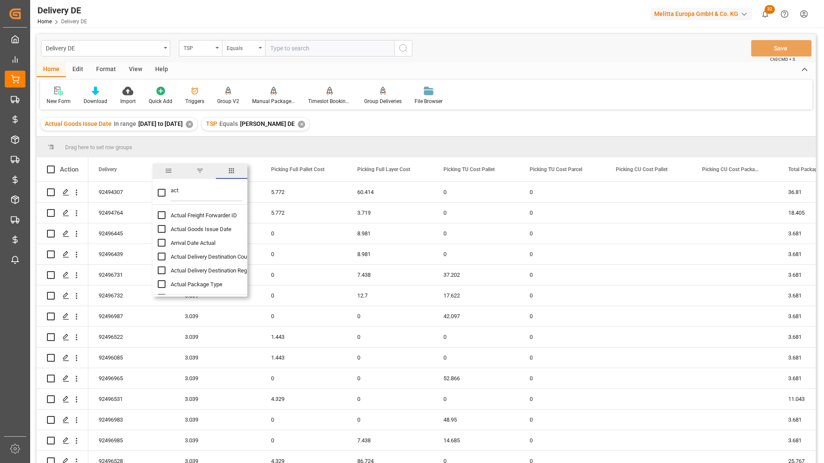
click at [163, 231] on input "Actual Goods Issue Date column toggle visibility (hidden)" at bounding box center [162, 229] width 8 height 8
click at [162, 229] on input "Actual Goods Issue Date column toggle visibility (hidden)" at bounding box center [162, 229] width 8 height 8
checkbox input "true"
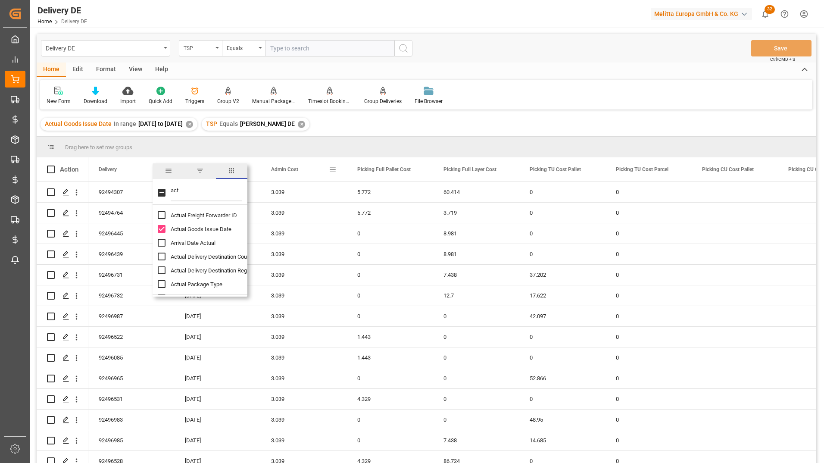
checkbox input "false"
click at [389, 125] on div "Actual Goods Issue Date In range 2025-02-01 to 2025-02-28 ✕ TSP Equals Raben DE…" at bounding box center [426, 124] width 779 height 24
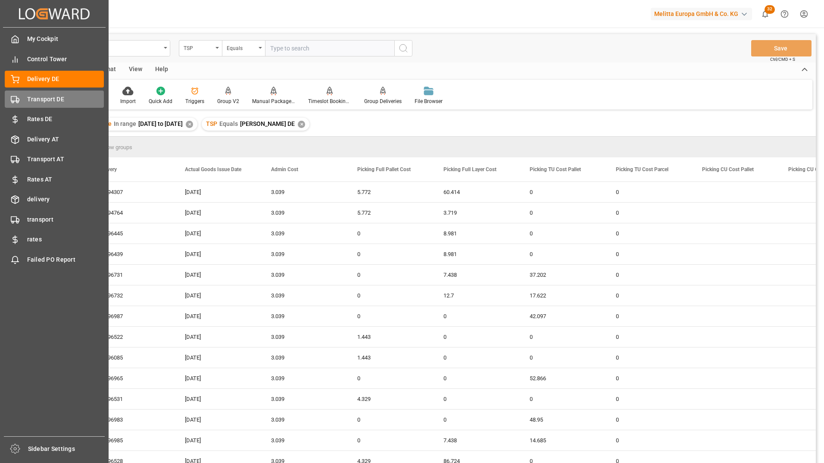
click at [93, 95] on div "Created by potrace 1.15, written by Peter Selinger 2001-2017 Created by potrace…" at bounding box center [412, 231] width 824 height 463
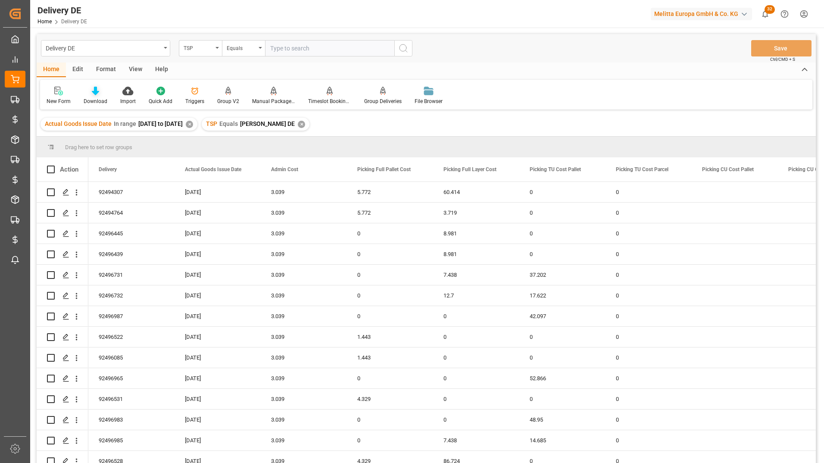
click at [94, 98] on div "Download" at bounding box center [96, 101] width 24 height 8
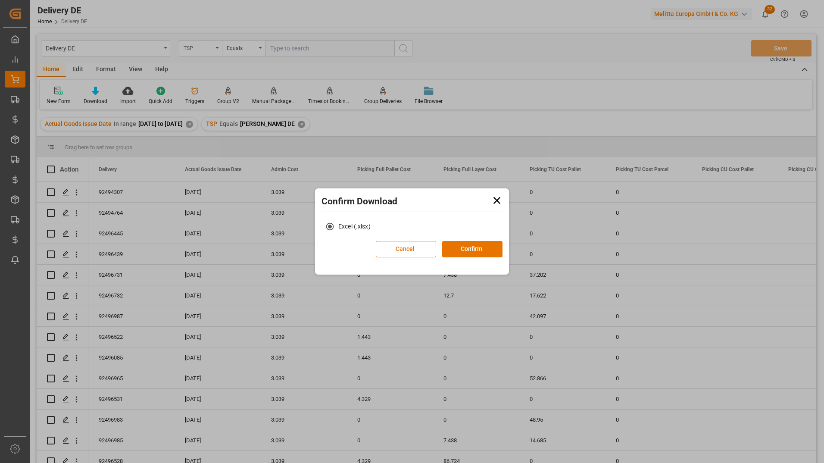
click at [468, 257] on div "Cancel Confirm" at bounding box center [439, 252] width 127 height 22
click at [472, 251] on button "Confirm" at bounding box center [472, 249] width 60 height 16
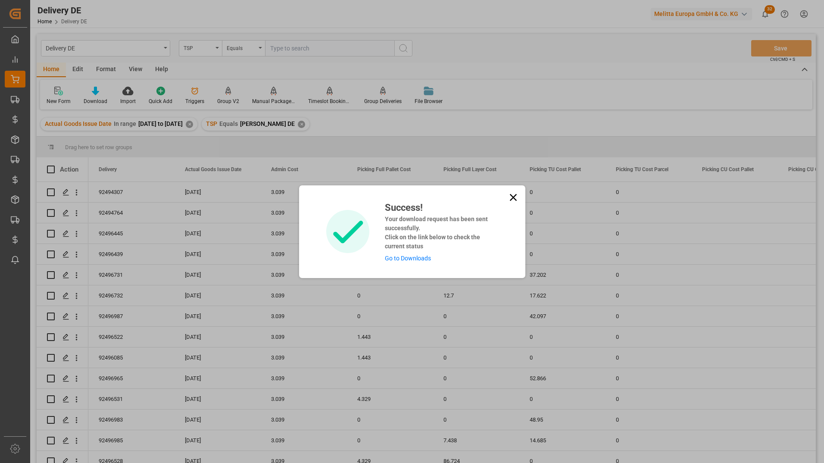
click at [500, 200] on div "Success! Your download request has been sent successfully. Click on the link be…" at bounding box center [412, 231] width 205 height 62
click at [512, 197] on icon at bounding box center [512, 197] width 7 height 7
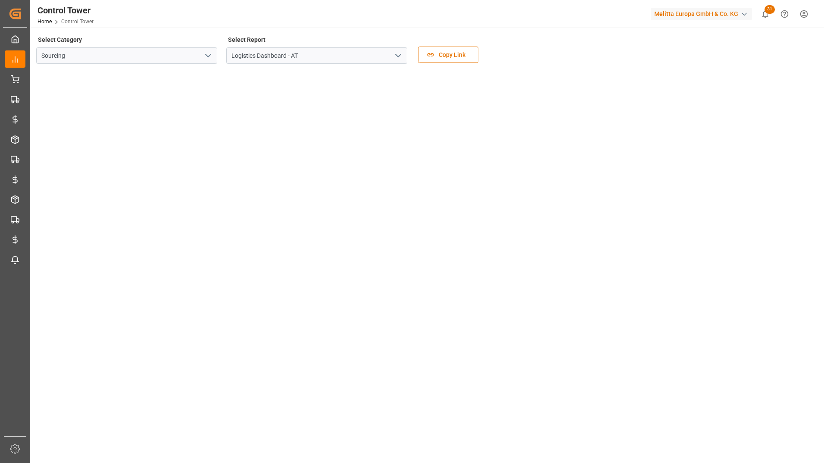
click at [402, 57] on icon "open menu" at bounding box center [398, 55] width 10 height 10
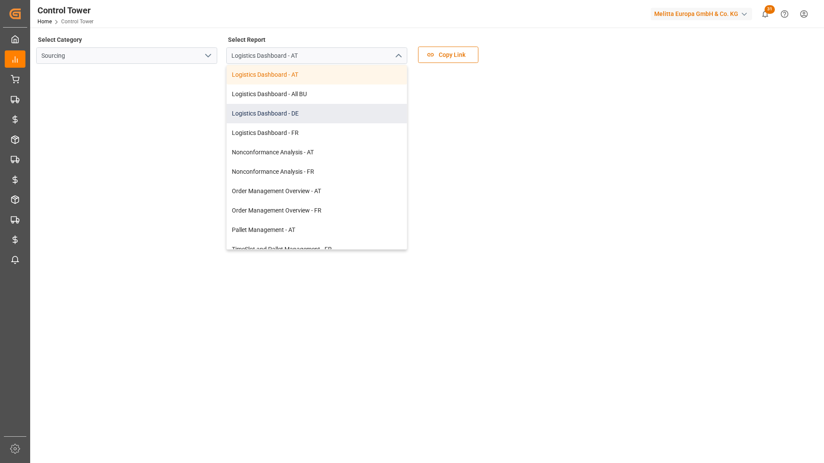
click at [321, 113] on div "Logistics Dashboard - DE" at bounding box center [317, 113] width 180 height 19
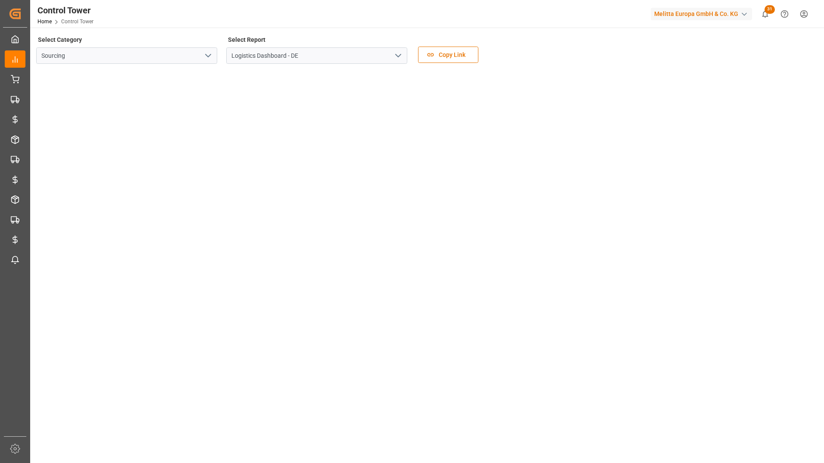
scroll to position [26, 0]
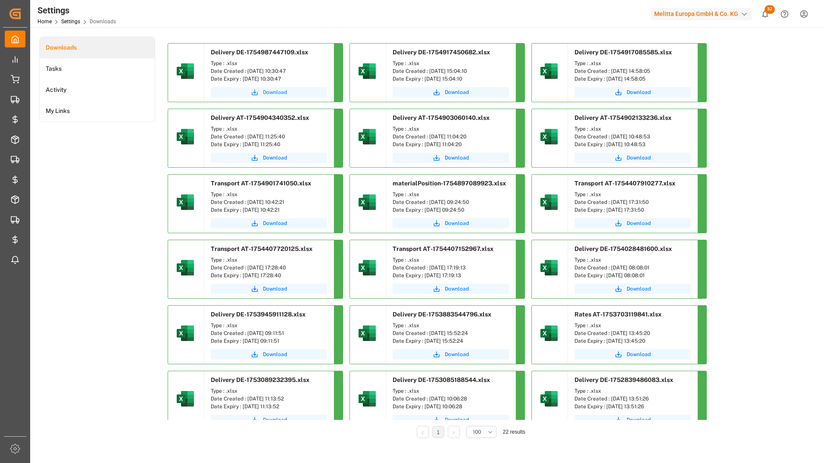
click at [265, 93] on span "Download" at bounding box center [275, 92] width 24 height 8
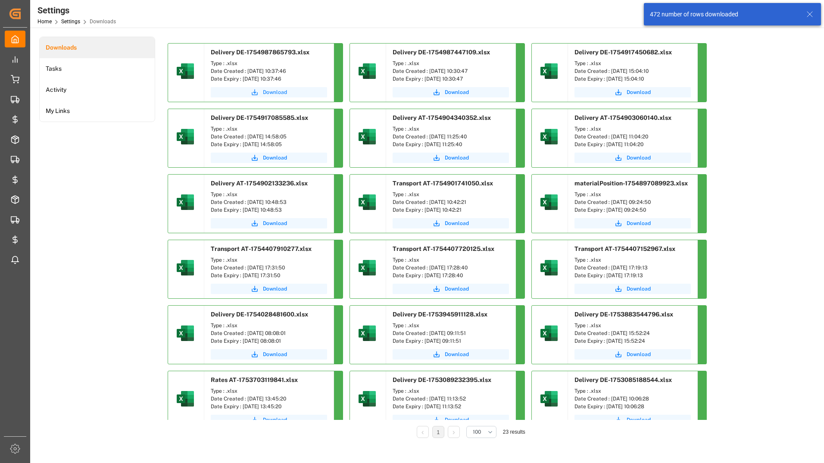
click at [268, 93] on span "Download" at bounding box center [275, 92] width 24 height 8
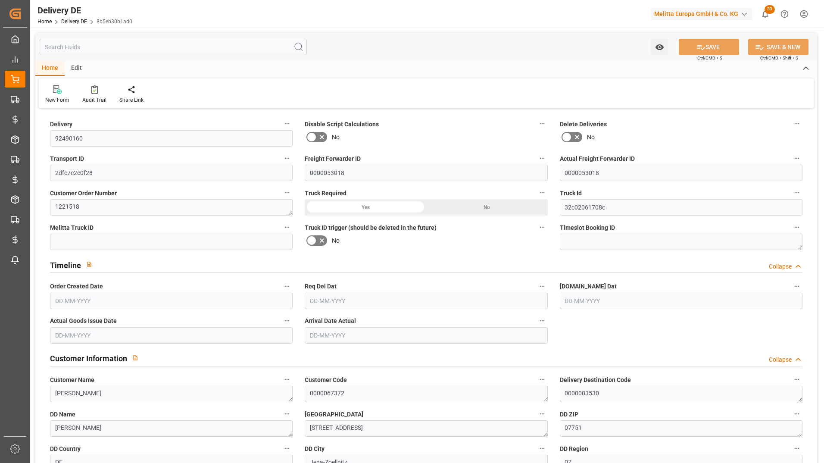
type input "1"
type input "192.502"
type input "234.851"
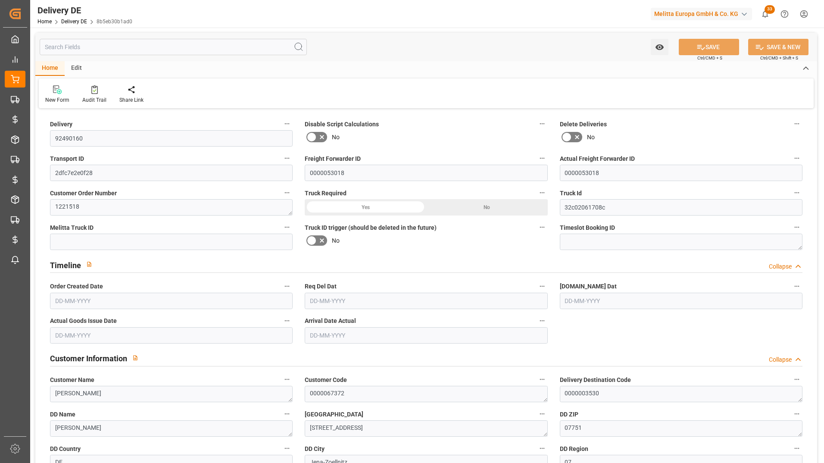
type input "713.035"
type input "[DATE]"
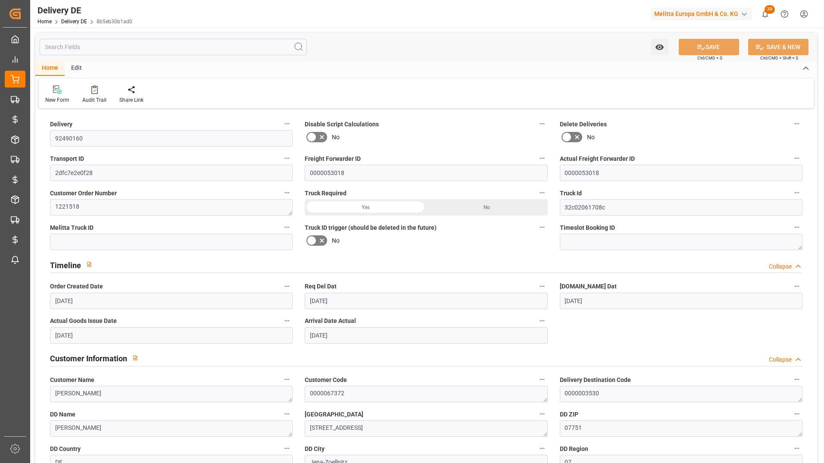
type input "[DATE]"
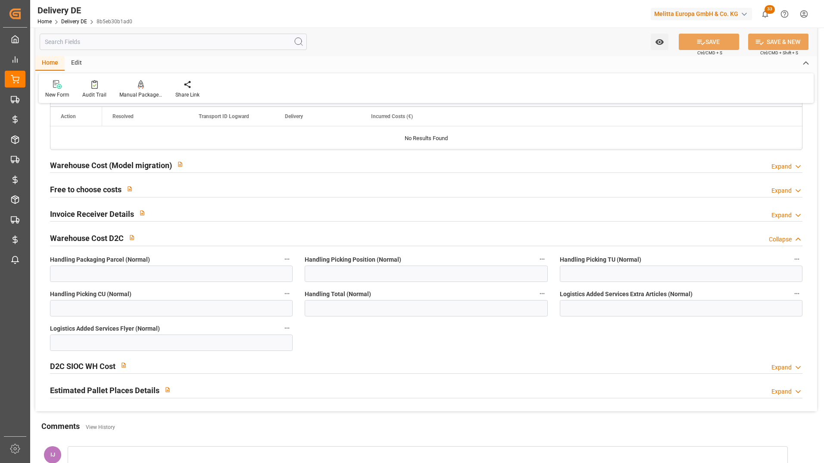
scroll to position [1673, 0]
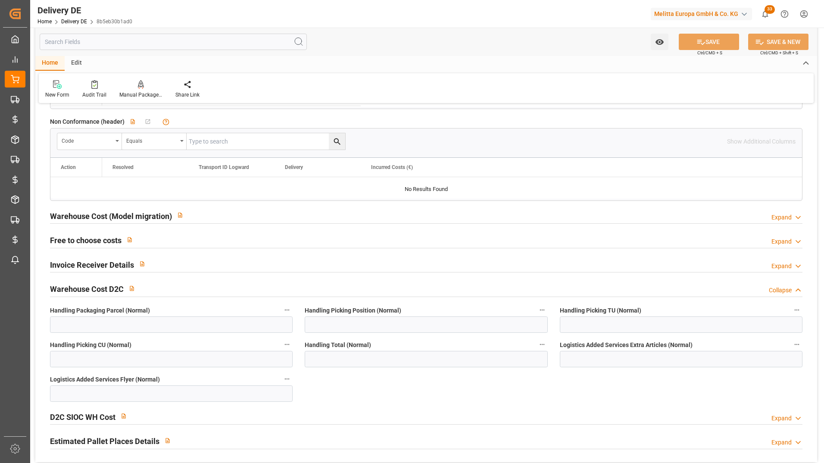
click at [110, 217] on h2 "Warehouse Cost (Model migration)" at bounding box center [111, 216] width 122 height 12
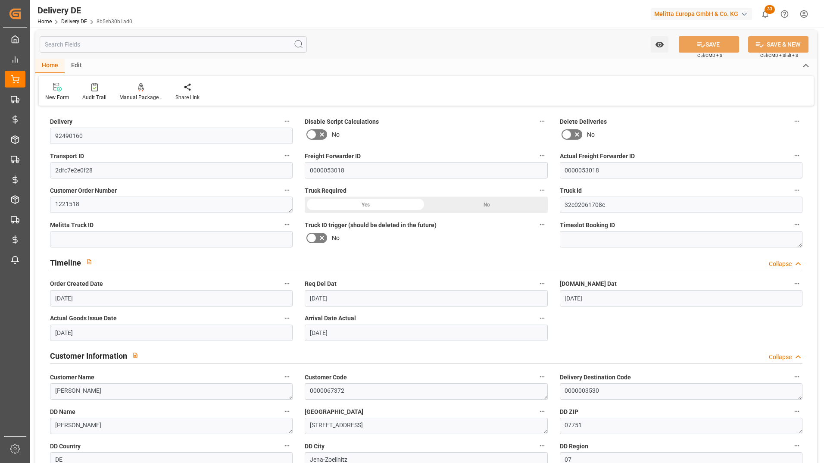
scroll to position [0, 0]
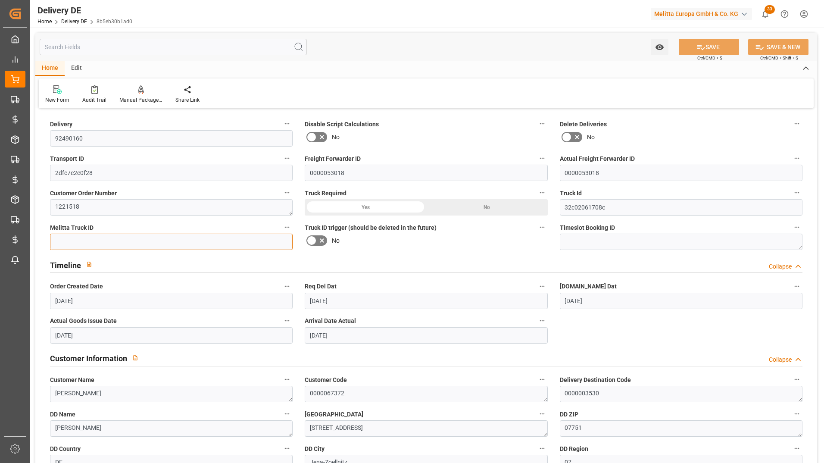
click at [152, 240] on input at bounding box center [171, 242] width 243 height 16
type input "Z"
type input "Update"
click at [722, 48] on button "SAVE" at bounding box center [709, 47] width 60 height 16
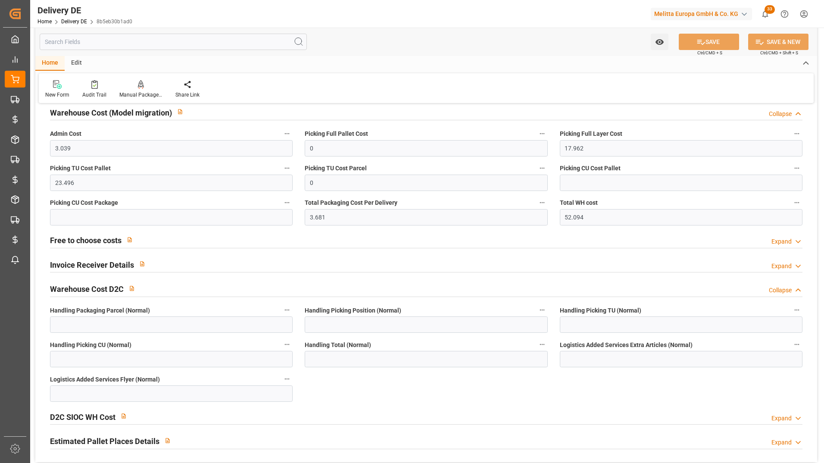
scroll to position [1733, 0]
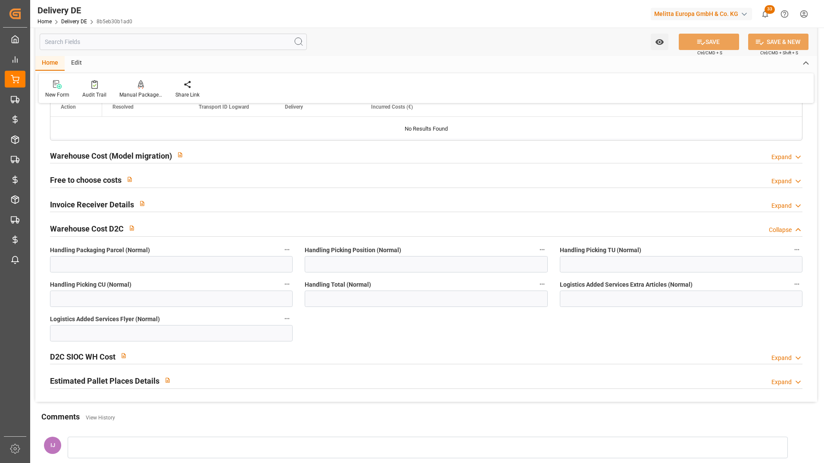
click at [150, 157] on h2 "Warehouse Cost (Model migration)" at bounding box center [111, 156] width 122 height 12
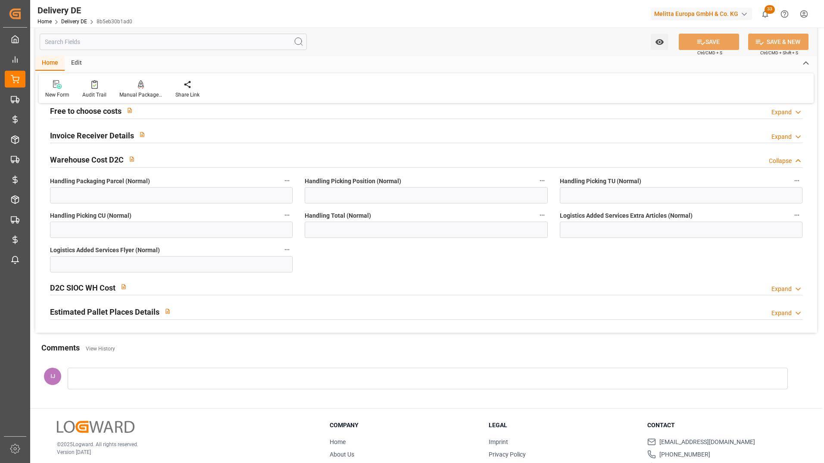
scroll to position [1948, 0]
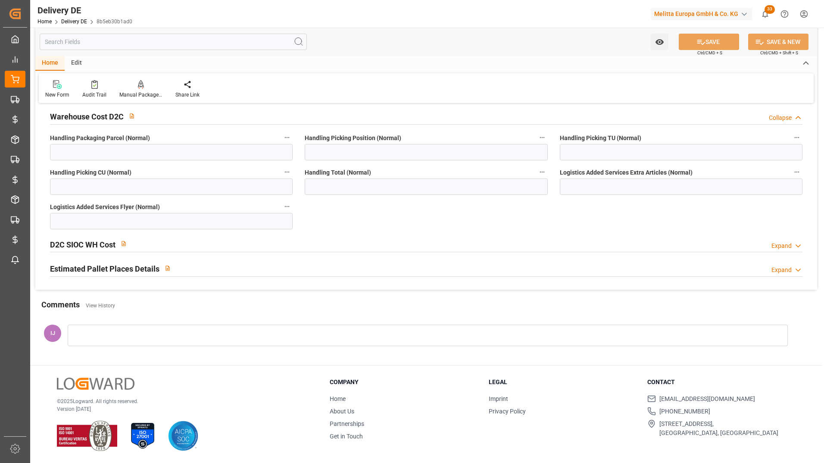
drag, startPoint x: 124, startPoint y: 269, endPoint x: 120, endPoint y: 267, distance: 4.8
click at [124, 269] on h2 "Estimated Pallet Places Details" at bounding box center [104, 269] width 109 height 12
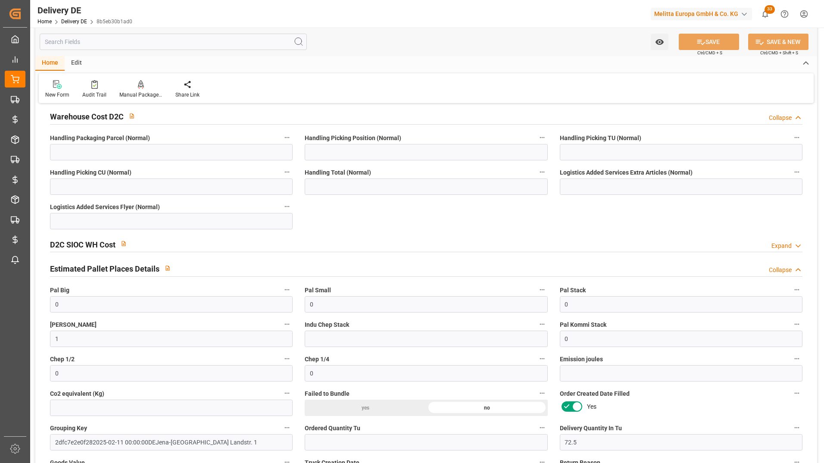
click at [82, 240] on h2 "D2C SIOC WH Cost" at bounding box center [83, 245] width 66 height 12
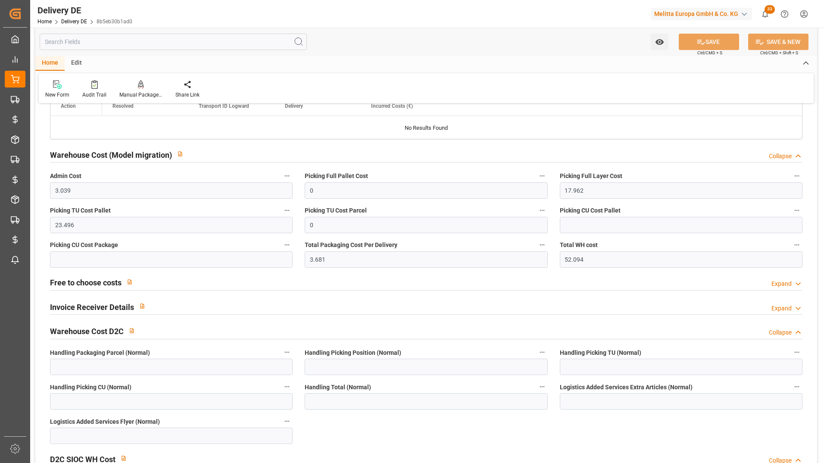
scroll to position [1733, 0]
click at [83, 326] on h2 "Warehouse Cost D2C" at bounding box center [87, 332] width 74 height 12
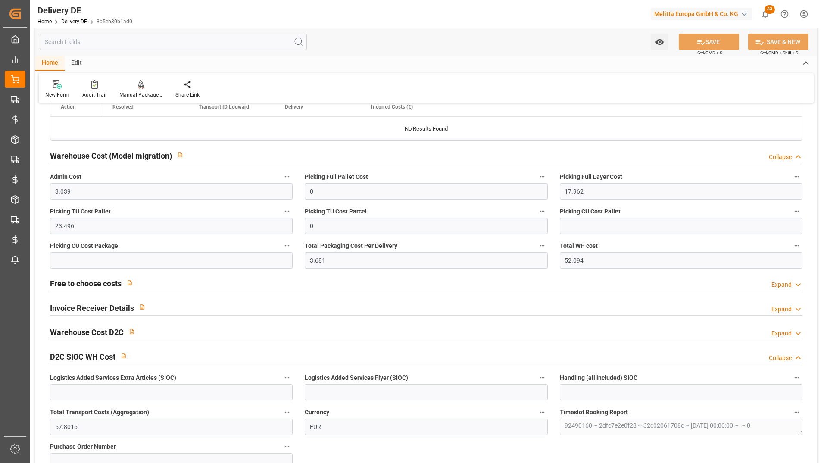
click at [94, 309] on h2 "Invoice Receiver Details" at bounding box center [92, 308] width 84 height 12
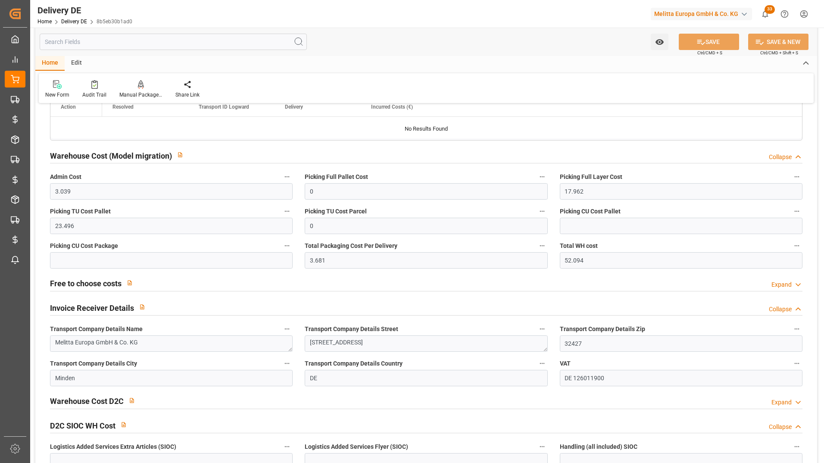
click at [97, 306] on h2 "Invoice Receiver Details" at bounding box center [92, 308] width 84 height 12
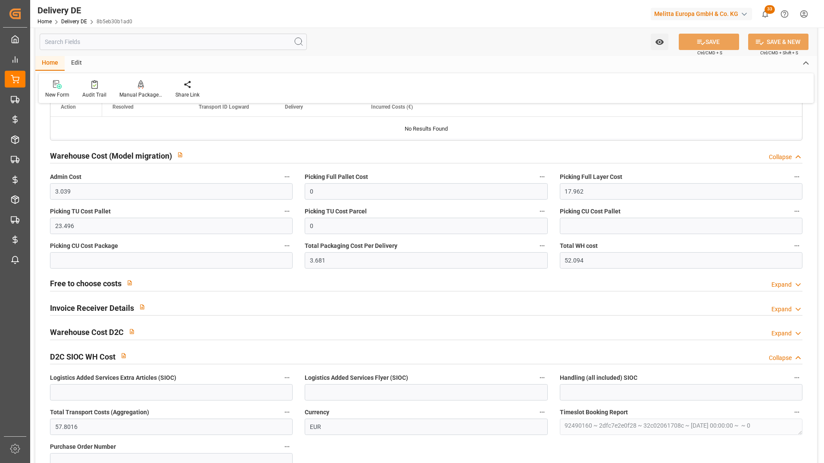
click at [96, 289] on h2 "Free to choose costs" at bounding box center [86, 284] width 72 height 12
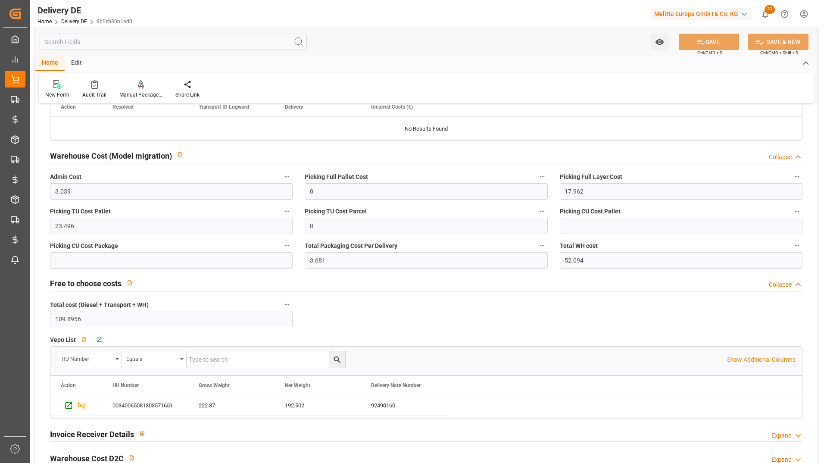
click at [97, 285] on h2 "Free to choose costs" at bounding box center [86, 284] width 72 height 12
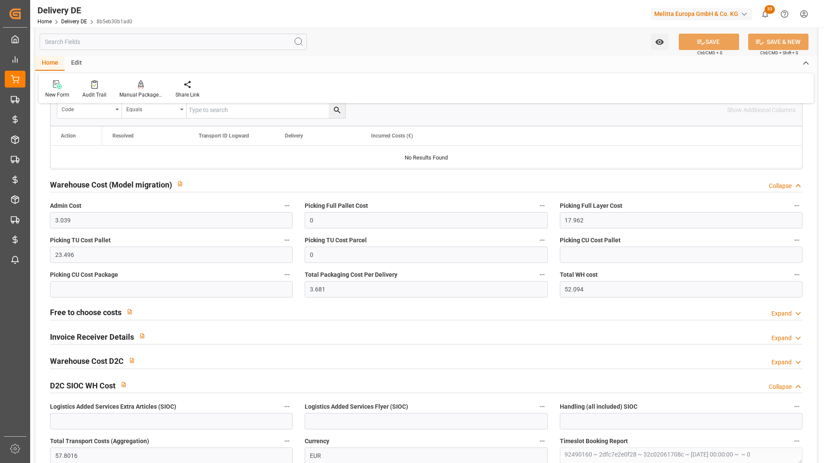
scroll to position [1690, 0]
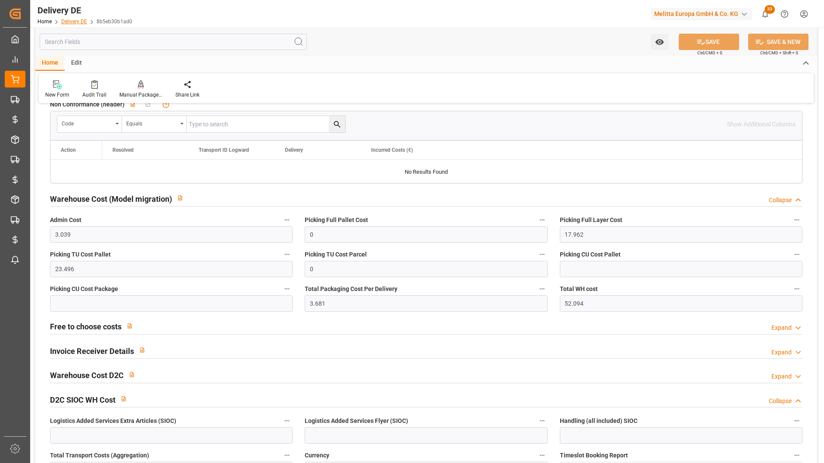
click at [77, 23] on link "Delivery DE" at bounding box center [74, 22] width 26 height 6
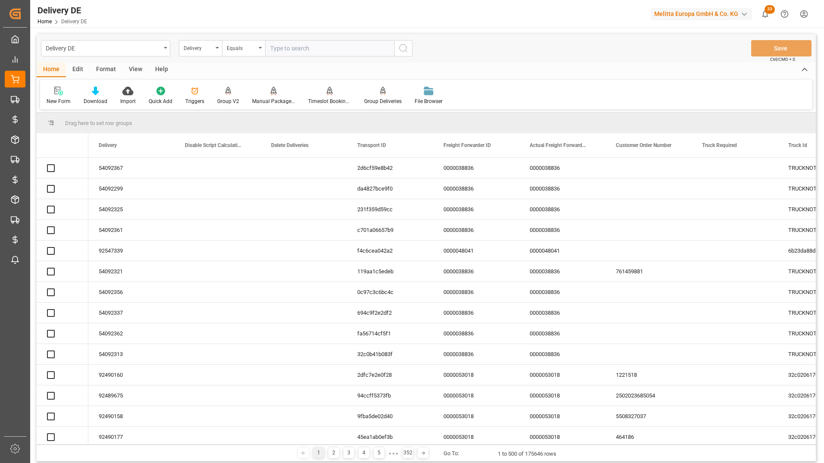
click at [297, 49] on input "text" at bounding box center [329, 48] width 129 height 16
type input "92495201"
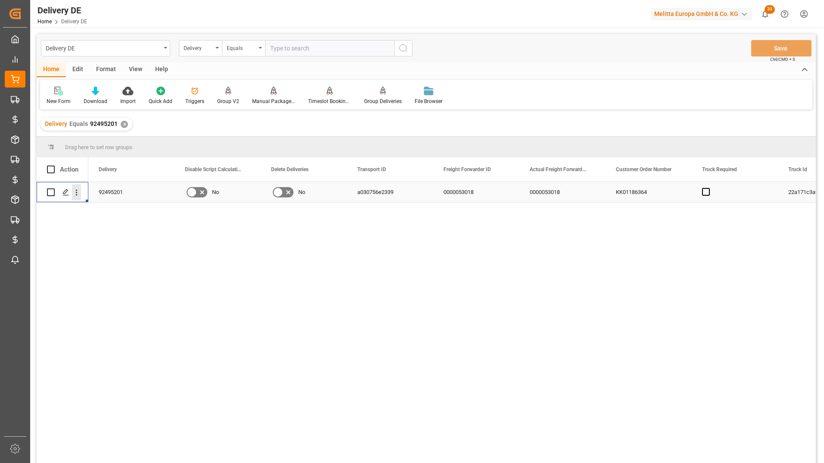
click at [78, 190] on icon "open menu" at bounding box center [76, 192] width 9 height 9
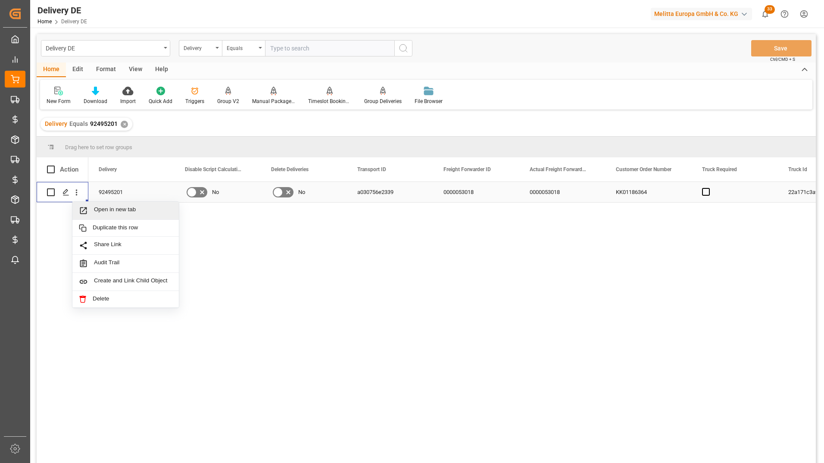
click at [91, 207] on span "Press SPACE to select this row." at bounding box center [86, 210] width 15 height 9
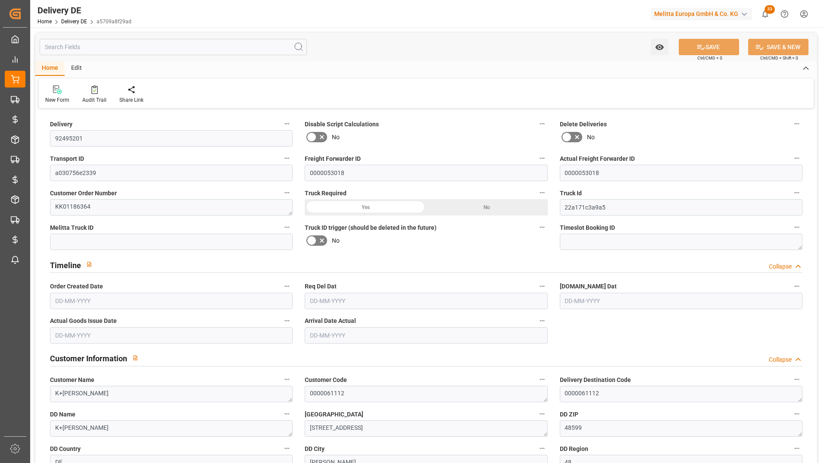
type input "4"
type input "3.5"
type input "313.335"
type input "551"
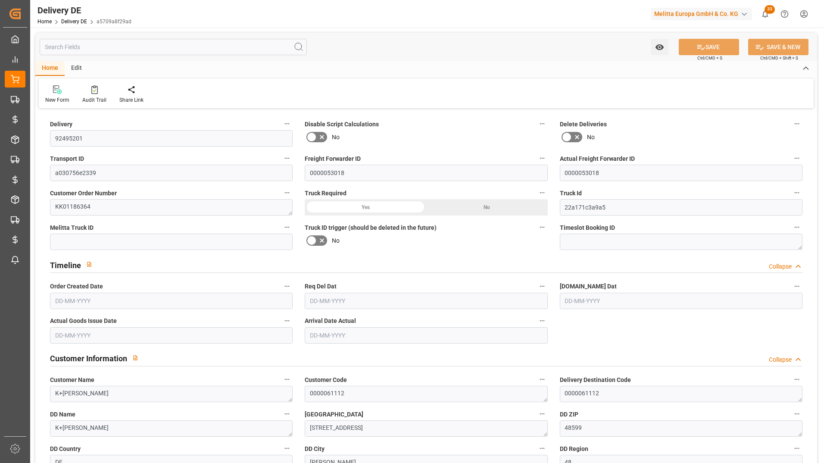
type input "6162.96"
type input "[DATE]"
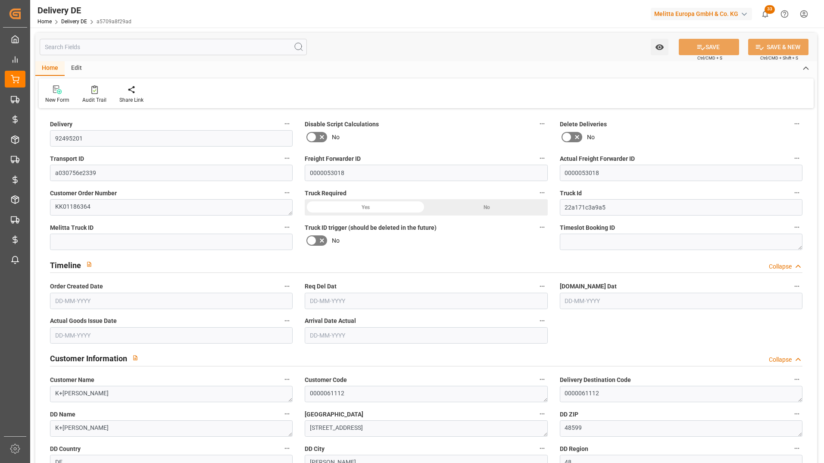
type input "[DATE]"
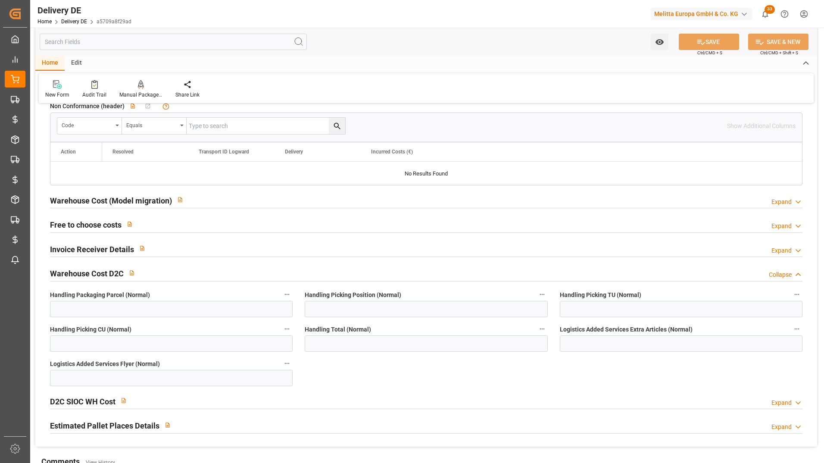
scroll to position [1630, 0]
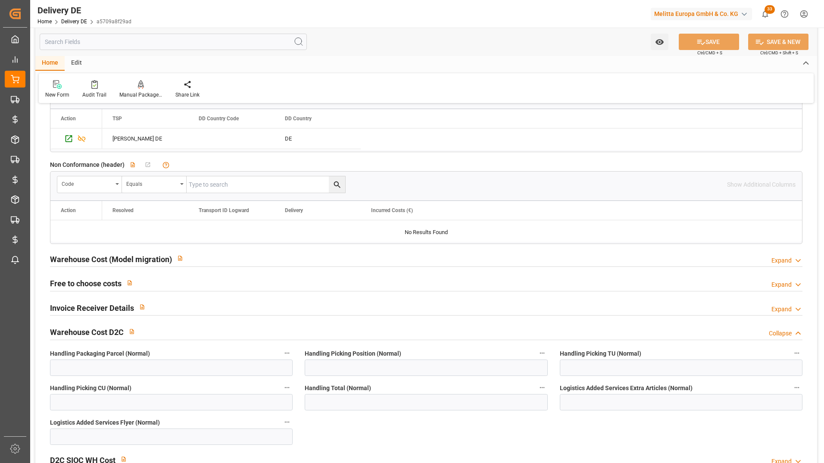
click at [118, 258] on h2 "Warehouse Cost (Model migration)" at bounding box center [111, 259] width 122 height 12
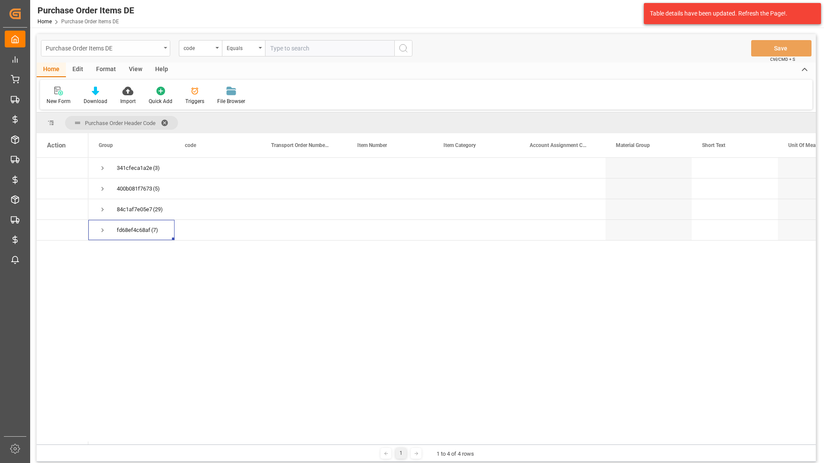
click at [100, 47] on div "Purchase Order Items DE" at bounding box center [103, 47] width 115 height 11
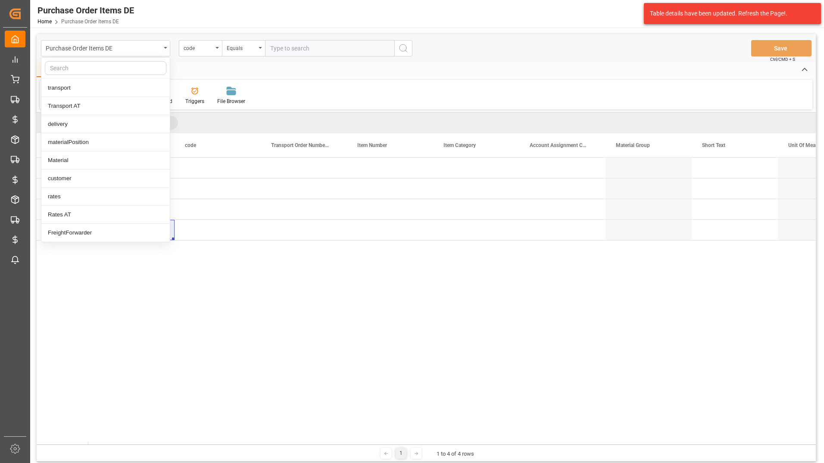
click at [101, 65] on input "text" at bounding box center [106, 68] width 122 height 14
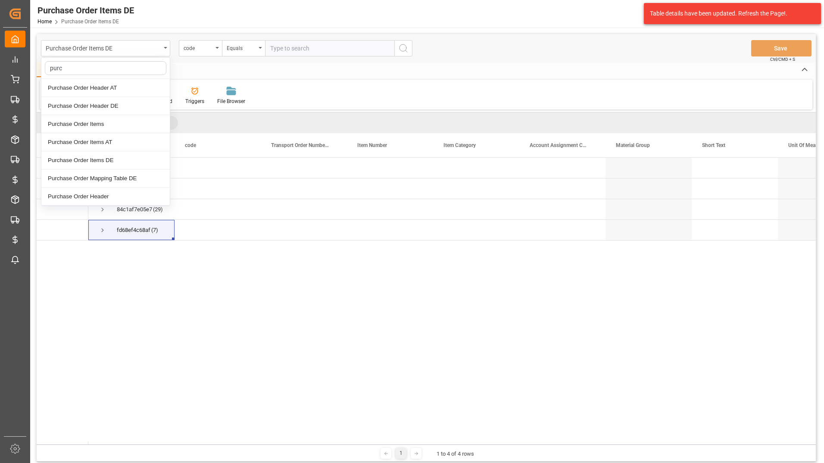
type input "purch"
click at [103, 98] on div "Purchase Order Header DE" at bounding box center [105, 106] width 128 height 18
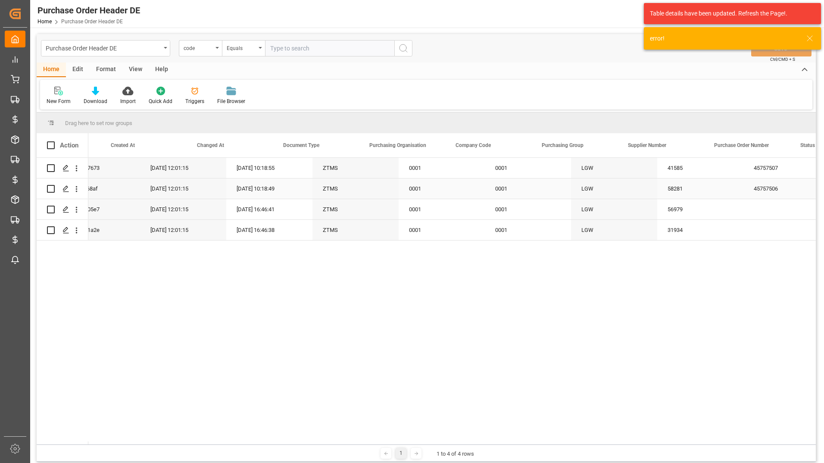
scroll to position [0, 86]
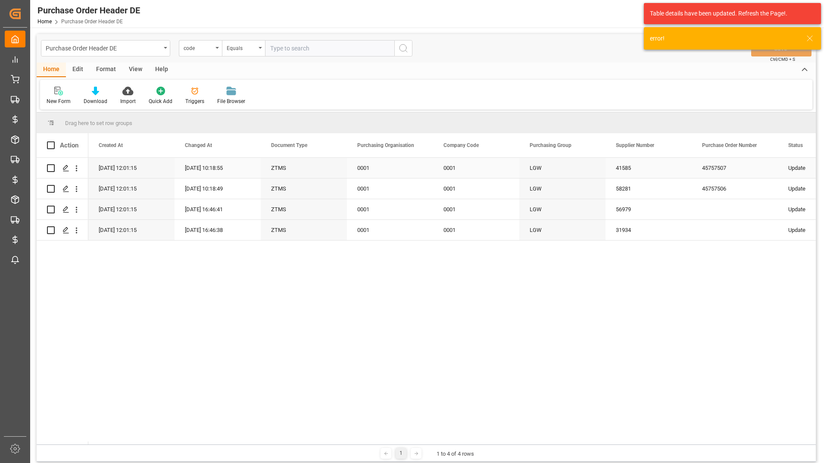
click at [728, 161] on div "45757507" at bounding box center [735, 168] width 86 height 20
drag, startPoint x: 732, startPoint y: 164, endPoint x: 697, endPoint y: 178, distance: 37.9
click at [697, 178] on div "45757507" at bounding box center [735, 173] width 86 height 30
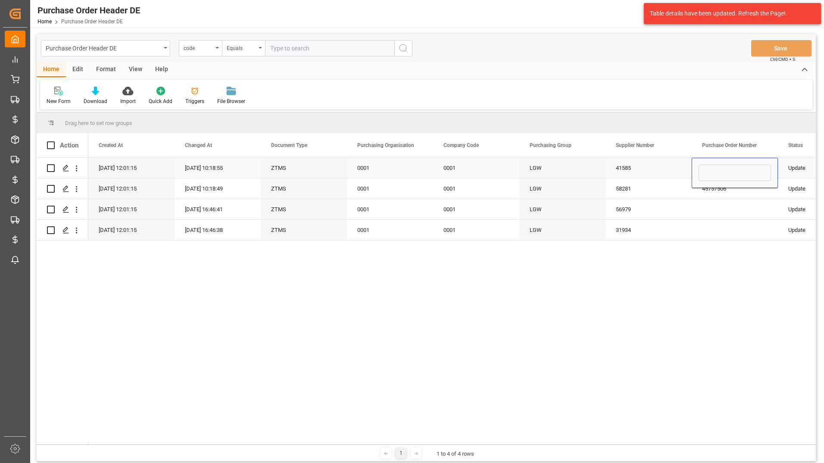
click at [650, 164] on div "41585" at bounding box center [649, 168] width 86 height 20
click at [719, 164] on div "Press SPACE to select this row." at bounding box center [735, 168] width 86 height 20
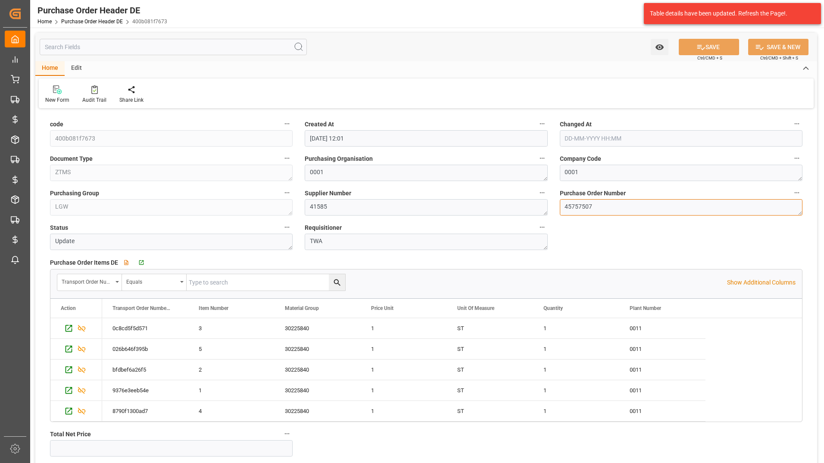
drag, startPoint x: 584, startPoint y: 209, endPoint x: 546, endPoint y: 215, distance: 38.0
click at [546, 215] on div "code 400b081f7673 Created At [DATE] 12:01 Changed At Document Type ZTMS Purchas…" at bounding box center [426, 289] width 782 height 357
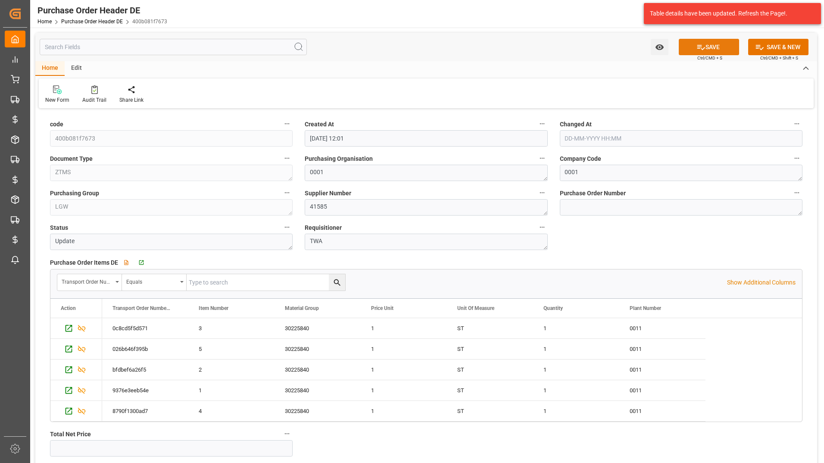
click at [720, 49] on button "SAVE" at bounding box center [709, 47] width 60 height 16
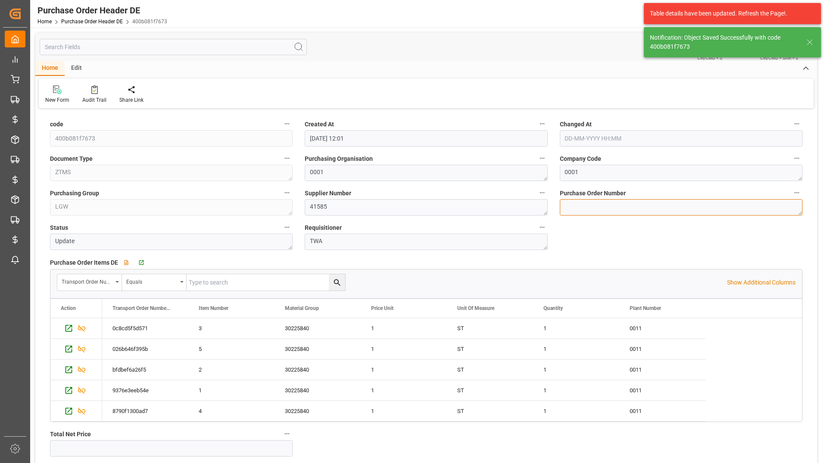
click at [606, 206] on textarea "45757507" at bounding box center [681, 207] width 243 height 16
paste textarea "45757507"
type textarea "45757507"
click at [806, 41] on icon at bounding box center [810, 42] width 10 height 10
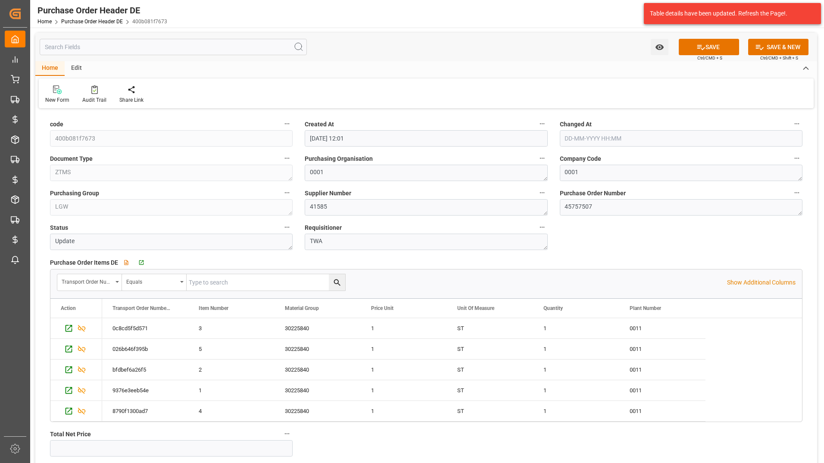
click at [707, 53] on button "SAVE" at bounding box center [709, 47] width 60 height 16
click at [145, 264] on div "Go to Purchase Order Items DE Grid" at bounding box center [145, 262] width 16 height 7
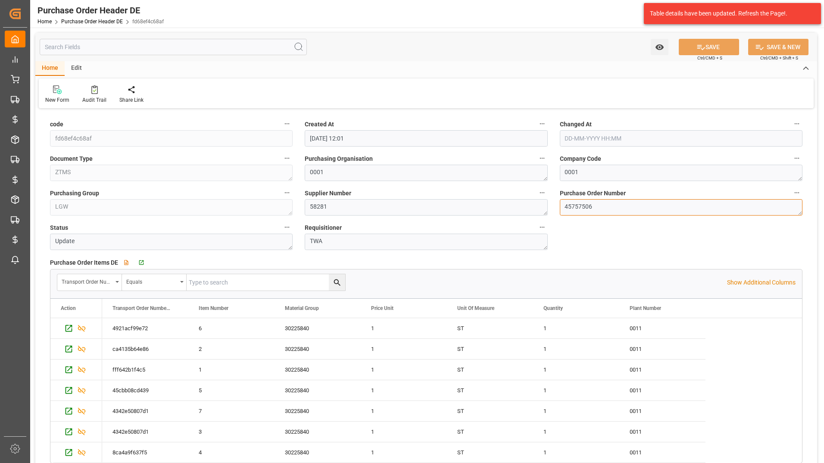
drag, startPoint x: 600, startPoint y: 208, endPoint x: 535, endPoint y: 209, distance: 64.7
click at [535, 209] on div "code fd68ef4c68af Created At [DATE] 12:01 Changed At Document Type ZTMS Purchas…" at bounding box center [426, 310] width 782 height 399
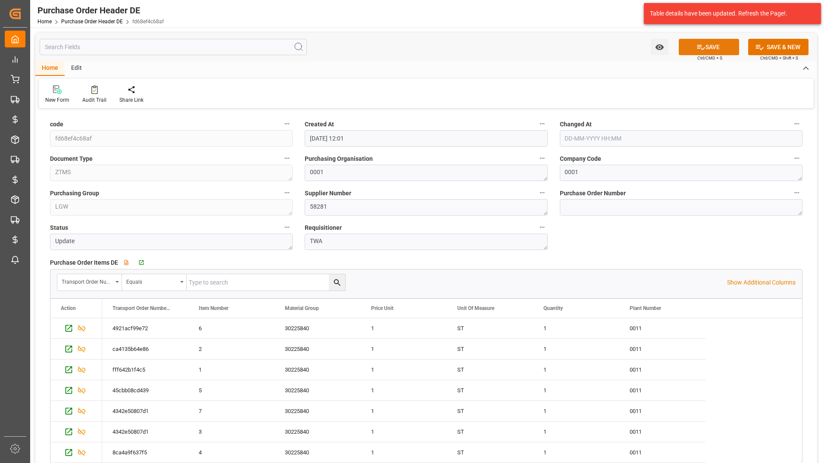
click at [705, 46] on button "SAVE" at bounding box center [709, 47] width 60 height 16
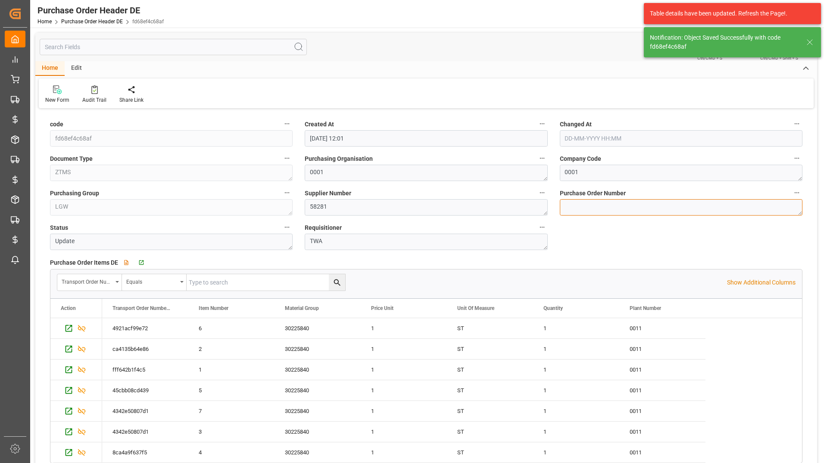
click at [623, 206] on textarea "45757506" at bounding box center [681, 207] width 243 height 16
paste textarea "45757506"
type textarea "45757506"
drag, startPoint x: 811, startPoint y: 45, endPoint x: 761, endPoint y: 50, distance: 50.6
click at [811, 45] on icon at bounding box center [810, 42] width 10 height 10
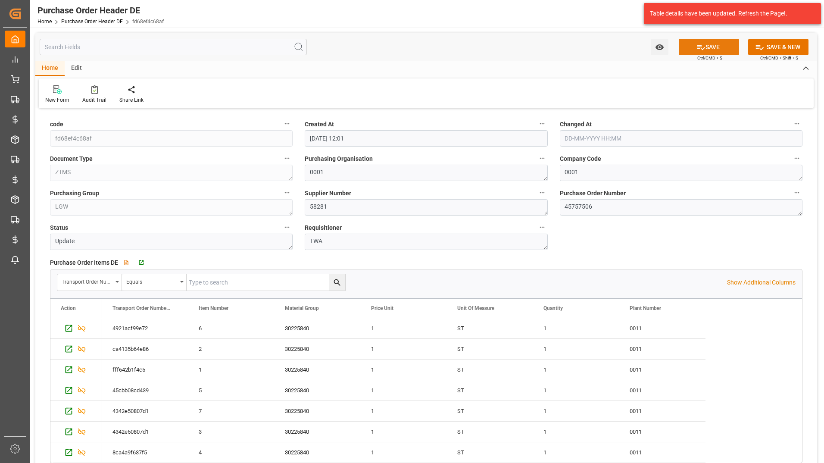
click at [715, 49] on button "SAVE" at bounding box center [709, 47] width 60 height 16
click at [146, 265] on div "Go to Purchase Order Items DE Grid" at bounding box center [145, 262] width 16 height 7
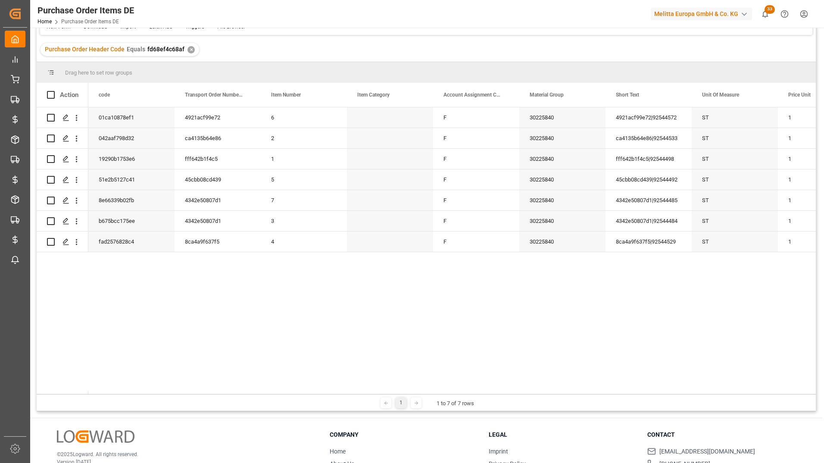
scroll to position [86, 0]
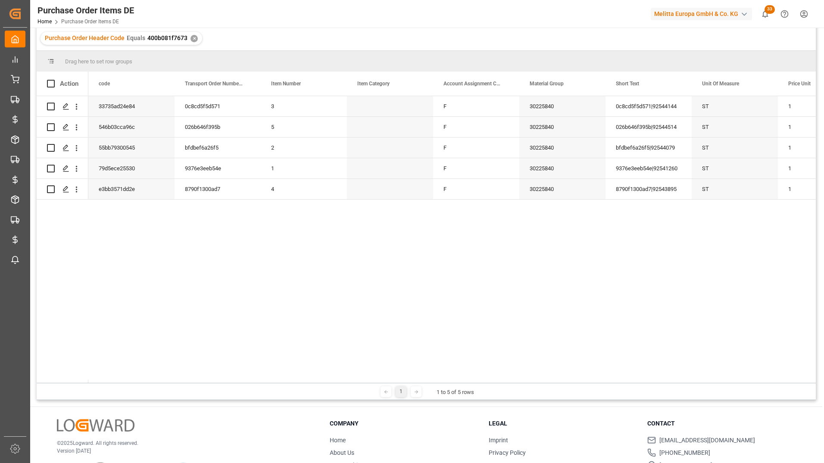
scroll to position [86, 0]
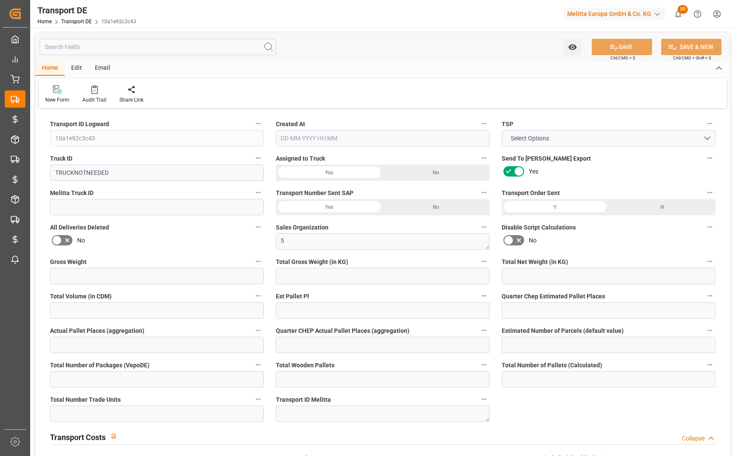
type input "0.472"
type input "0.34"
type input "5.268"
type input "0"
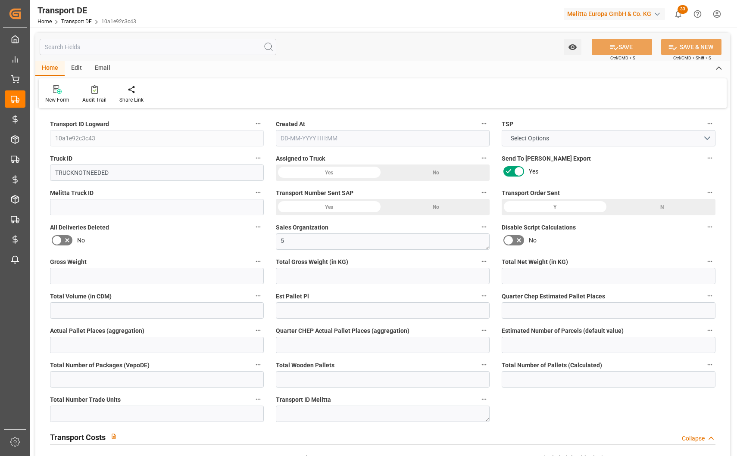
type input "0"
type input "1"
type input "0"
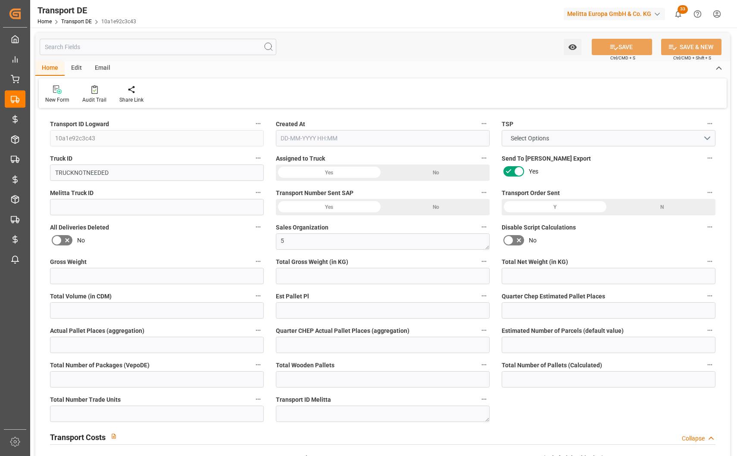
type input "0"
type input "1"
type input "0"
type input "2.63"
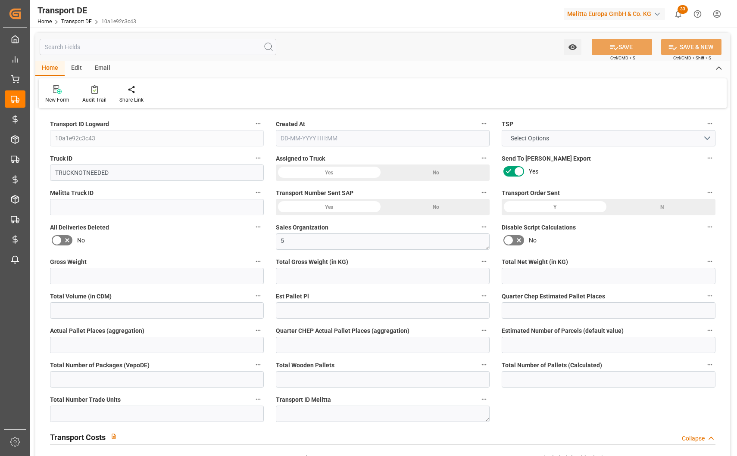
type input "0"
type input "37"
type input "0"
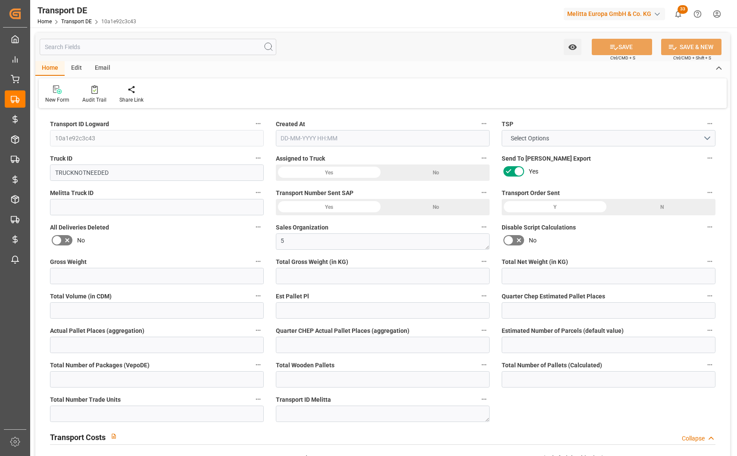
type input "0"
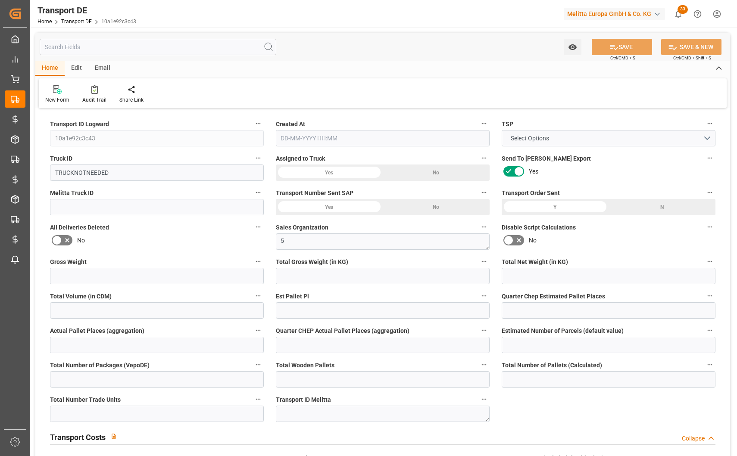
type input "0"
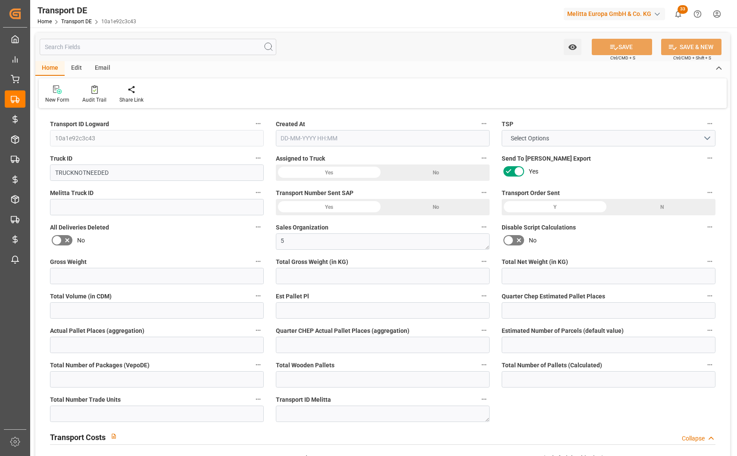
type input "0"
type input "0.472"
type input "2800"
type input "21"
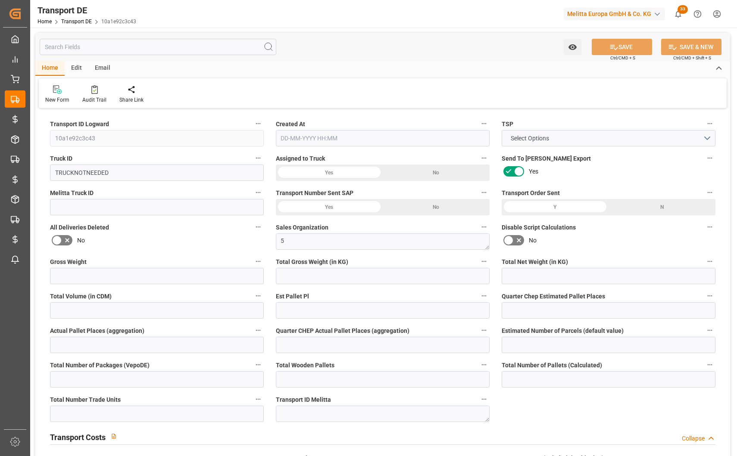
type input "80"
type input "0"
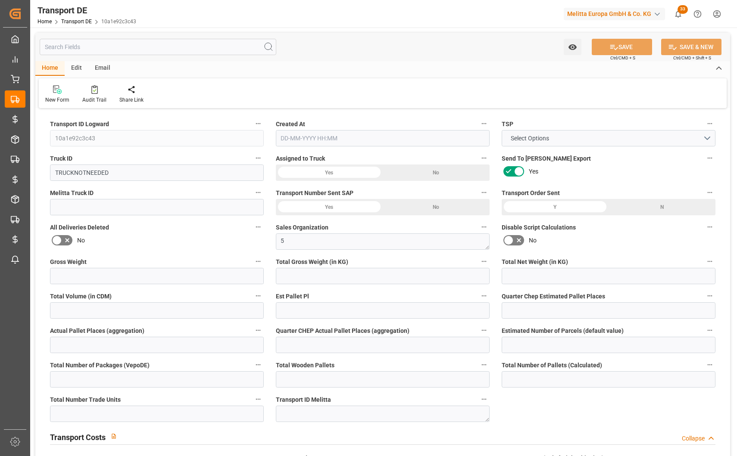
type input "0"
type input "1"
type input "0"
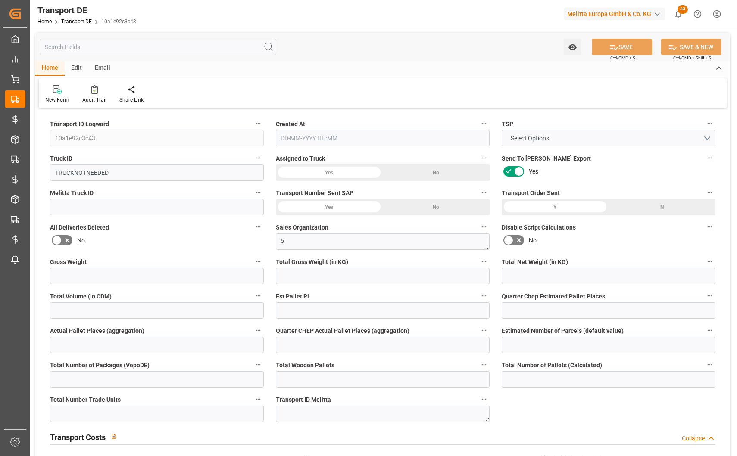
type input "1"
type input "2.63"
type input "0"
type input "[DATE] 11:34"
type input "[DATE]"
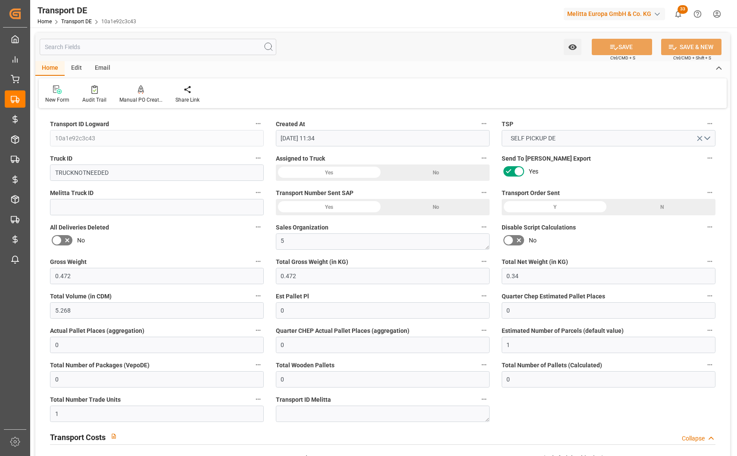
type input "[DATE]"
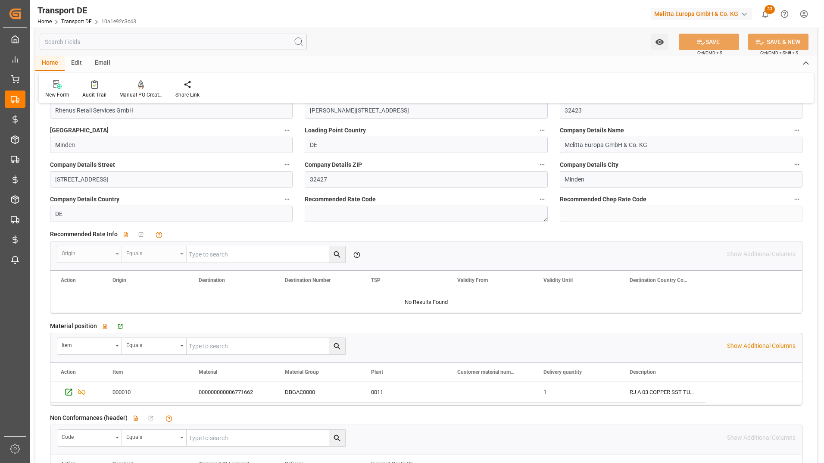
scroll to position [1293, 0]
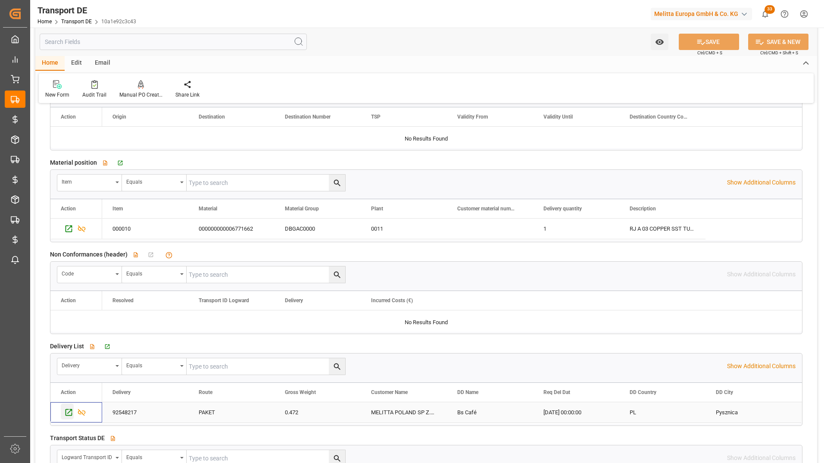
click at [65, 415] on icon "Press SPACE to select this row." at bounding box center [68, 412] width 9 height 9
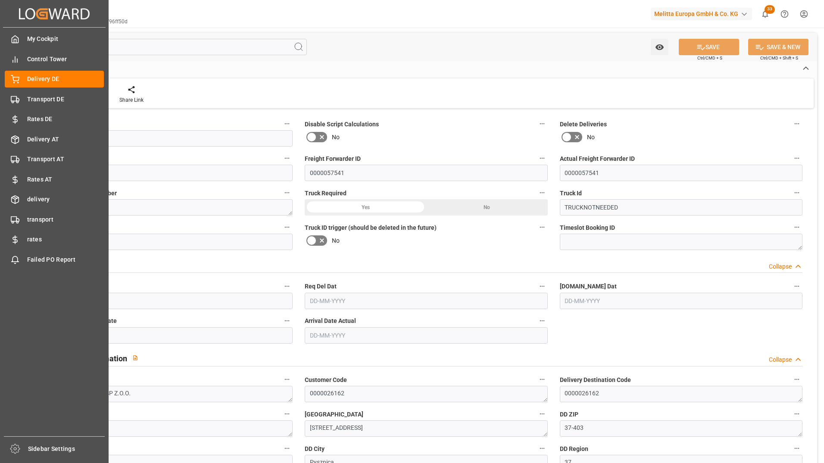
type input "0"
type input "0.34"
type input "0.472"
type input "5.268"
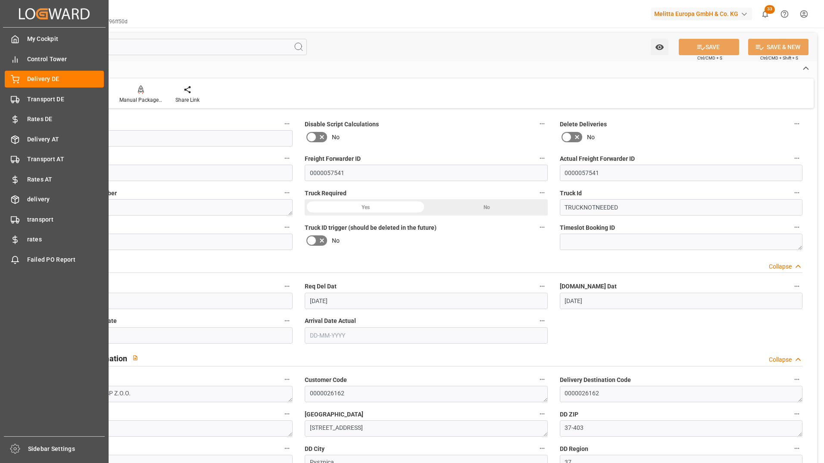
type input "[DATE]"
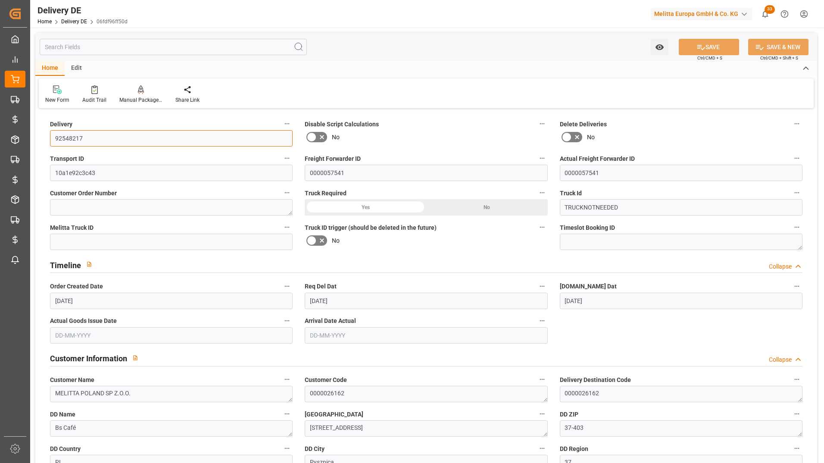
drag, startPoint x: 101, startPoint y: 134, endPoint x: 36, endPoint y: 137, distance: 65.1
click at [165, 49] on input "text" at bounding box center [173, 47] width 267 height 16
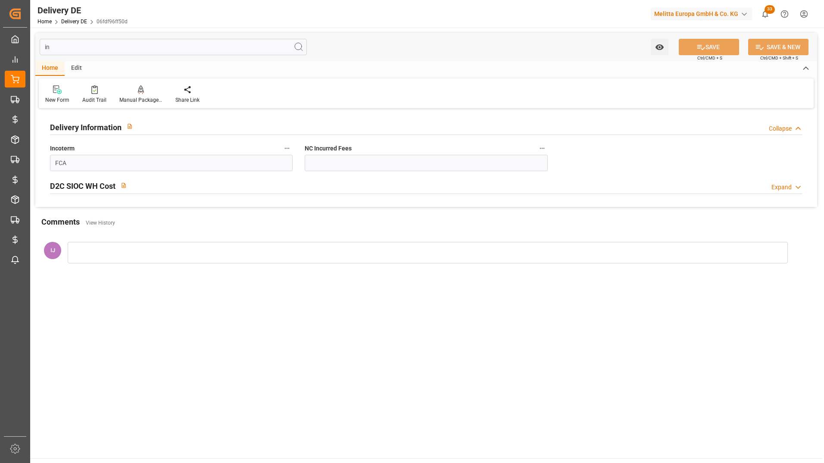
type input "i"
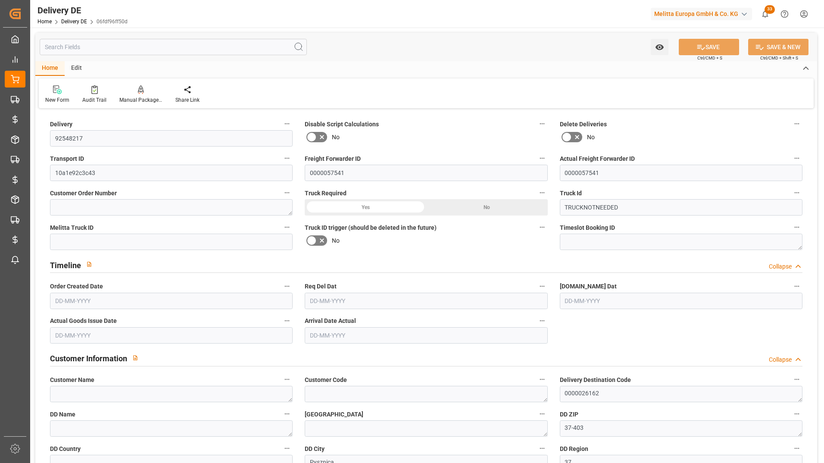
type textarea "MELITTA POLAND SP Z.O.O."
type textarea "0000026162"
type textarea "Bs Café"
type textarea "[STREET_ADDRESS]"
type textarea "PL"
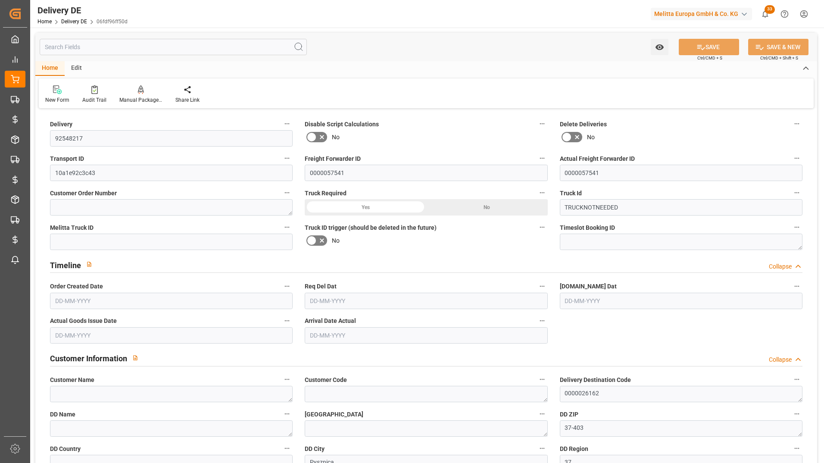
type input "Parcel"
type input "PAKET"
type input "0.34"
type input "0.472"
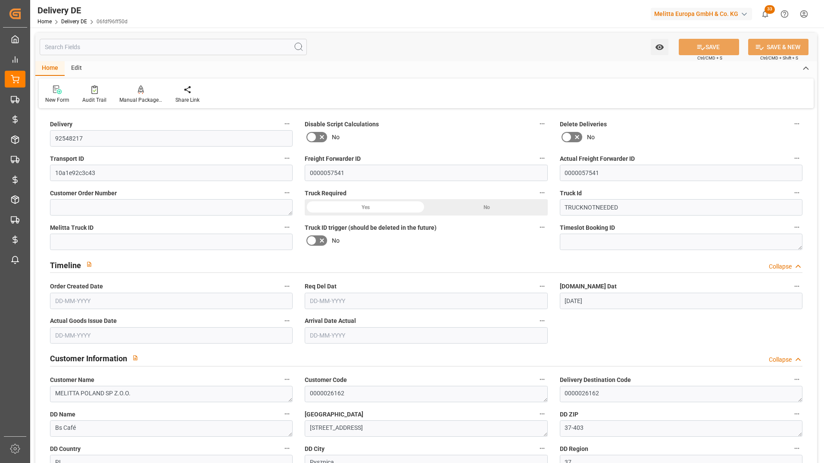
type input "[DATE]"
type input "0"
type input "5.268"
type input "[DATE]"
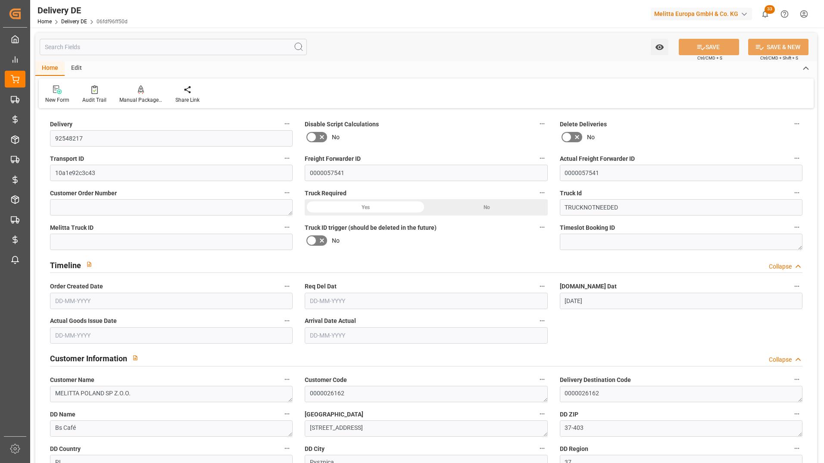
type input "[DATE]"
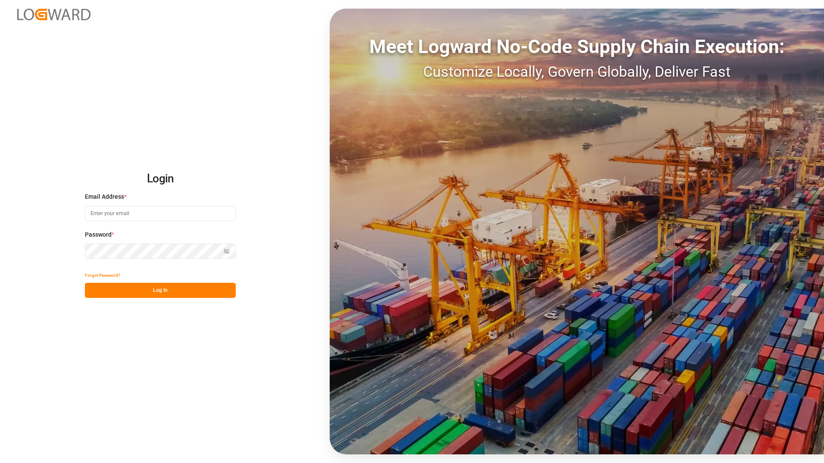
type input "[PERSON_NAME][EMAIL_ADDRESS][PERSON_NAME][DOMAIN_NAME]"
click at [179, 289] on button "Log In" at bounding box center [160, 290] width 151 height 15
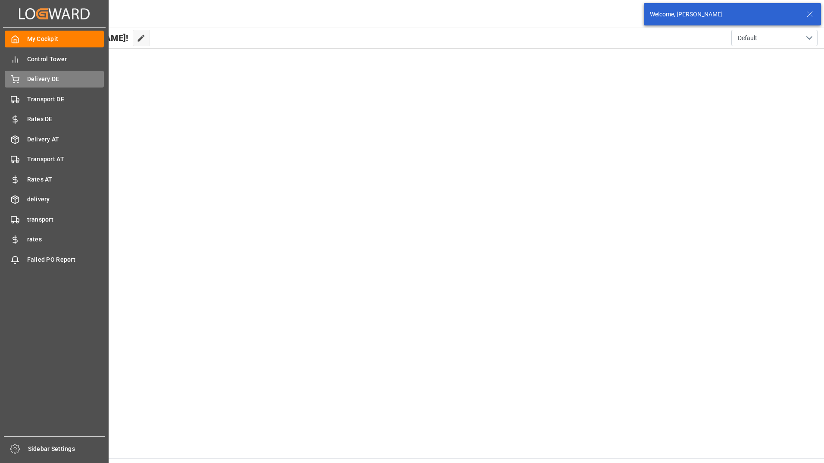
click at [40, 78] on span "Delivery DE" at bounding box center [65, 79] width 77 height 9
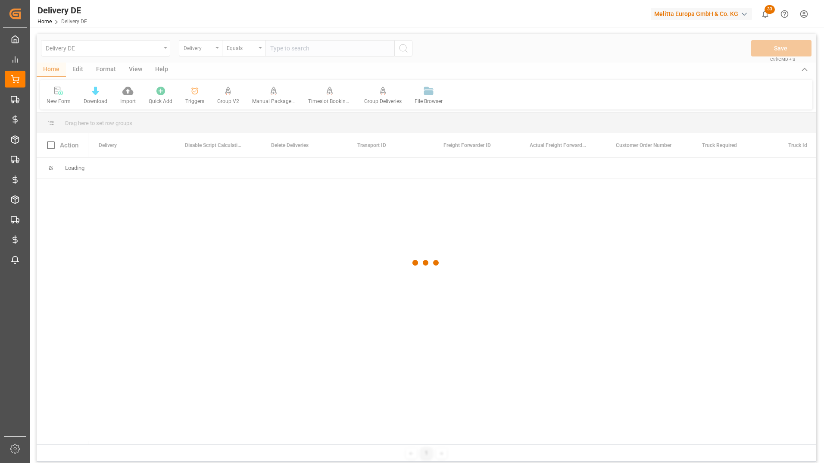
click at [295, 47] on div at bounding box center [426, 263] width 779 height 458
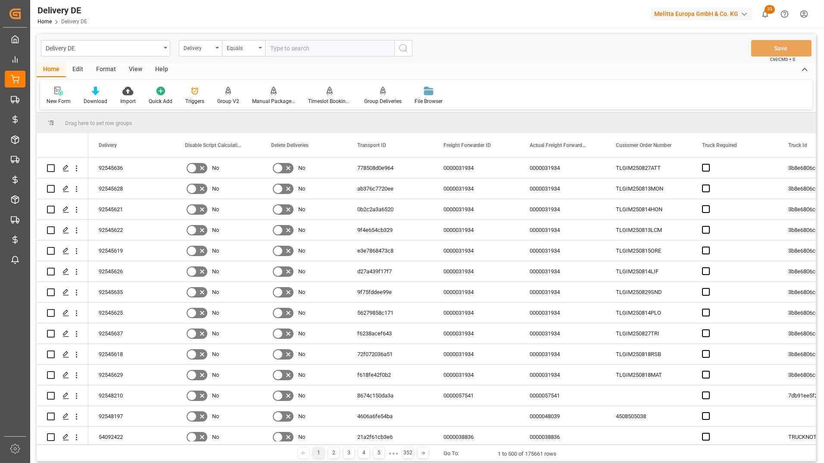
click at [297, 50] on input "text" at bounding box center [329, 48] width 129 height 16
paste input "92548217"
type input "92548217"
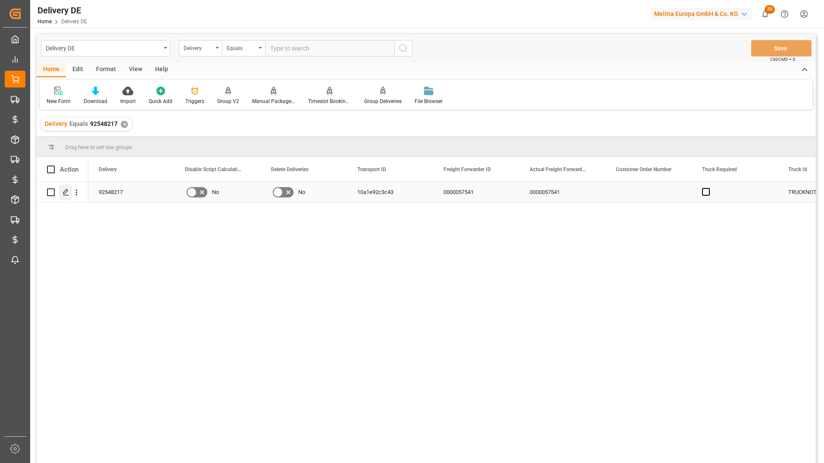
click at [70, 190] on div "Press SPACE to select this row." at bounding box center [65, 192] width 13 height 16
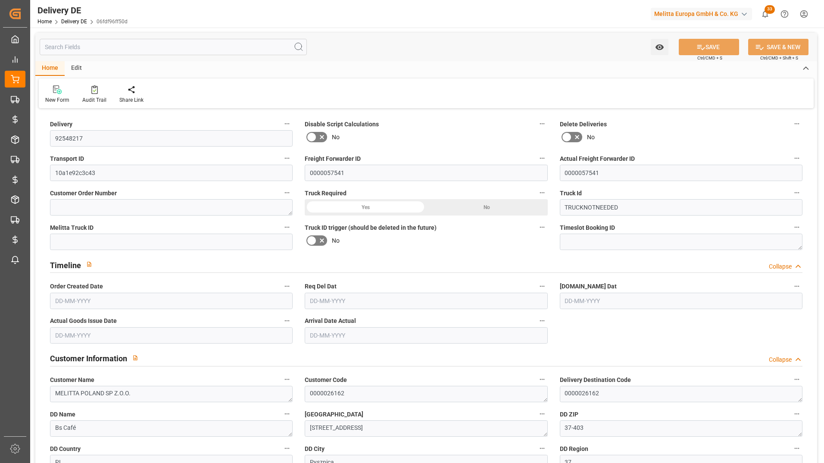
type input "0"
type input "0.34"
type input "0.472"
type input "5.268"
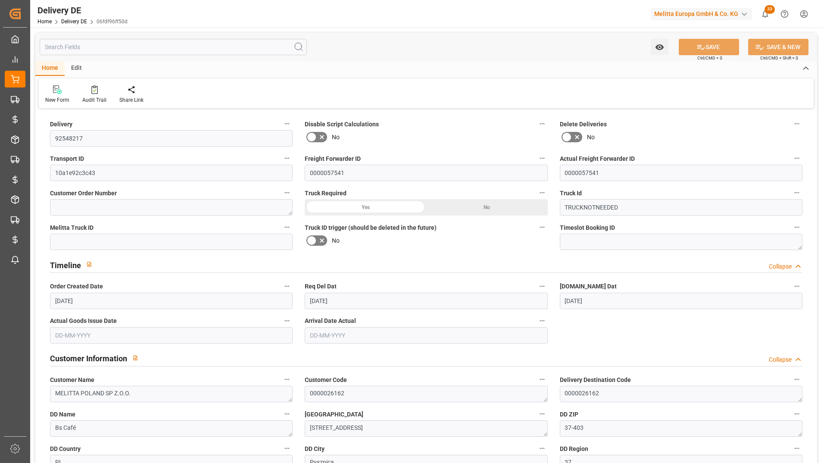
type input "[DATE]"
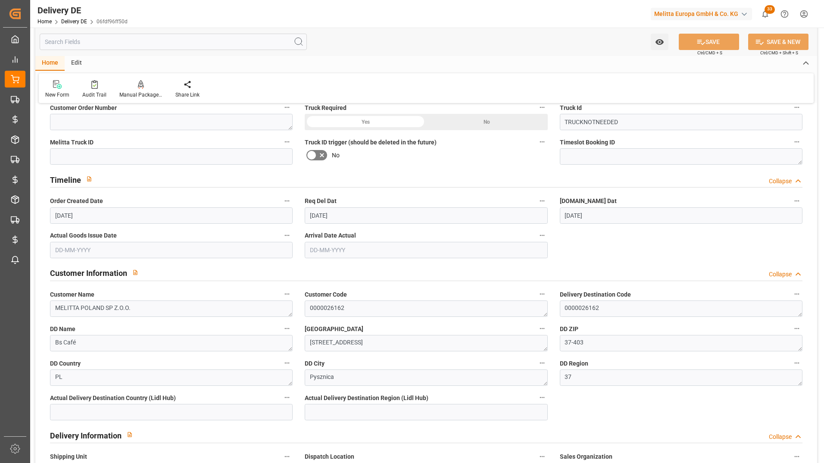
scroll to position [86, 0]
click at [370, 66] on div "Home Edit" at bounding box center [426, 63] width 782 height 15
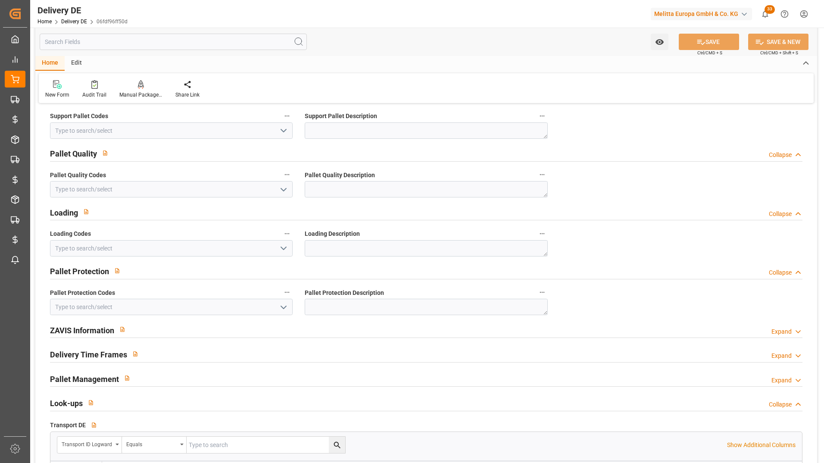
scroll to position [1250, 0]
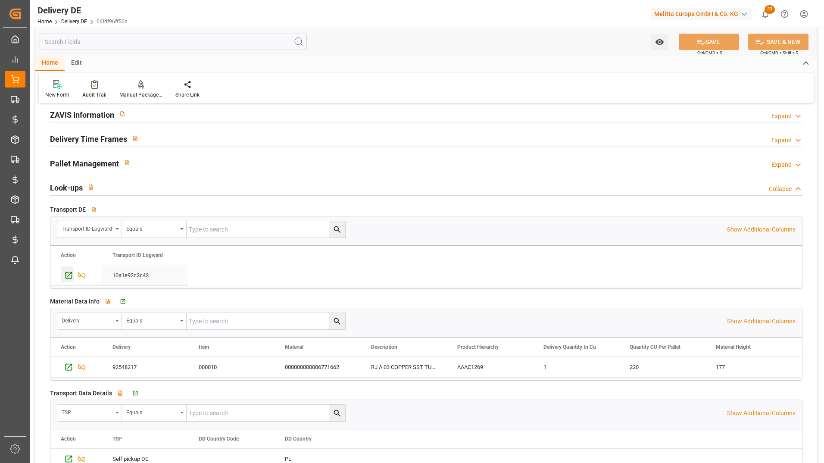
click at [69, 275] on icon "Press SPACE to select this row." at bounding box center [68, 275] width 9 height 9
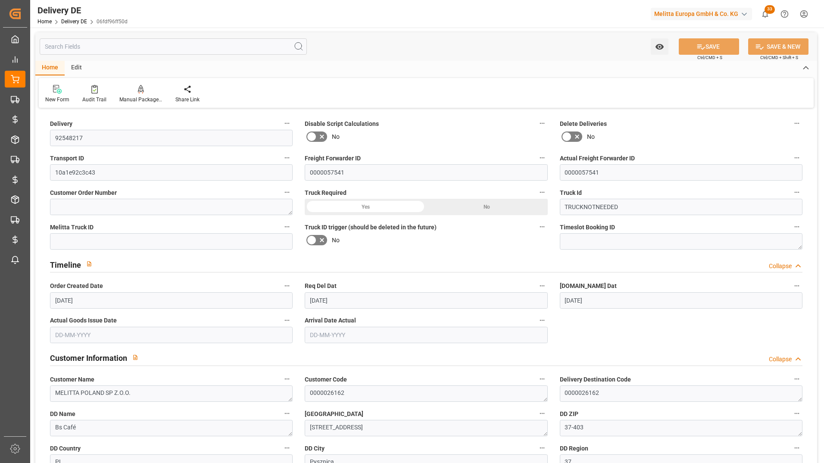
scroll to position [0, 0]
drag, startPoint x: 95, startPoint y: 141, endPoint x: 37, endPoint y: 153, distance: 59.8
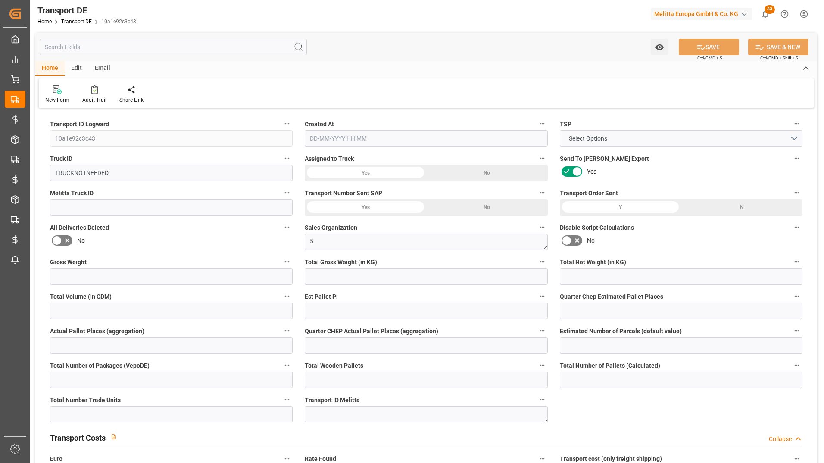
type input "0.472"
type input "0.34"
type input "5.268"
type input "0"
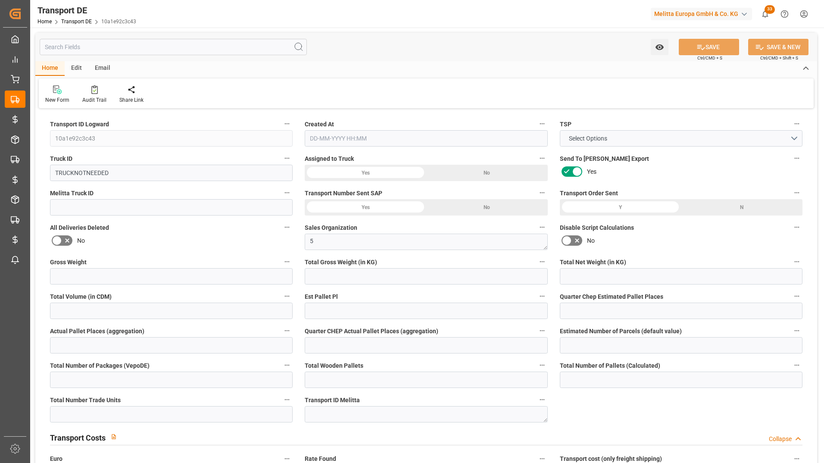
type input "0"
type input "1"
type input "0"
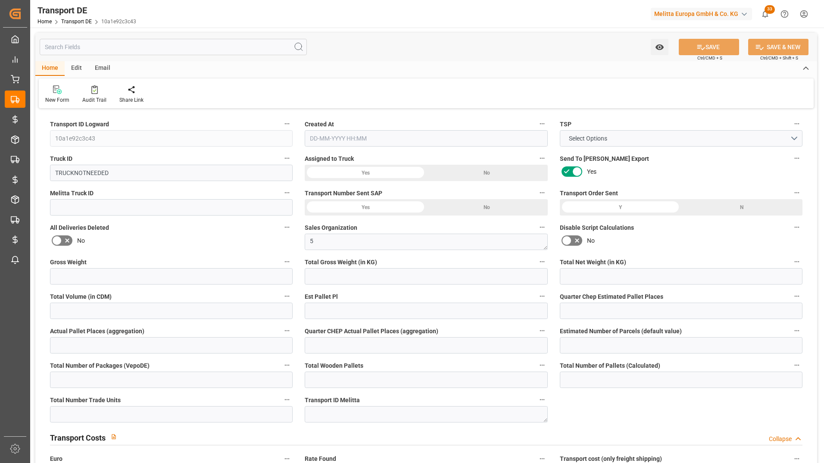
type input "0"
type input "1"
type input "0"
type input "2.63"
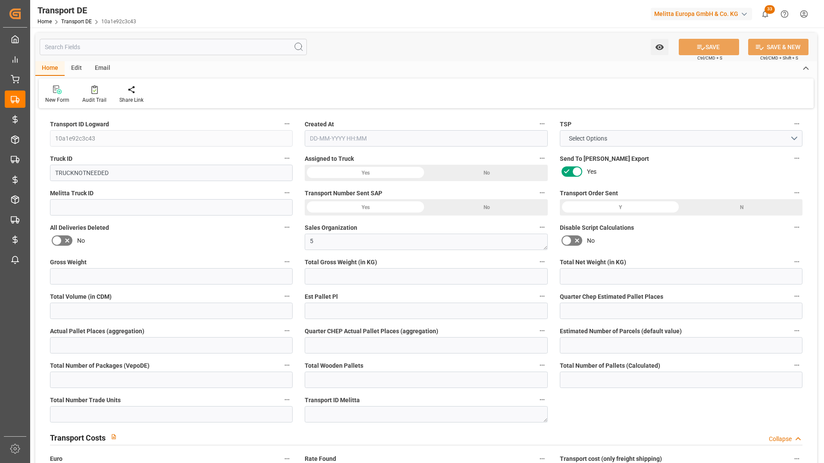
type input "0"
type input "37"
type input "0"
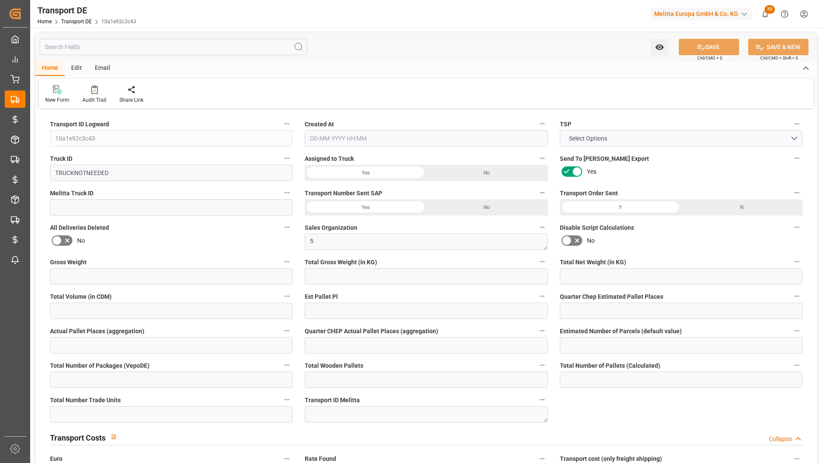
type input "0"
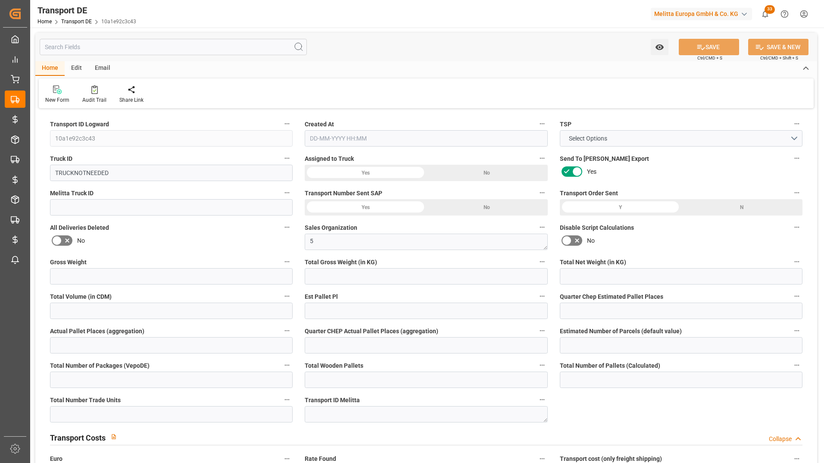
type input "0"
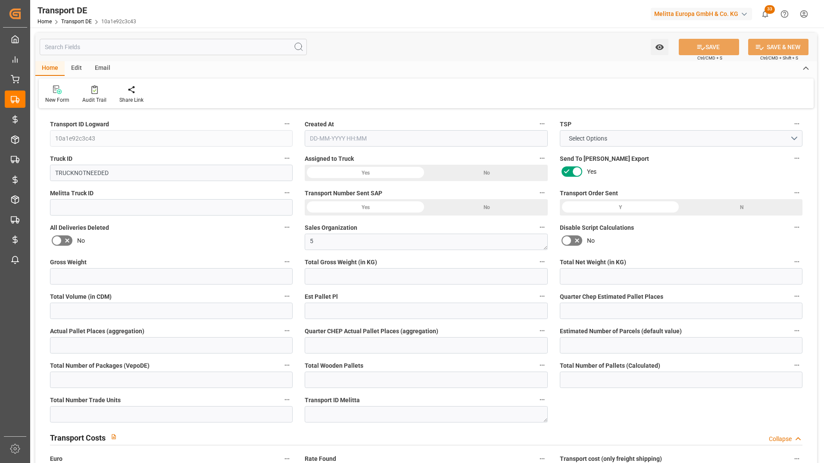
type input "0"
type input "0.472"
type input "2800"
type input "21"
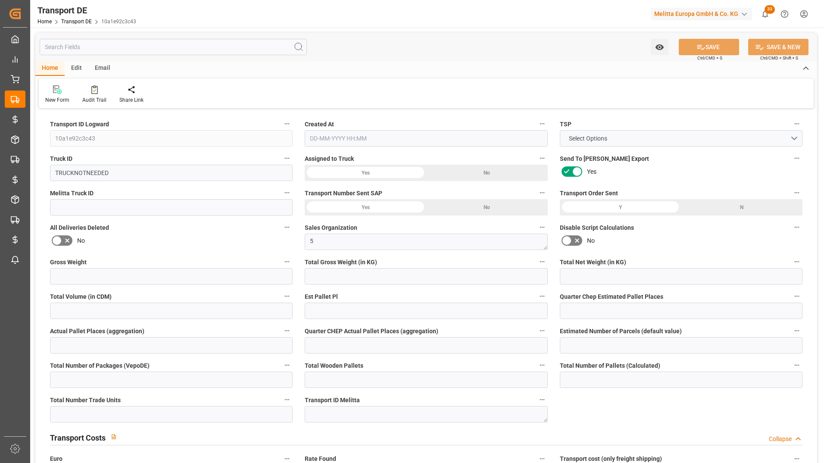
type input "80"
type input "0"
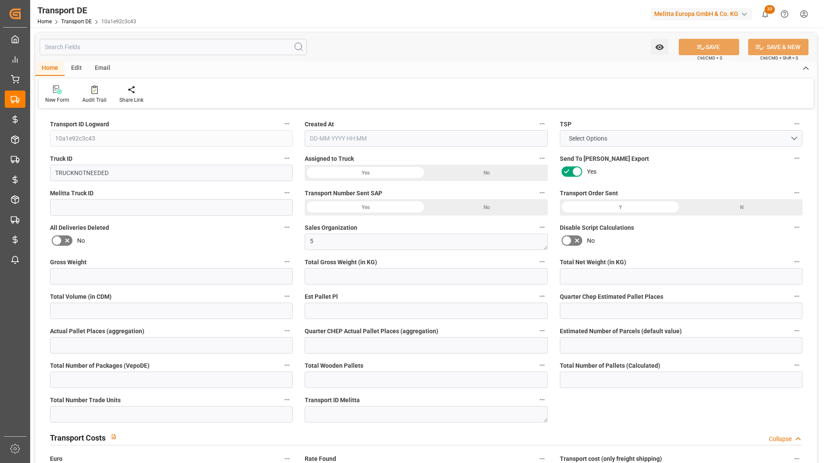
type input "0"
type input "1"
type input "0"
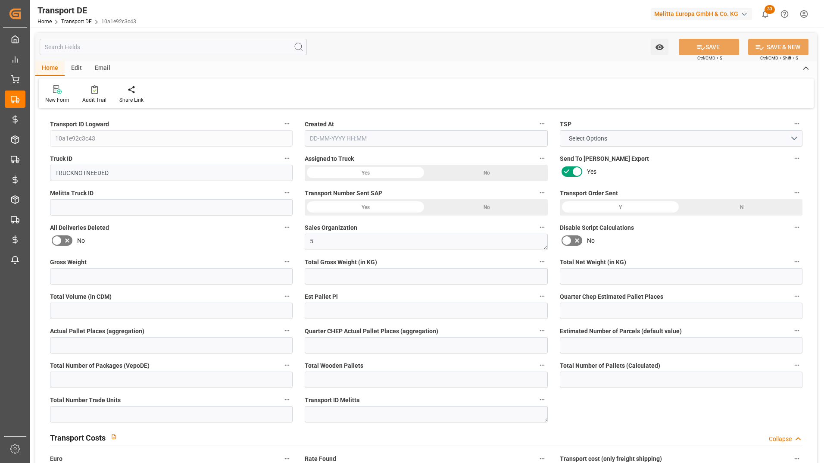
type input "1"
type input "2.63"
type input "0"
type input "[DATE] 11:34"
type input "[DATE]"
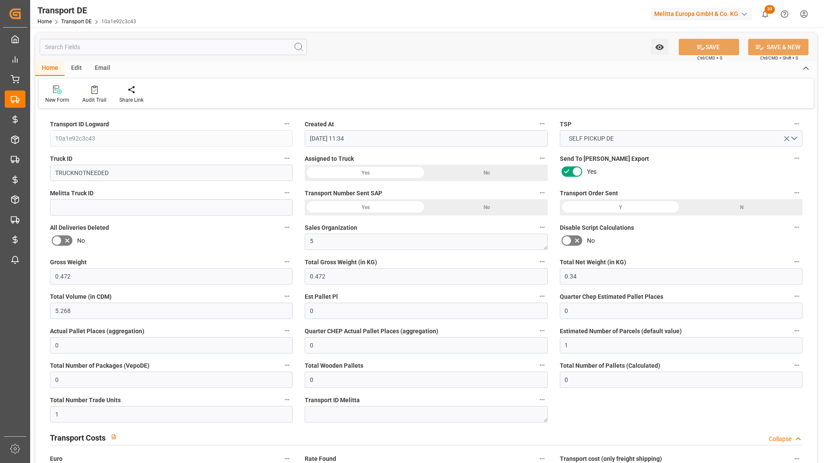
type input "[DATE]"
click at [744, 136] on button "SELF PICKUP DE" at bounding box center [681, 138] width 243 height 16
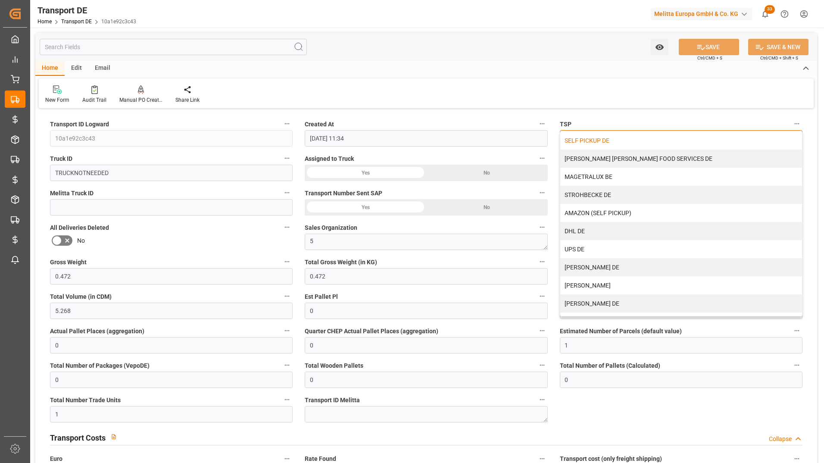
click at [604, 250] on div "UPS DE" at bounding box center [681, 249] width 242 height 18
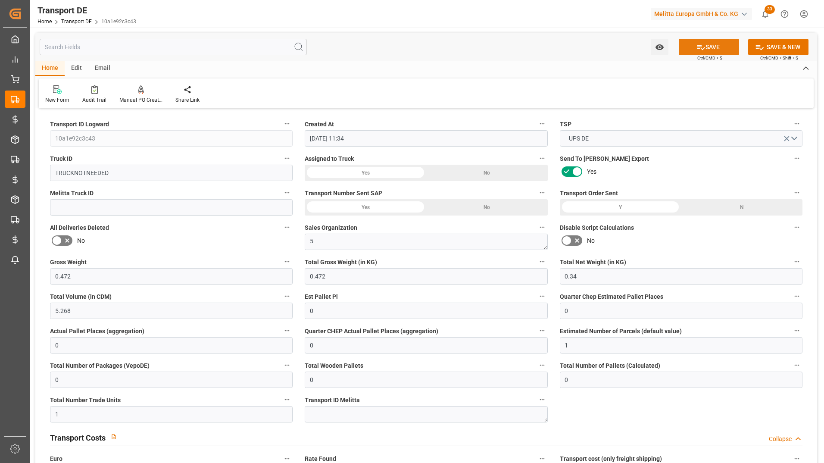
click at [714, 48] on button "SAVE" at bounding box center [709, 47] width 60 height 16
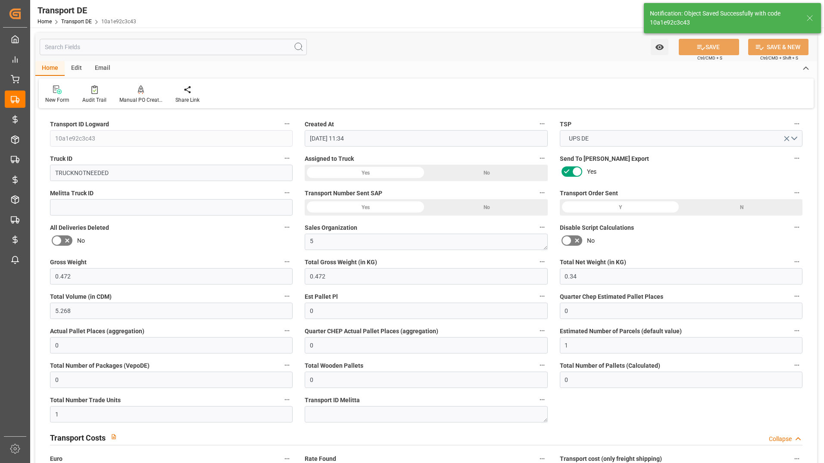
type input "[PERSON_NAME][STREET_ADDRESS]"
